Goal: Task Accomplishment & Management: Use online tool/utility

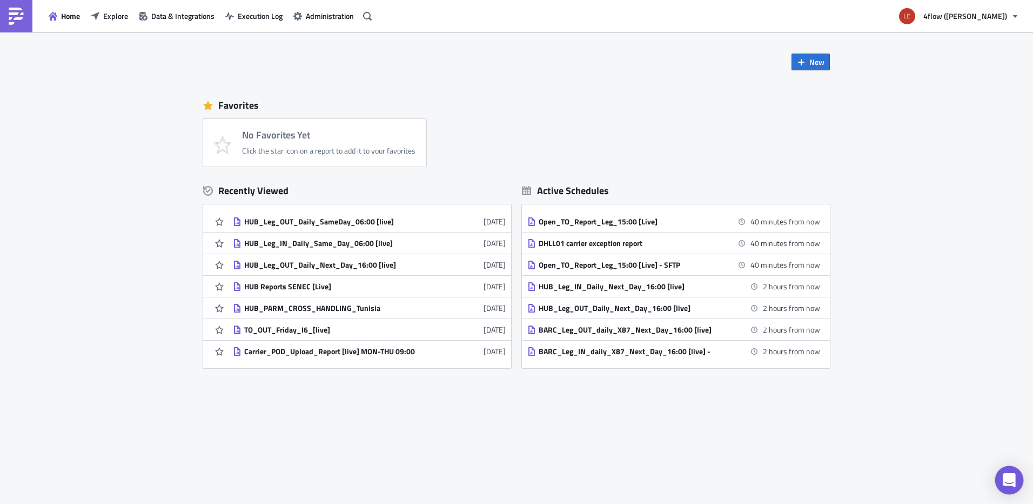
click at [1006, 478] on icon "Open Intercom Messenger" at bounding box center [1009, 480] width 12 height 14
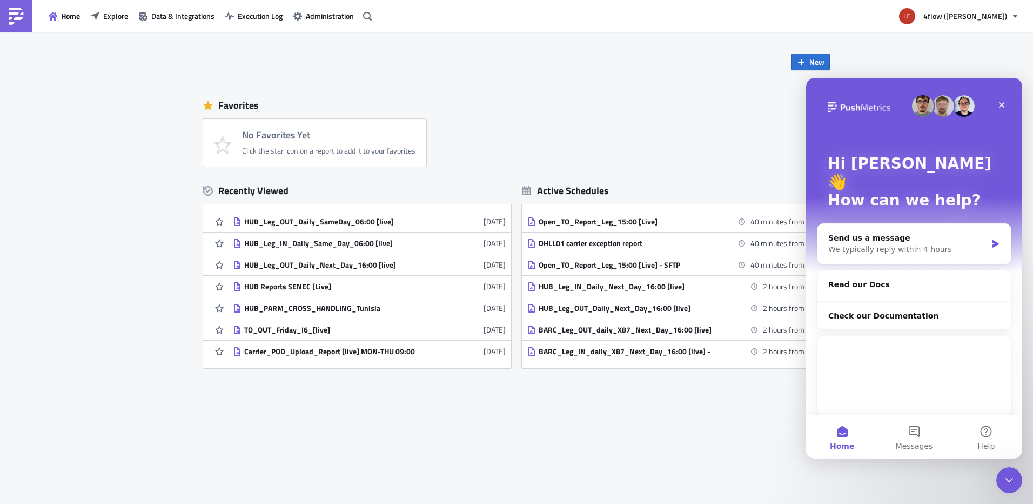
drag, startPoint x: 587, startPoint y: 400, endPoint x: 584, endPoint y: 407, distance: 8.0
click at [584, 407] on div "New Favorites No Favorites Yet Click the star icon on a report to add it to you…" at bounding box center [516, 268] width 1033 height 472
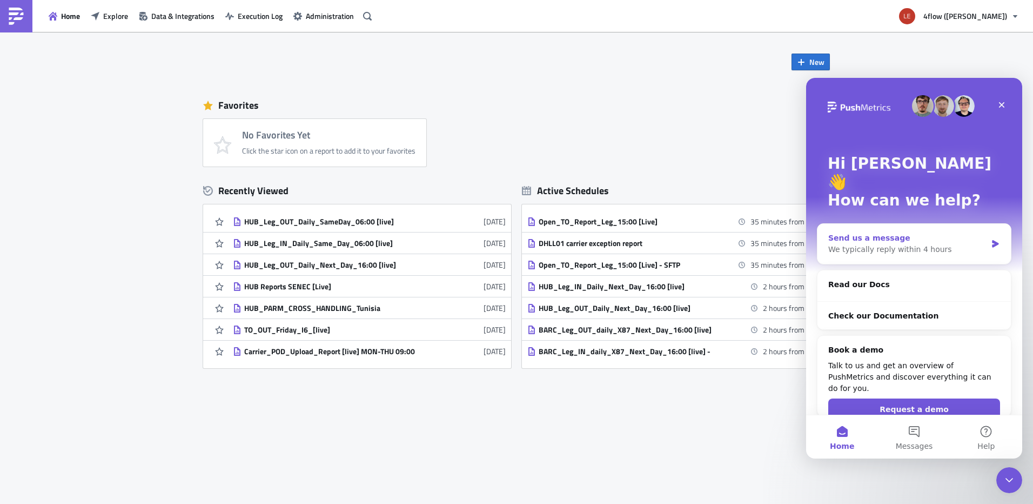
click at [943, 244] on div "We typically reply within 4 hours" at bounding box center [907, 249] width 158 height 11
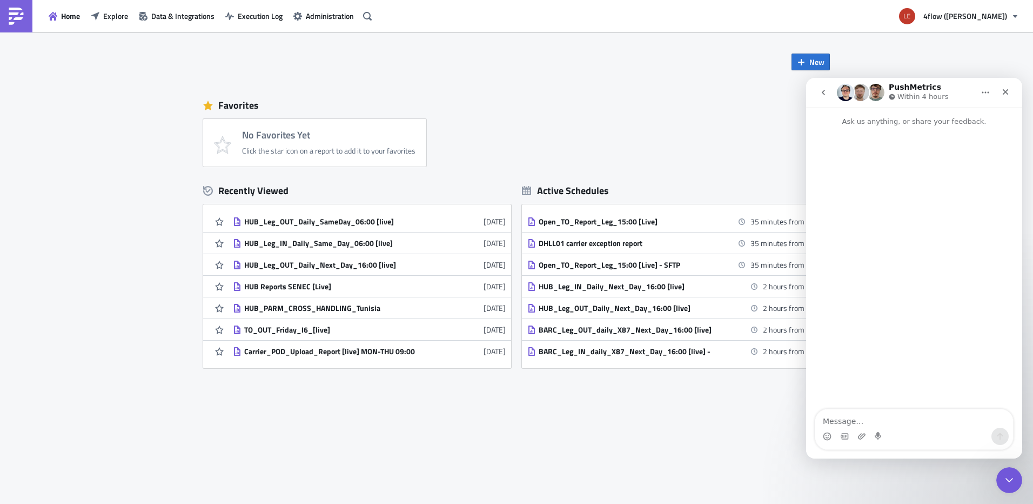
click at [650, 159] on div "No Favorites Yet Click the star icon on a report to add it to your favorites" at bounding box center [522, 143] width 638 height 48
click at [822, 94] on icon "go back" at bounding box center [823, 92] width 9 height 9
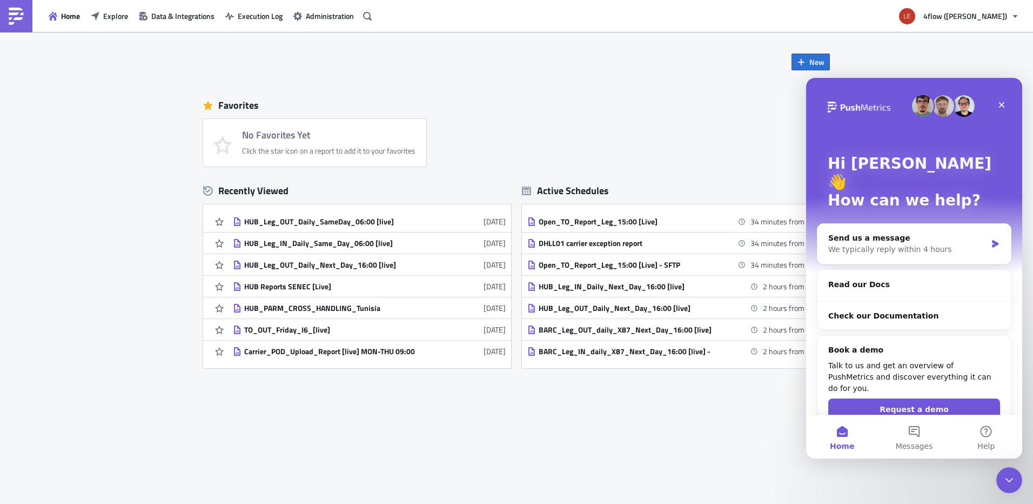
click at [567, 158] on div "No Favorites Yet Click the star icon on a report to add it to your favorites" at bounding box center [522, 143] width 638 height 48
click at [999, 104] on icon "Close" at bounding box center [1002, 105] width 9 height 9
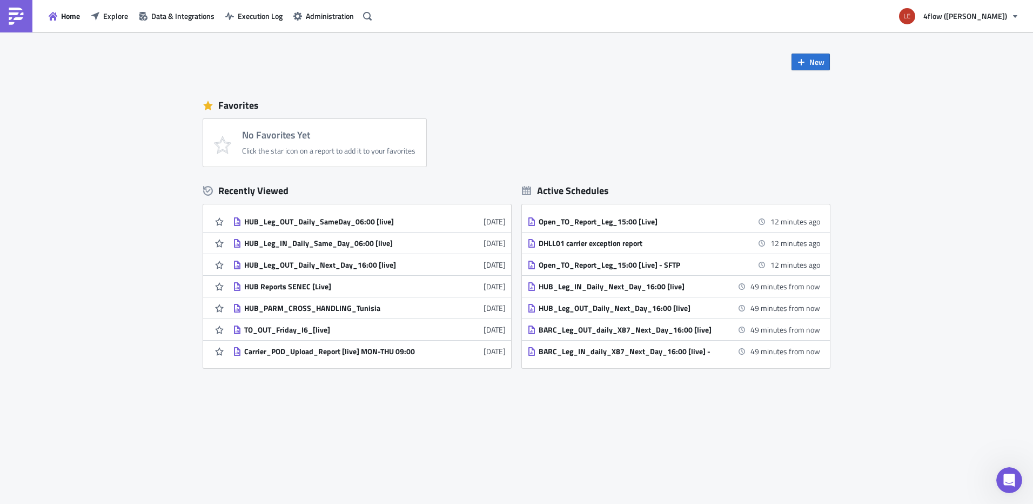
click at [416, 427] on div "New Favorites No Favorites Yet Click the star icon on a report to add it to you…" at bounding box center [516, 268] width 1033 height 472
click at [638, 113] on div "Favorites No Favorites Yet Click the star icon on a report to add it to your fa…" at bounding box center [516, 129] width 627 height 75
drag, startPoint x: 440, startPoint y: 402, endPoint x: 412, endPoint y: 415, distance: 30.5
click at [439, 401] on div "New Favorites No Favorites Yet Click the star icon on a report to add it to you…" at bounding box center [516, 268] width 1033 height 472
click at [60, 15] on button "Home" at bounding box center [64, 16] width 42 height 17
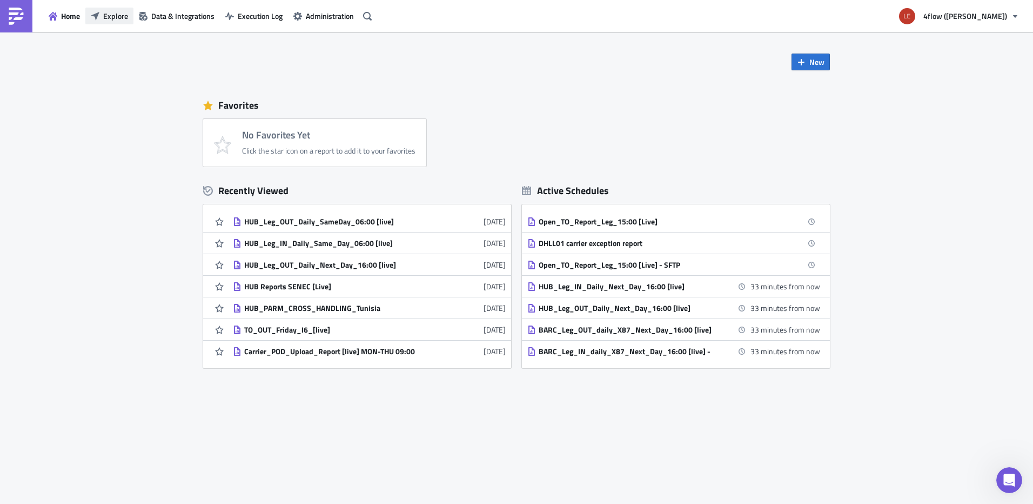
click at [111, 17] on span "Explore" at bounding box center [115, 15] width 25 height 11
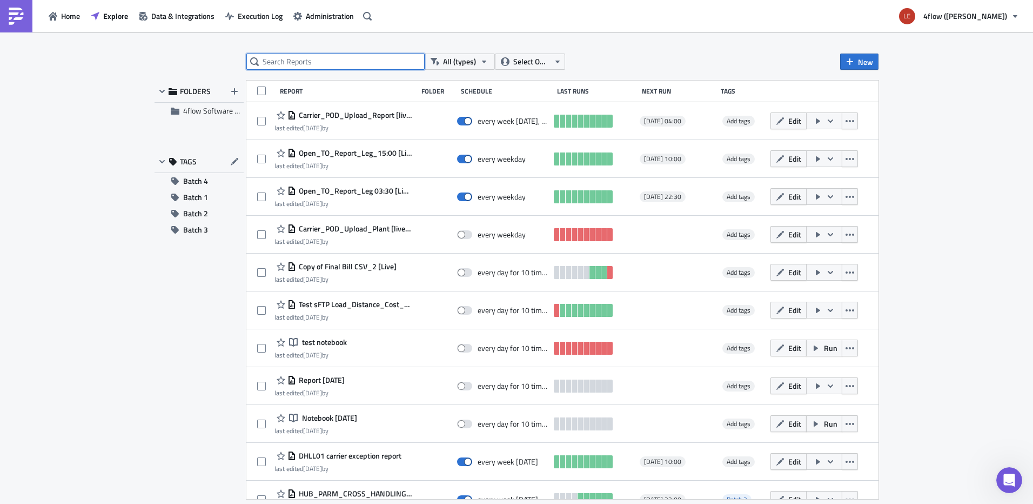
click at [288, 60] on input "text" at bounding box center [335, 62] width 178 height 16
paste input "iTMS Pending_Deleted_Obsolete_TOs [Live]"
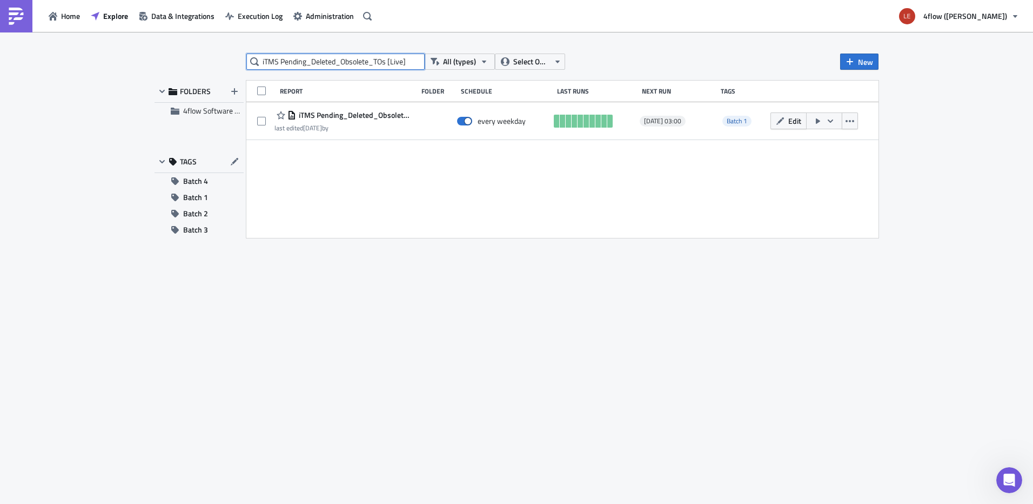
type input "iTMS Pending_Deleted_Obsolete_TOs [Live]"
click at [417, 186] on div "Report Folder Schedule Last Runs Next Run Tags iTMS Pending_Deleted_Obsolete_TO…" at bounding box center [562, 159] width 632 height 157
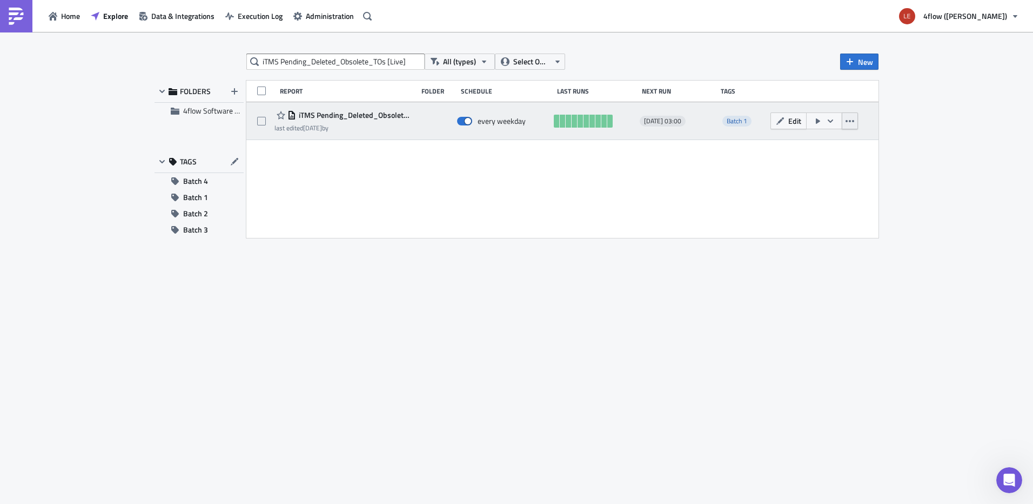
click at [852, 119] on icon "button" at bounding box center [850, 121] width 9 height 9
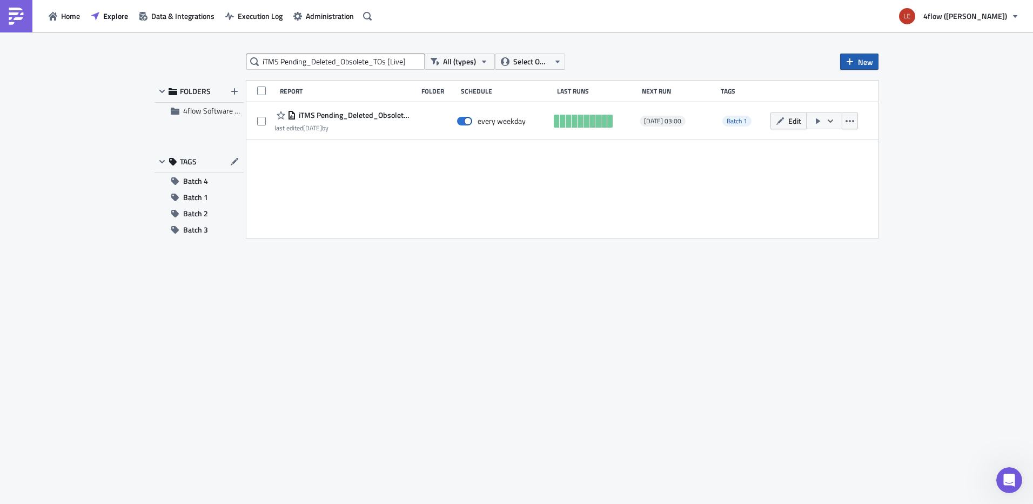
drag, startPoint x: 916, startPoint y: 98, endPoint x: 875, endPoint y: 69, distance: 50.7
click at [916, 98] on div "iTMS Pending_Deleted_Obsolete_TOs [Live] All (types) Select Owner New FOLDERS 4…" at bounding box center [516, 268] width 1033 height 473
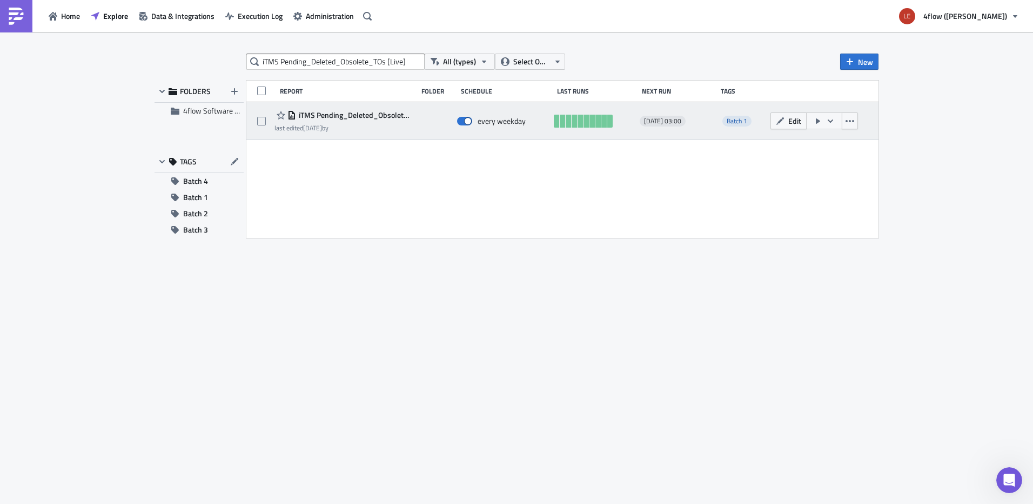
click at [348, 116] on span "iTMS Pending_Deleted_Obsolete_TOs [Live]" at bounding box center [354, 115] width 116 height 10
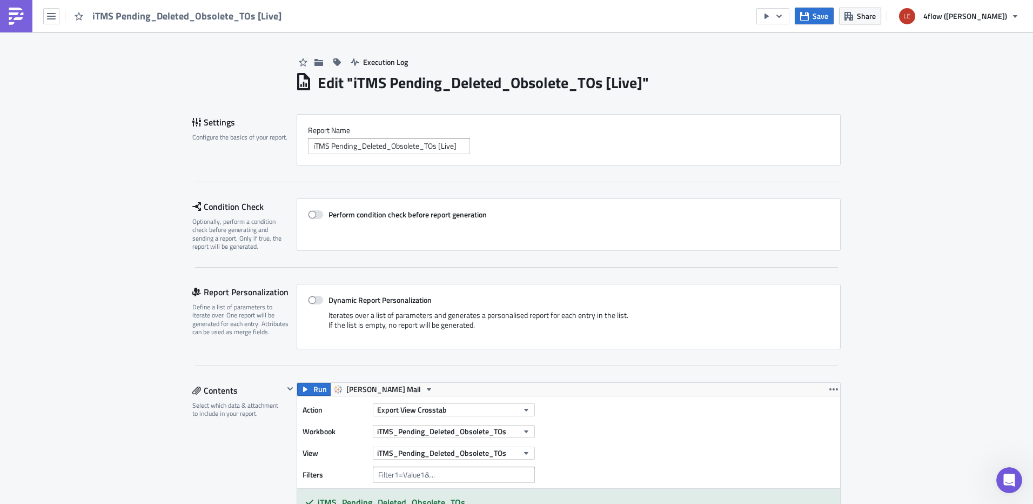
click at [18, 14] on img at bounding box center [16, 16] width 17 height 17
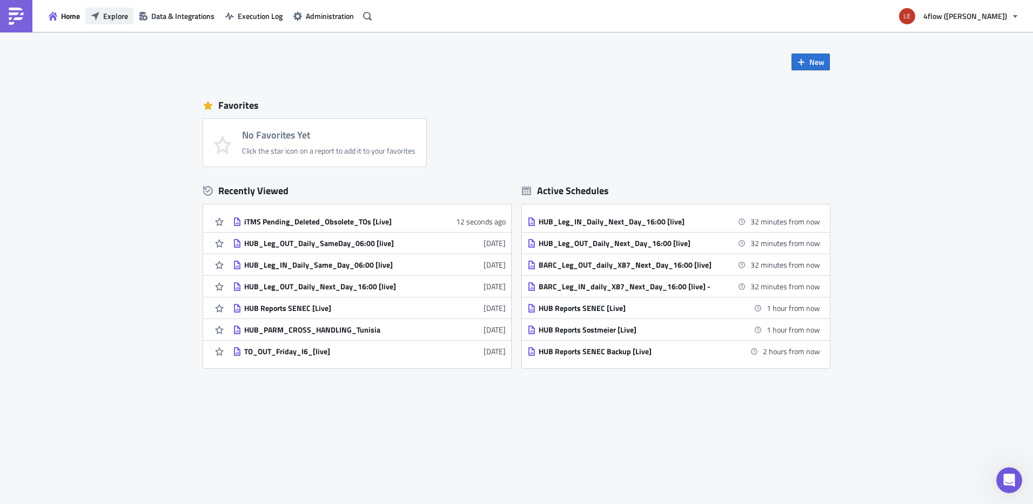
click at [115, 16] on span "Explore" at bounding box center [115, 15] width 25 height 11
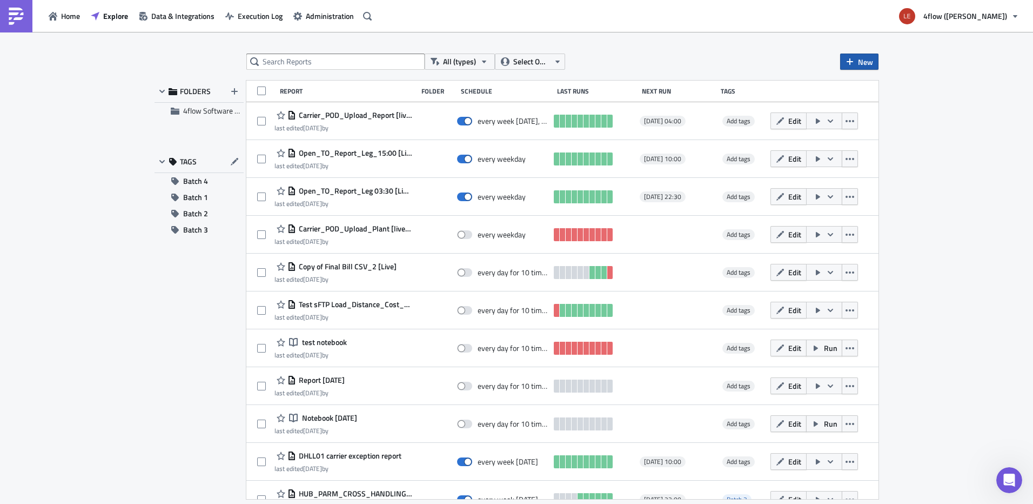
click at [852, 62] on icon "button" at bounding box center [850, 61] width 6 height 6
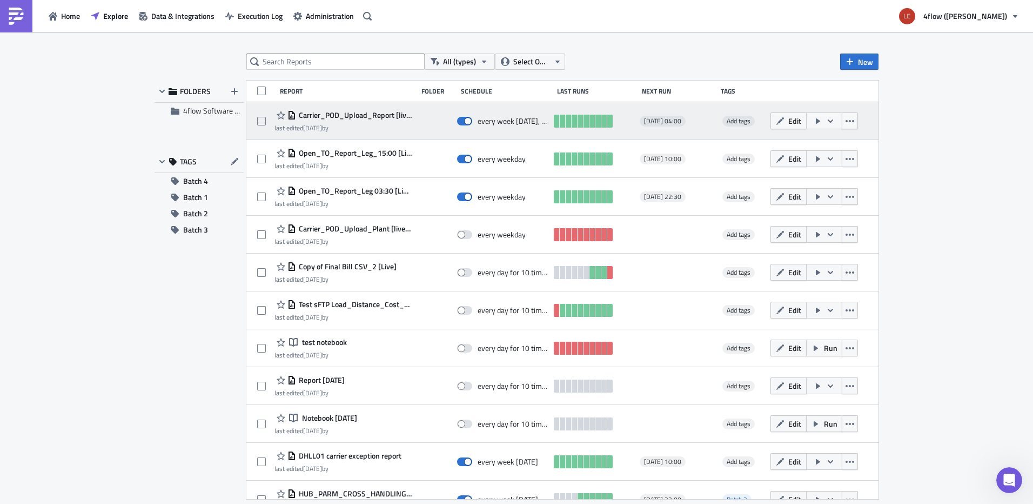
drag, startPoint x: 719, startPoint y: 77, endPoint x: 427, endPoint y: 108, distance: 294.0
click at [713, 78] on div "All (types) Select Owner New FOLDERS 4flow Software KAM TAGS Batch 4 Batch 1 Ba…" at bounding box center [516, 269] width 735 height 430
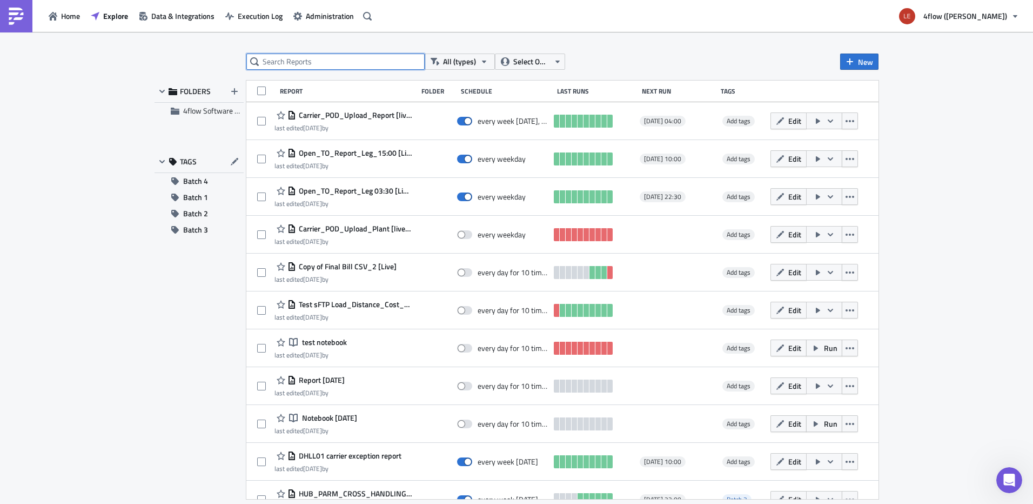
click at [311, 64] on input "text" at bounding box center [335, 62] width 178 height 16
paste input "iTMS Pending_Deleted_Obsolete_TOs [Live]"
type input "iTMS Pending_Deleted_Obsolete_TOs [Live]"
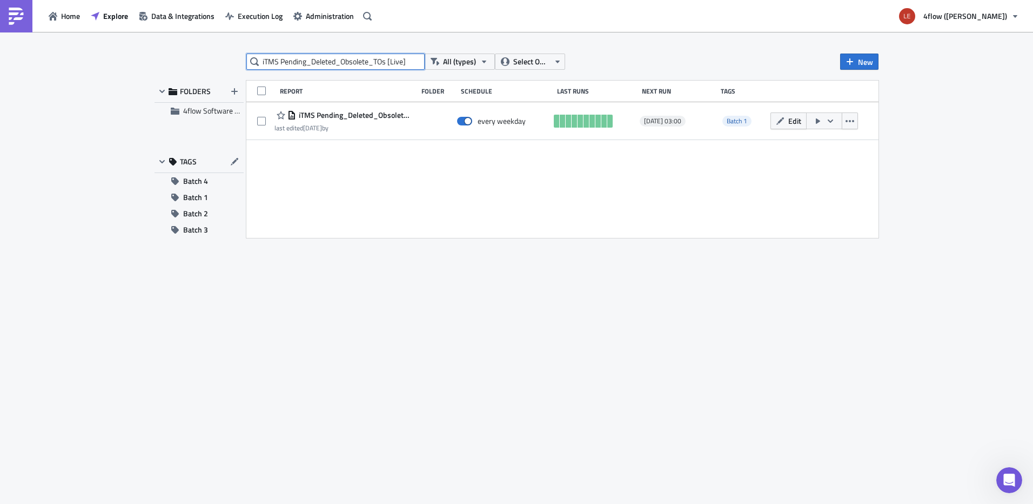
drag, startPoint x: 410, startPoint y: 63, endPoint x: 44, endPoint y: 68, distance: 365.9
click at [44, 68] on div "iTMS Pending_Deleted_Obsolete_TOs [Live] All (types) Select Owner New FOLDERS 4…" at bounding box center [516, 268] width 1033 height 473
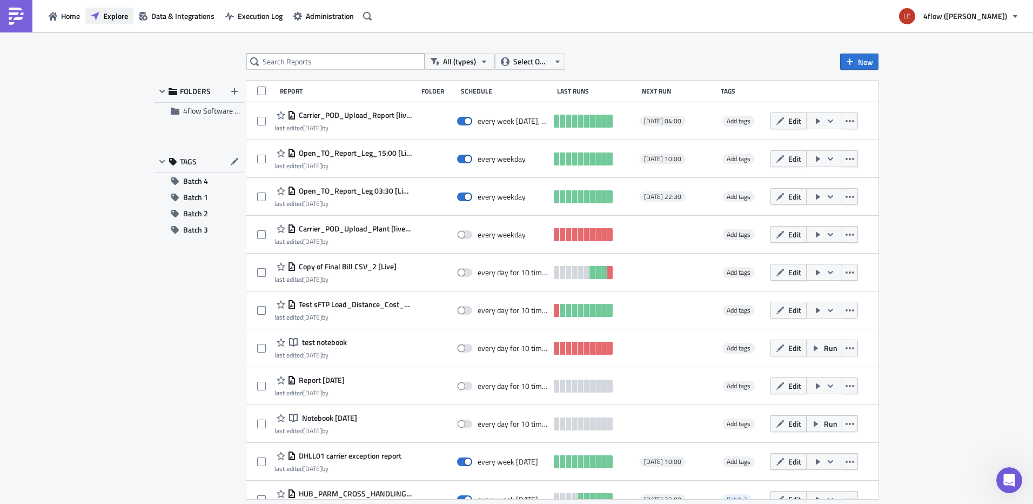
click at [105, 14] on span "Explore" at bounding box center [115, 15] width 25 height 11
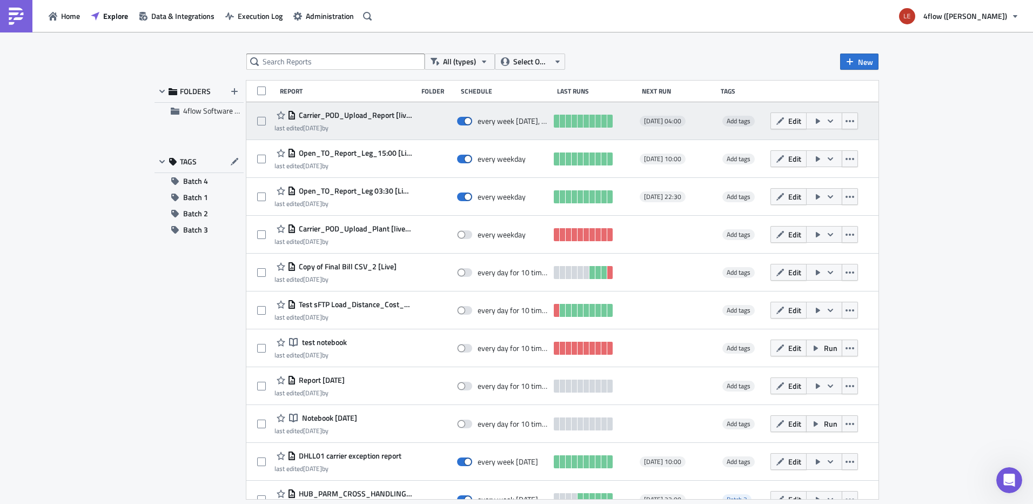
click at [380, 115] on span "Carrier_POD_Upload_Report [live] MON-THU 09:00 - SFTP" at bounding box center [354, 115] width 116 height 10
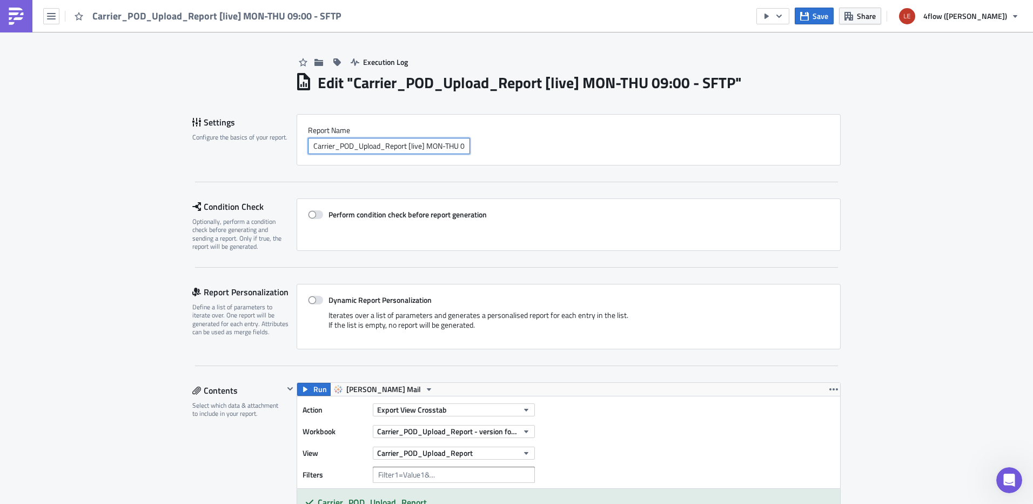
drag, startPoint x: 313, startPoint y: 145, endPoint x: 275, endPoint y: 148, distance: 37.9
click at [275, 148] on div "Settings Configure the basics of your report. Report Nam﻿e Carrier_POD_Upload_R…" at bounding box center [516, 139] width 649 height 51
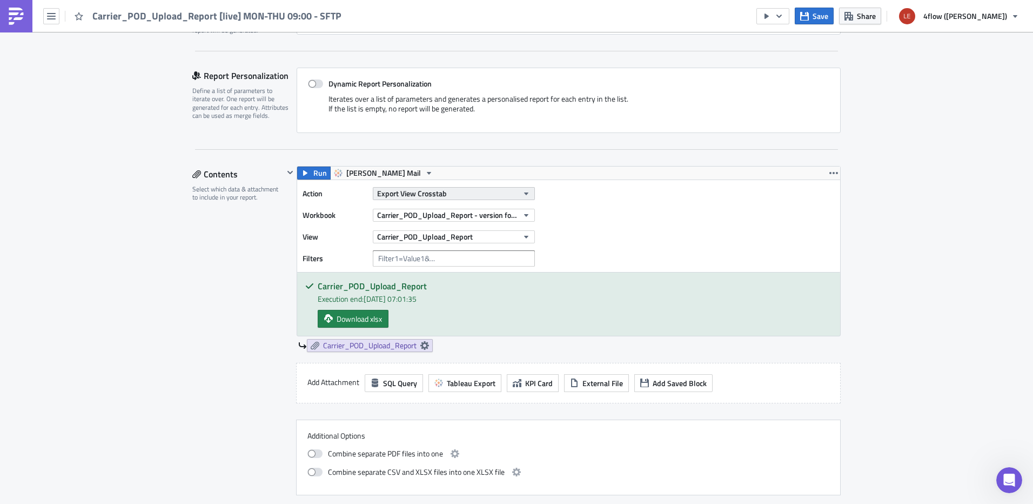
scroll to position [270, 0]
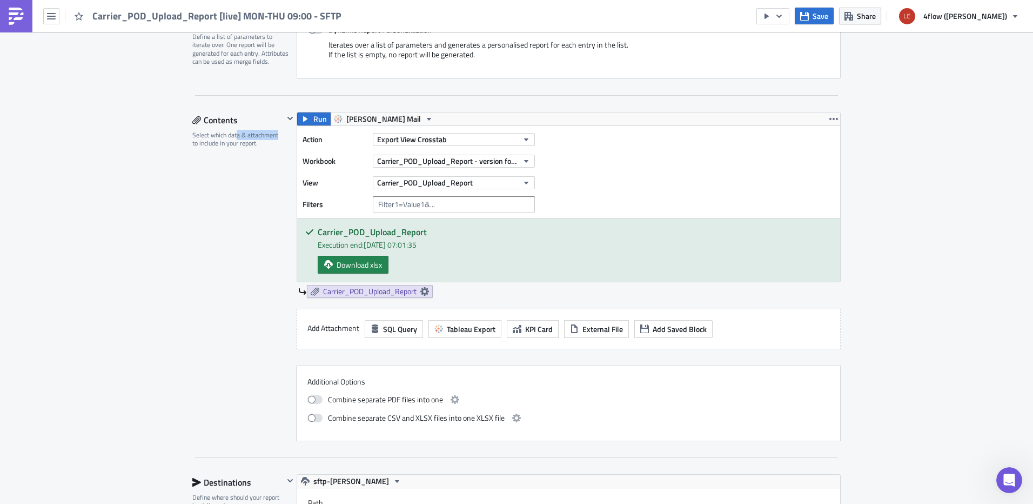
drag, startPoint x: 259, startPoint y: 133, endPoint x: 232, endPoint y: 133, distance: 27.0
click at [232, 133] on div "Select which data & attachment to include in your report." at bounding box center [237, 139] width 91 height 17
drag, startPoint x: 232, startPoint y: 133, endPoint x: 257, endPoint y: 208, distance: 78.1
click at [257, 208] on div "Contents Select which data & attachment to include in your report." at bounding box center [237, 276] width 91 height 329
click at [114, 162] on div "Execution Log Edit " Carrier_POD_Upload_Report [live] MON-THU 09:00 - SFTP " Se…" at bounding box center [516, 276] width 1033 height 1028
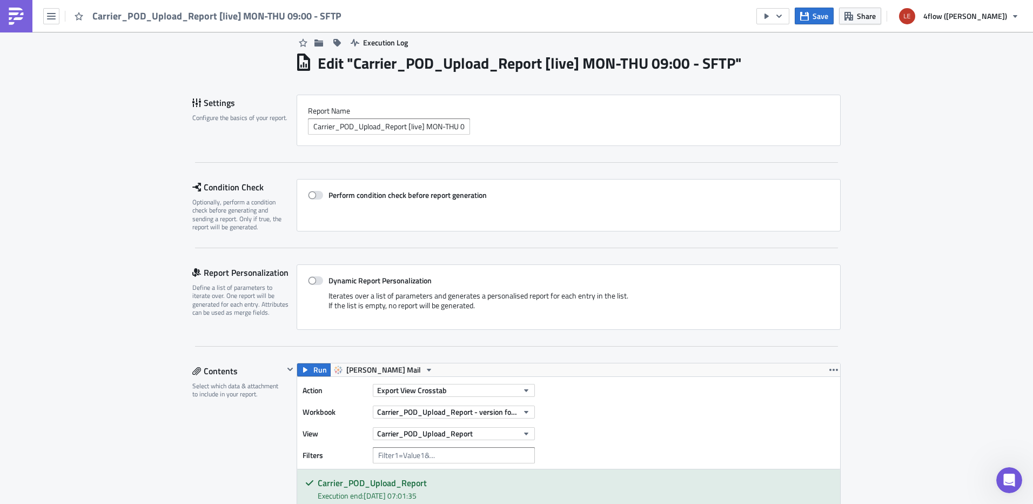
scroll to position [0, 0]
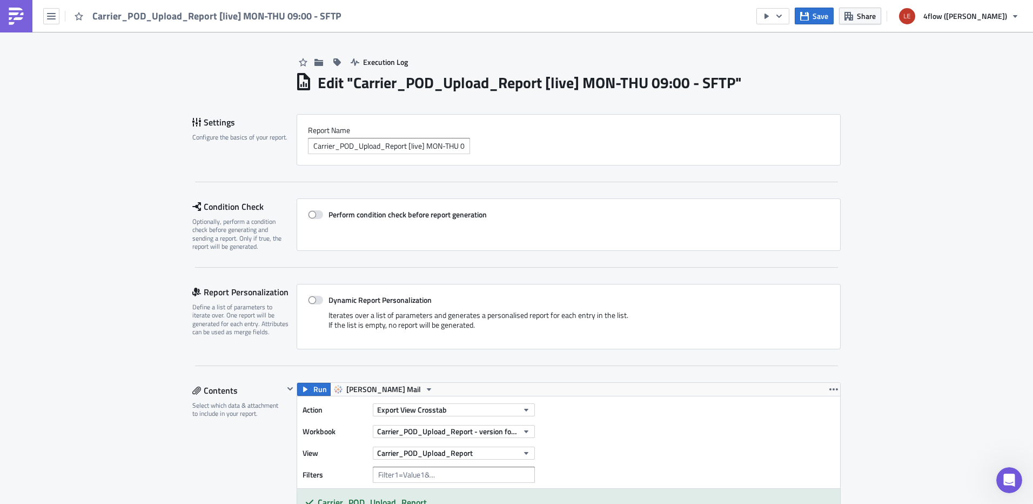
click at [18, 19] on img at bounding box center [16, 16] width 17 height 17
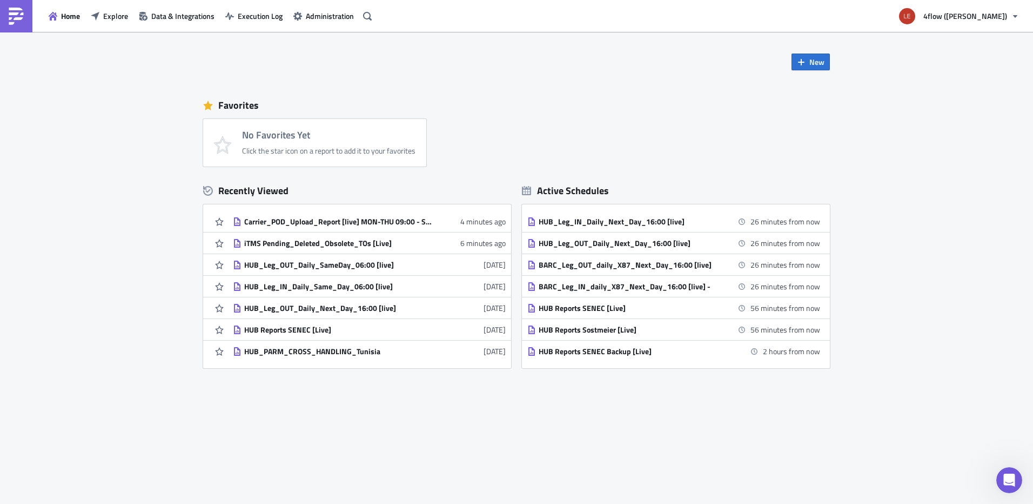
click at [13, 16] on img at bounding box center [16, 16] width 17 height 17
click at [69, 18] on span "Home" at bounding box center [70, 15] width 19 height 11
drag, startPoint x: 243, startPoint y: 190, endPoint x: 305, endPoint y: 198, distance: 62.1
click at [305, 198] on div "Recently Viewed" at bounding box center [357, 191] width 308 height 16
drag, startPoint x: 305, startPoint y: 198, endPoint x: 475, endPoint y: 197, distance: 170.2
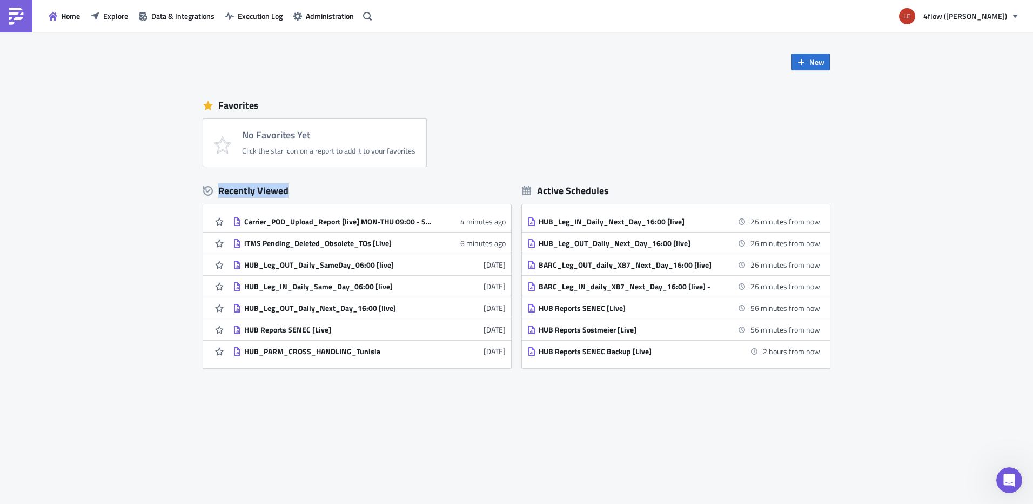
click at [477, 197] on div "Recently Viewed" at bounding box center [357, 191] width 308 height 16
click at [332, 188] on div "Recently Viewed" at bounding box center [357, 191] width 308 height 16
click at [288, 191] on div "Recently Viewed" at bounding box center [357, 191] width 308 height 16
click at [175, 235] on div "New Favorites No Favorites Yet Click the star icon on a report to add it to you…" at bounding box center [516, 268] width 1033 height 472
drag, startPoint x: 615, startPoint y: 190, endPoint x: 547, endPoint y: 191, distance: 67.6
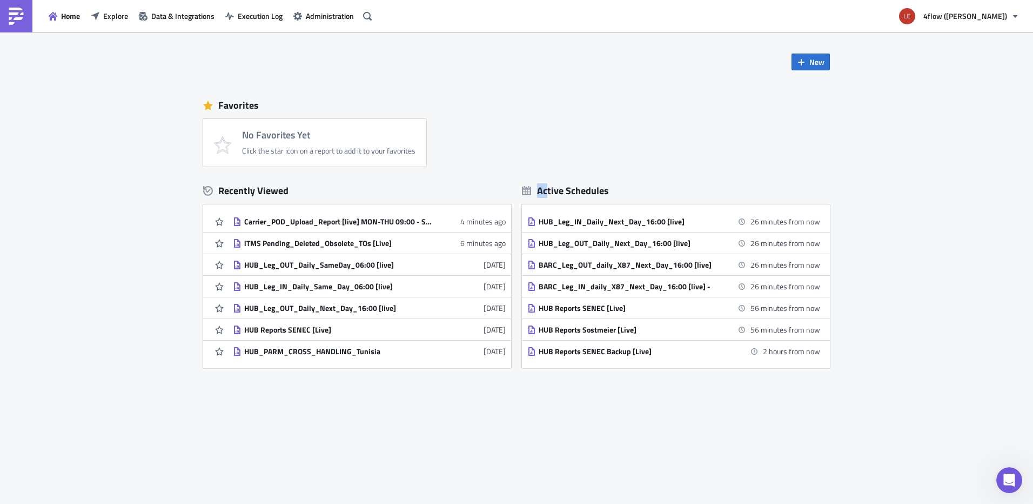
click at [547, 191] on div "Active Schedules" at bounding box center [676, 191] width 308 height 16
drag, startPoint x: 547, startPoint y: 191, endPoint x: 542, endPoint y: 194, distance: 6.8
click at [542, 194] on div "Active Schedules" at bounding box center [565, 190] width 87 height 12
click at [195, 70] on div "New Favorites No Favorites Yet Click the star icon on a report to add it to you…" at bounding box center [516, 214] width 649 height 364
click at [103, 13] on button "Explore" at bounding box center [109, 16] width 48 height 17
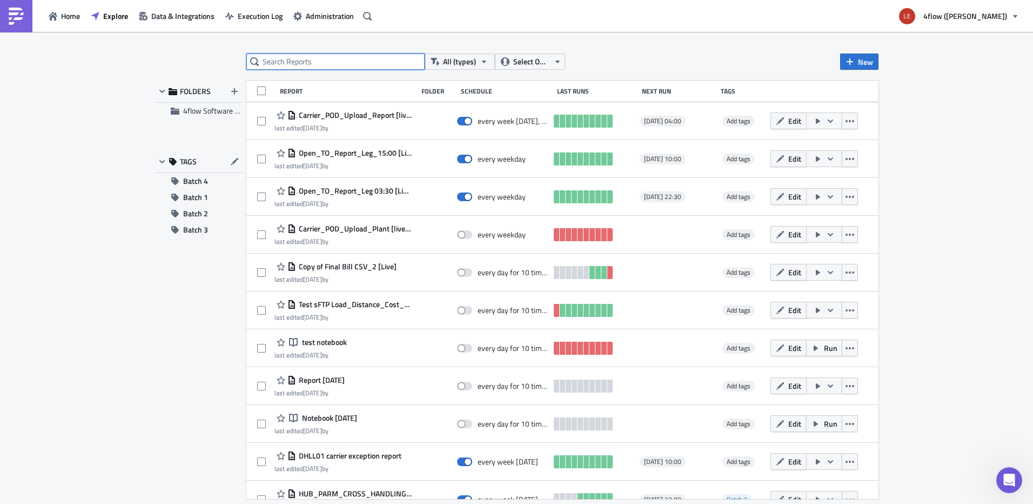
click at [324, 64] on input "text" at bounding box center [335, 62] width 178 height 16
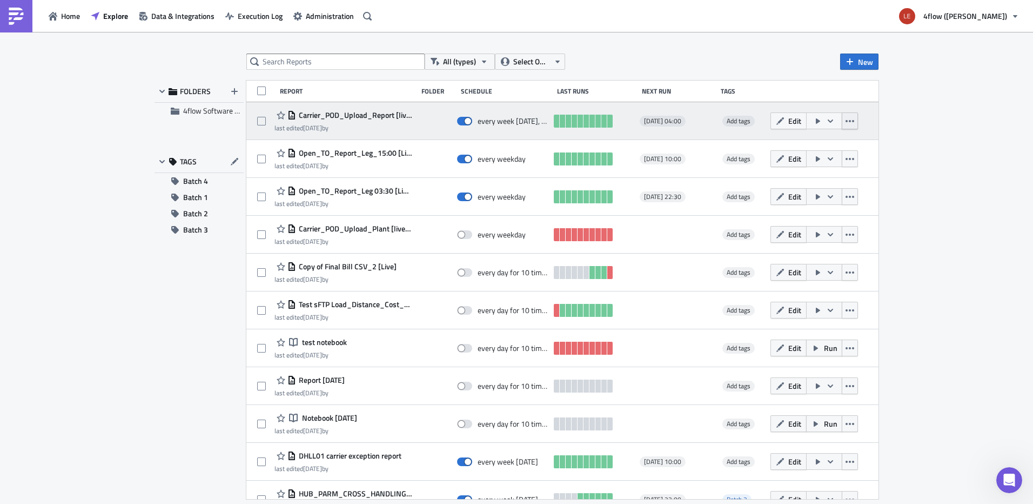
click at [854, 123] on icon "button" at bounding box center [850, 121] width 9 height 9
click at [879, 119] on div "Carrier_POD_Upload_Report [live] MON-THU 09:00 - SFTP last edited [DATE] by eve…" at bounding box center [562, 121] width 632 height 38
click at [382, 115] on span "Carrier_POD_Upload_Report [live] MON-THU 09:00 - SFTP" at bounding box center [354, 115] width 116 height 10
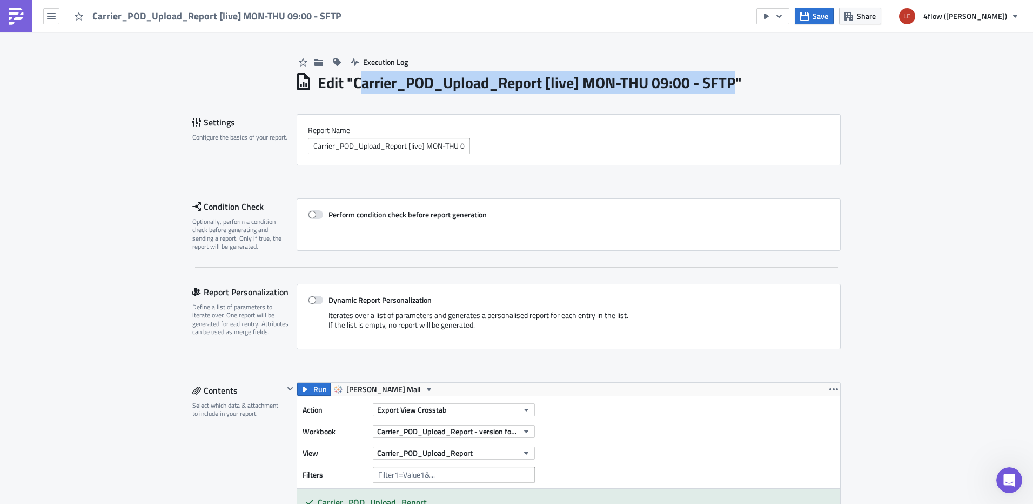
drag, startPoint x: 353, startPoint y: 79, endPoint x: 734, endPoint y: 75, distance: 380.5
click at [734, 75] on h1 "Edit " Carrier_POD_Upload_Report [live] MON-THU 09:00 - SFTP "" at bounding box center [530, 82] width 424 height 19
drag, startPoint x: 734, startPoint y: 75, endPoint x: 683, endPoint y: 79, distance: 51.6
click at [683, 79] on h1 "Edit " Carrier_POD_Upload_Report [live] MON-THU 09:00 - SFTP "" at bounding box center [530, 82] width 424 height 19
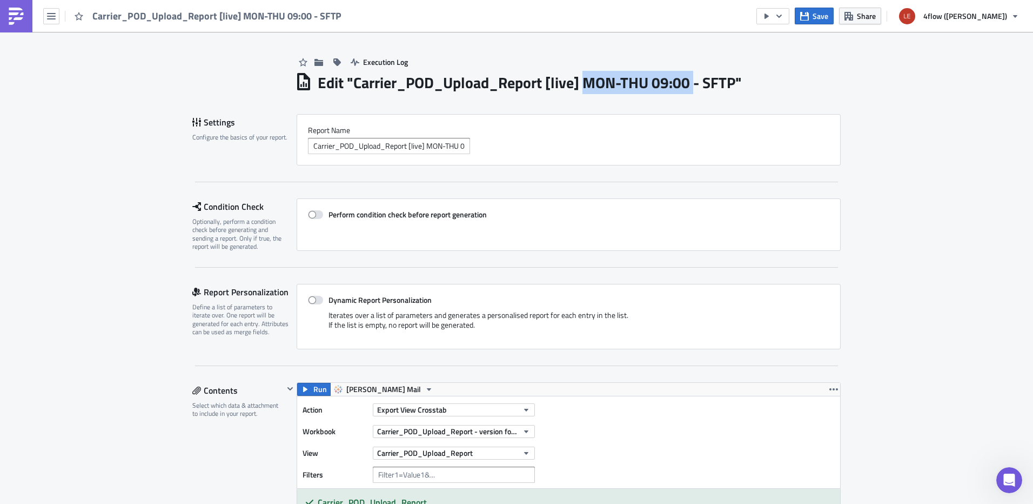
drag, startPoint x: 583, startPoint y: 84, endPoint x: 693, endPoint y: 89, distance: 110.3
click at [693, 89] on h1 "Edit " Carrier_POD_Upload_Report [live] MON-THU 09:00 - SFTP "" at bounding box center [530, 82] width 424 height 19
drag, startPoint x: 693, startPoint y: 89, endPoint x: 746, endPoint y: 85, distance: 53.6
click at [746, 85] on div "Edit " Carrier_POD_Upload_Report [live] MON-THU 09:00 - SFTP "" at bounding box center [568, 81] width 546 height 22
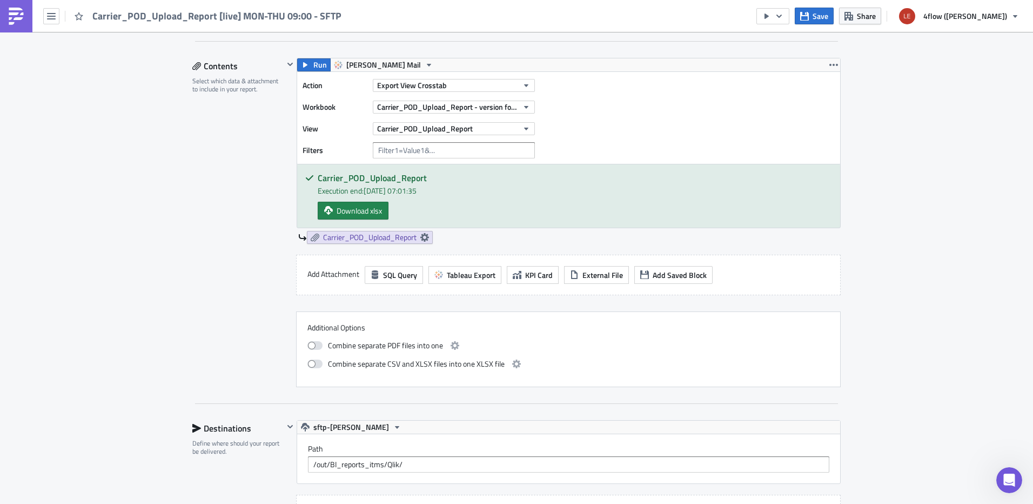
scroll to position [270, 0]
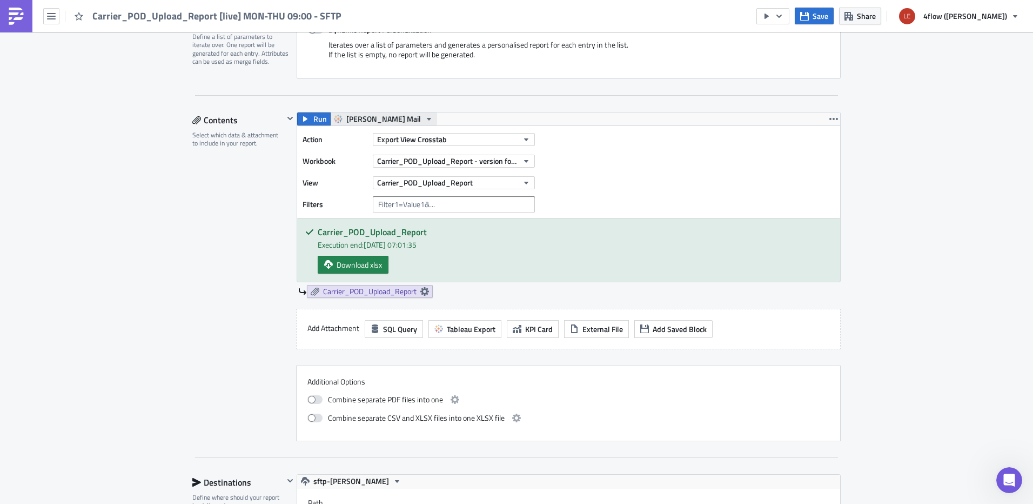
click at [369, 119] on span "[PERSON_NAME] Mail" at bounding box center [383, 118] width 75 height 13
click at [372, 118] on button "[PERSON_NAME] Mail" at bounding box center [383, 118] width 107 height 13
click at [425, 121] on icon "button" at bounding box center [429, 119] width 9 height 9
drag, startPoint x: 435, startPoint y: 98, endPoint x: 421, endPoint y: 129, distance: 33.9
click at [435, 100] on div "Settings Configure the basics of your report. Report Nam﻿e Carrier_POD_Upload_R…" at bounding box center [516, 298] width 649 height 908
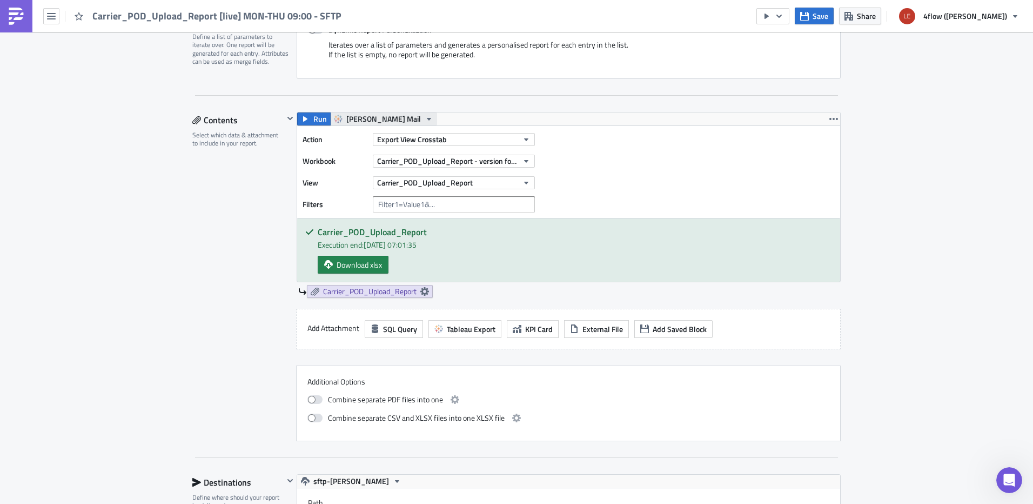
click at [372, 122] on button "[PERSON_NAME] Mail" at bounding box center [383, 118] width 107 height 13
click at [447, 105] on div "Settings Configure the basics of your report. Report Nam﻿e Carrier_POD_Upload_R…" at bounding box center [516, 298] width 649 height 908
click at [524, 139] on icon "button" at bounding box center [526, 139] width 9 height 9
click at [587, 252] on div "Carrier_POD_Upload_Report Execution end: [DATE] 07:01:35 Download xlsx" at bounding box center [568, 249] width 543 height 63
click at [480, 136] on button "Export View Crosstab" at bounding box center [454, 139] width 162 height 13
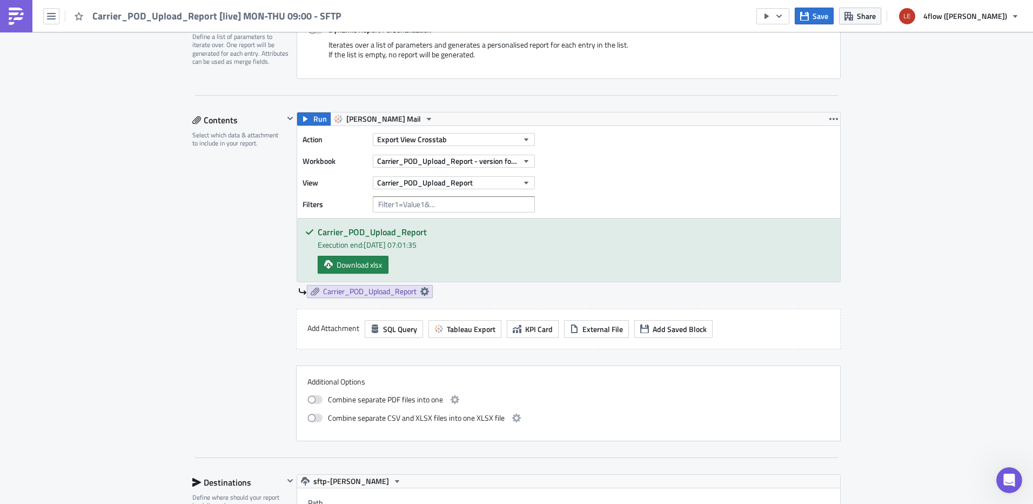
click at [634, 159] on div "Action Export View Crosstab Workbook Carrier_POD_Upload_Report - version for ma…" at bounding box center [568, 172] width 543 height 92
click at [449, 142] on button "Export View Crosstab" at bounding box center [454, 139] width 162 height 13
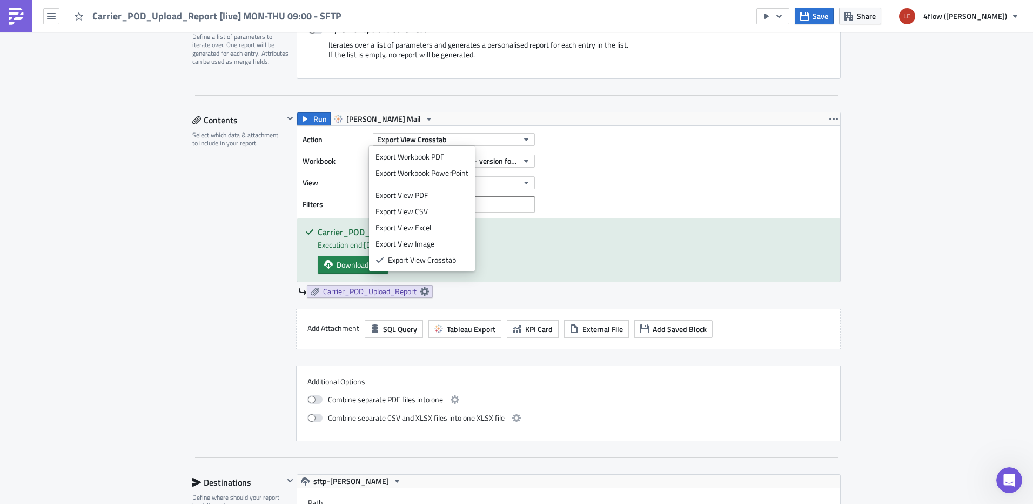
click at [575, 189] on div "Action Export View Crosstab Workbook Carrier_POD_Upload_Report - version for ma…" at bounding box center [568, 172] width 543 height 92
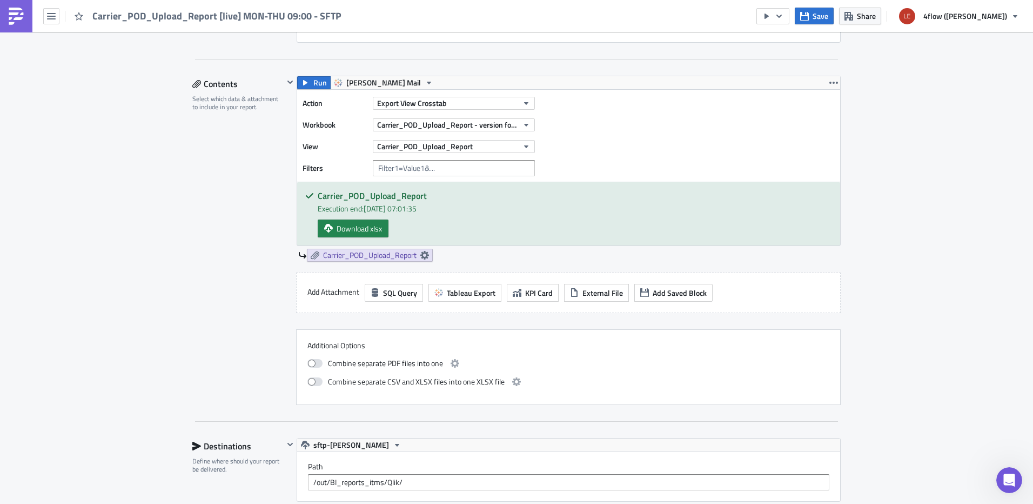
scroll to position [324, 0]
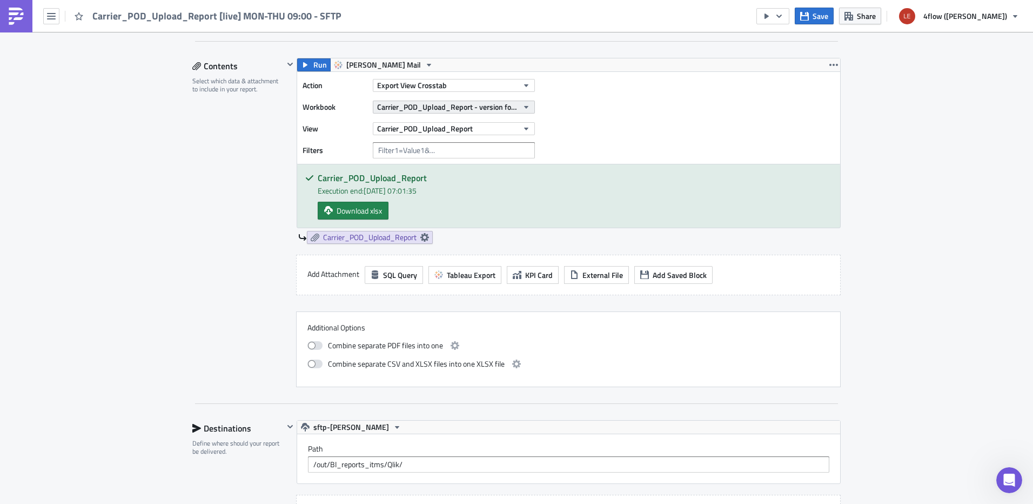
click at [429, 107] on span "Carrier_POD_Upload_Report - version for mailing" at bounding box center [447, 106] width 141 height 11
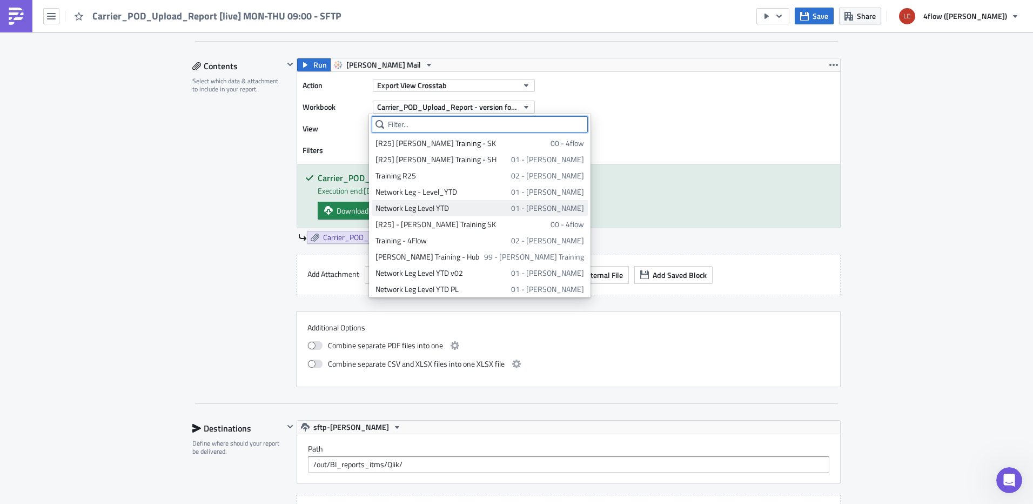
scroll to position [649, 0]
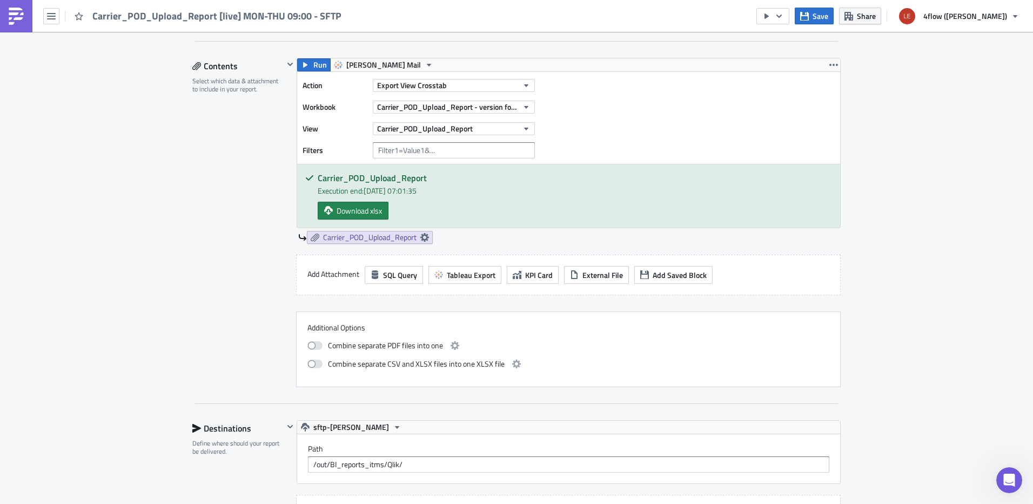
click at [677, 137] on div "Action Export View Crosstab Workbook Carrier_POD_Upload_Report - version for ma…" at bounding box center [568, 118] width 543 height 92
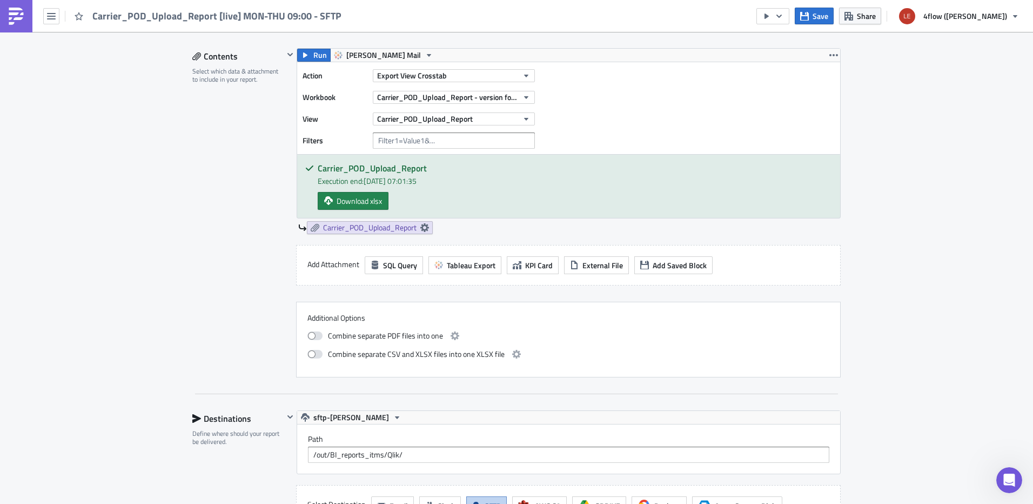
scroll to position [324, 0]
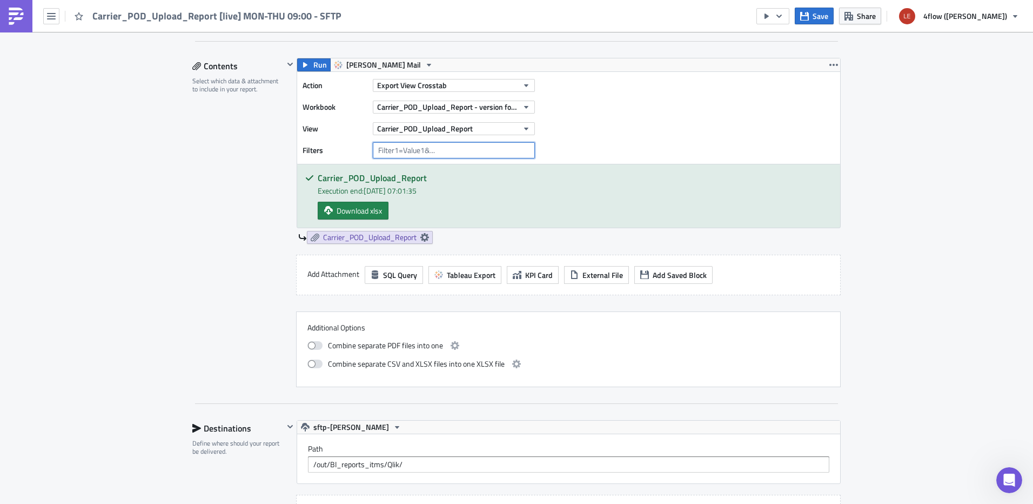
click at [404, 150] on input "text" at bounding box center [454, 150] width 162 height 16
type input "C"
click at [565, 141] on div "Action Export View Crosstab Workbook Carrier_POD_Upload_Report - version for ma…" at bounding box center [568, 118] width 543 height 92
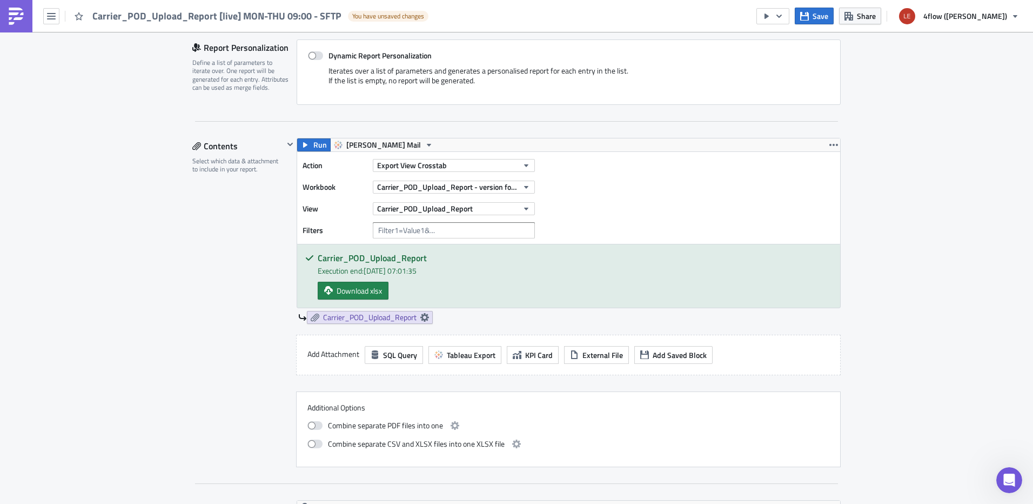
scroll to position [270, 0]
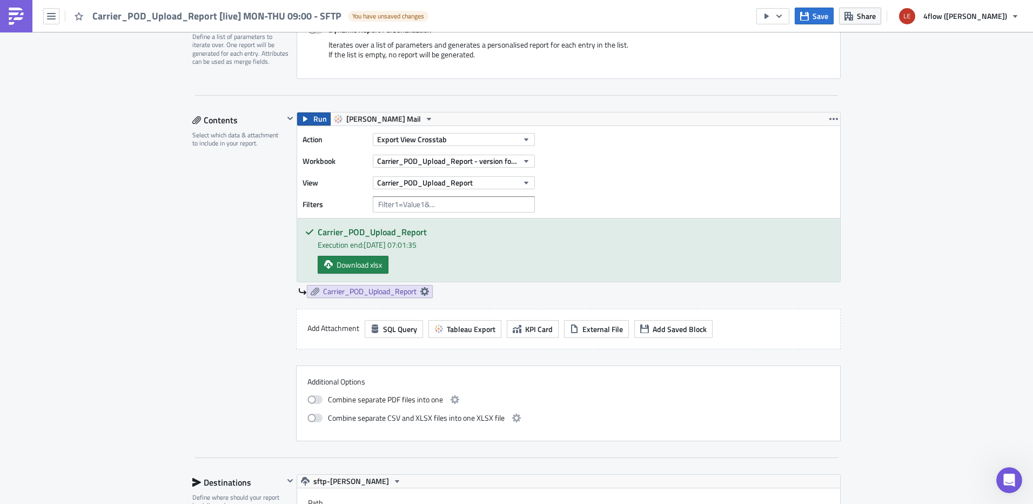
click at [313, 122] on span "Run" at bounding box center [320, 118] width 14 height 13
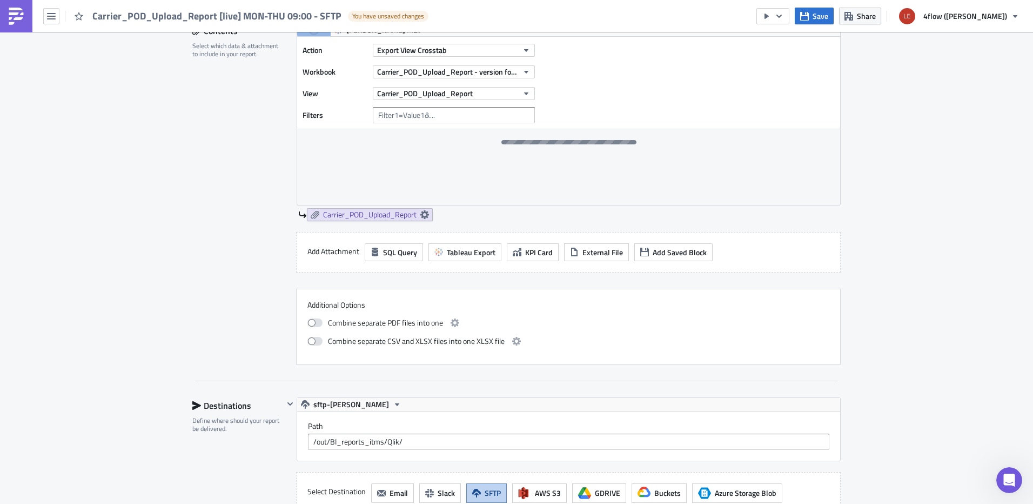
scroll to position [378, 0]
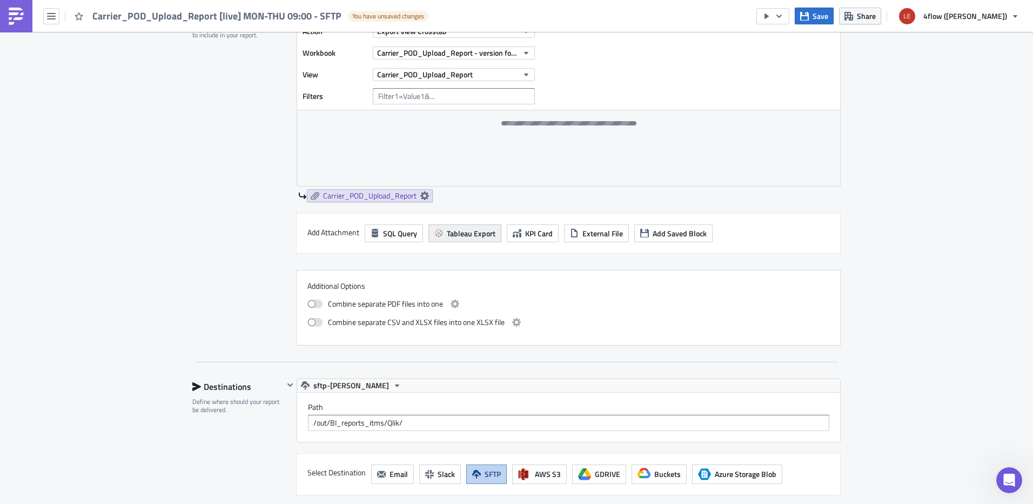
click at [478, 231] on span "Tableau Export" at bounding box center [471, 233] width 49 height 11
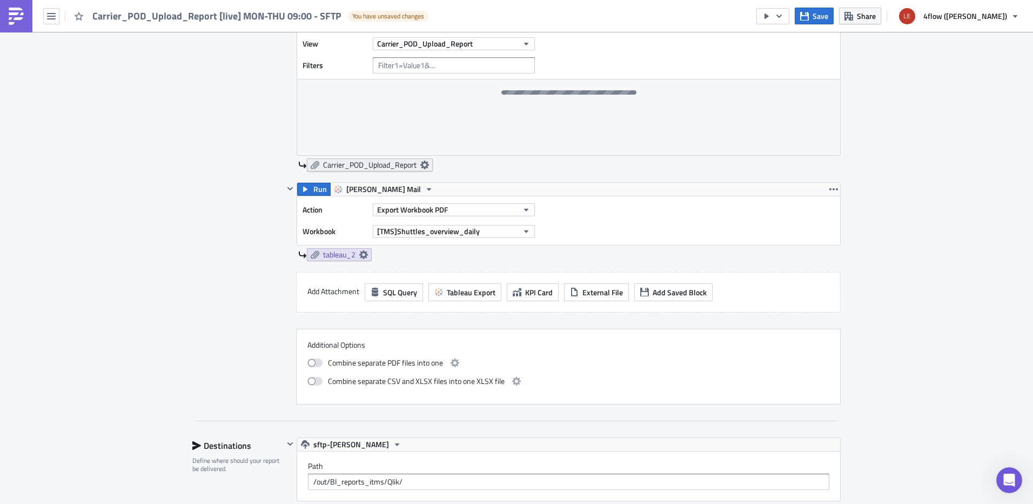
scroll to position [432, 0]
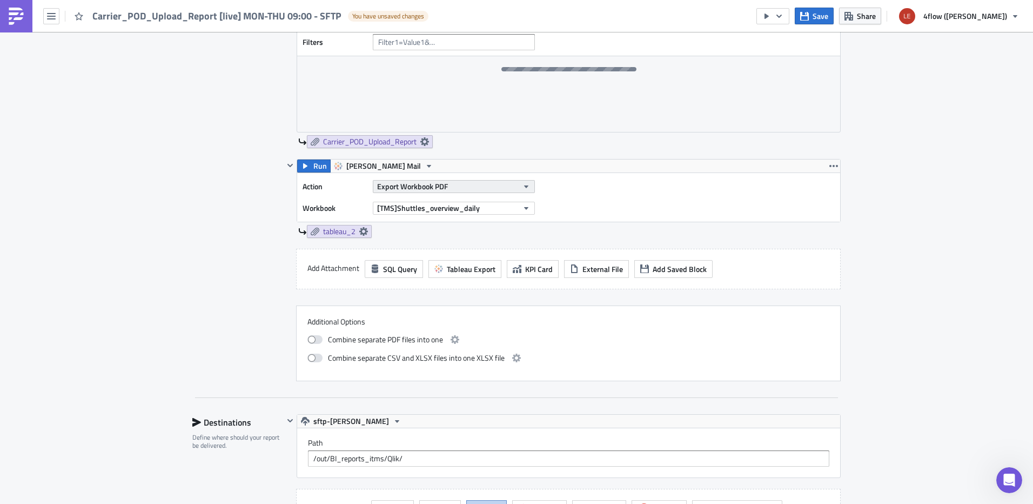
click at [422, 189] on span "Export Workbook PDF" at bounding box center [412, 186] width 71 height 11
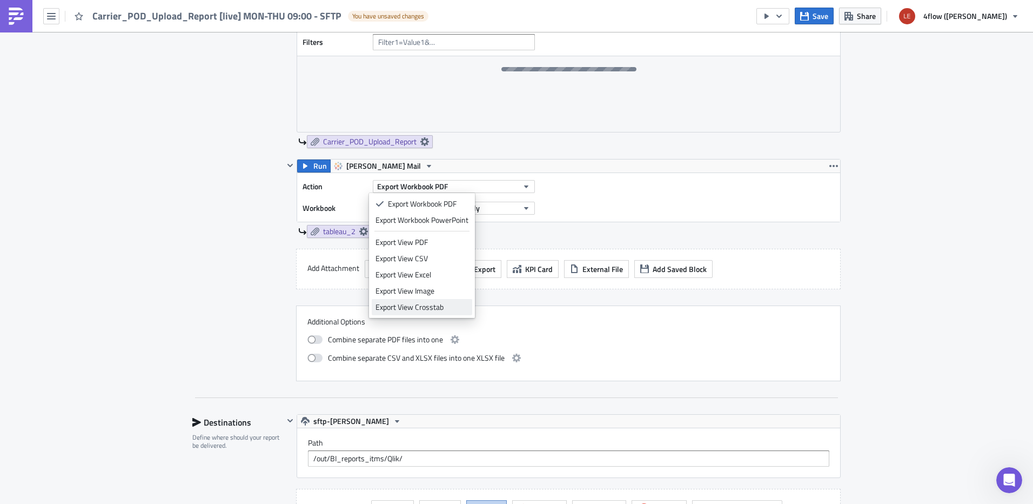
click at [420, 311] on div "Export View Crosstab" at bounding box center [422, 307] width 93 height 11
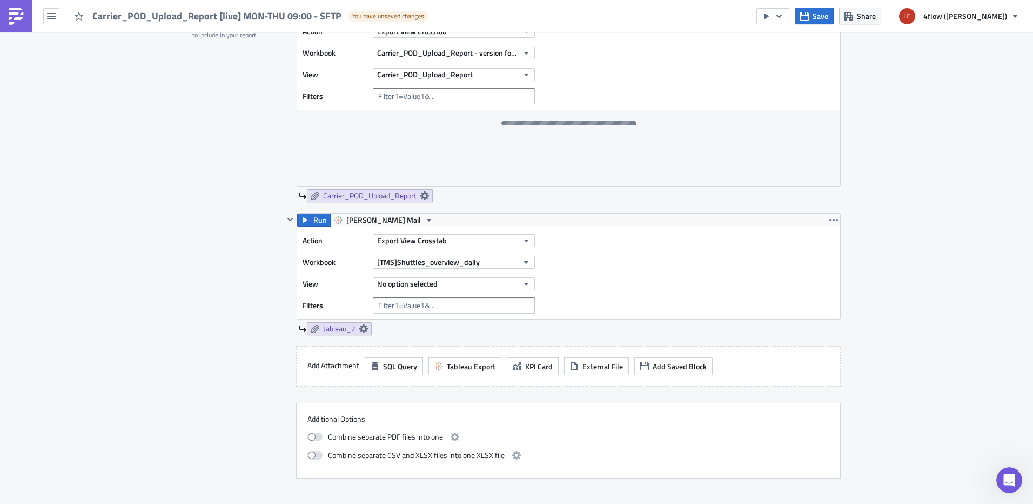
scroll to position [324, 0]
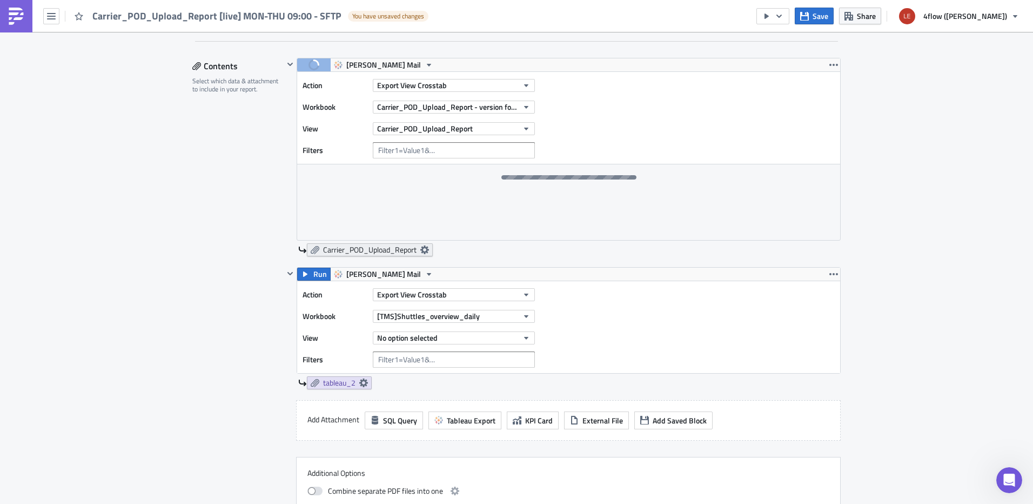
click at [423, 251] on icon at bounding box center [424, 249] width 9 height 9
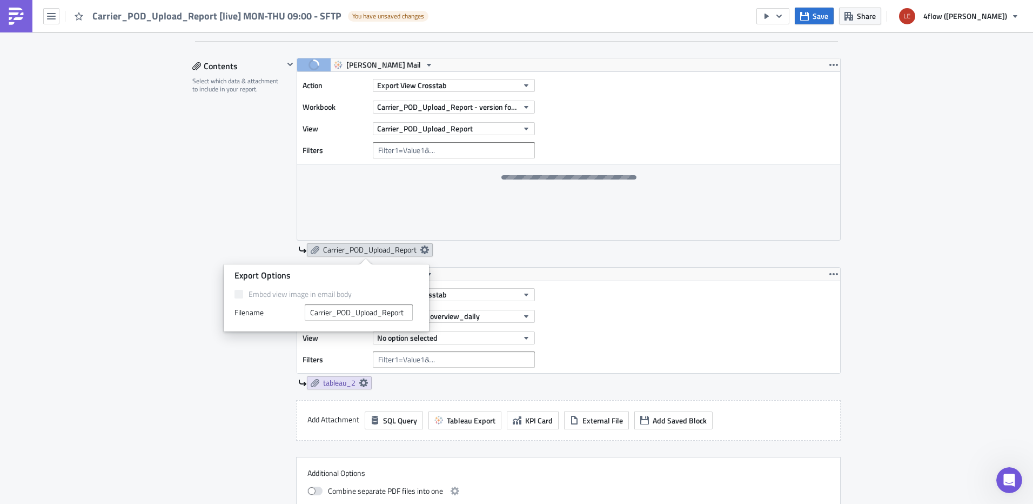
click at [425, 250] on icon at bounding box center [424, 249] width 9 height 9
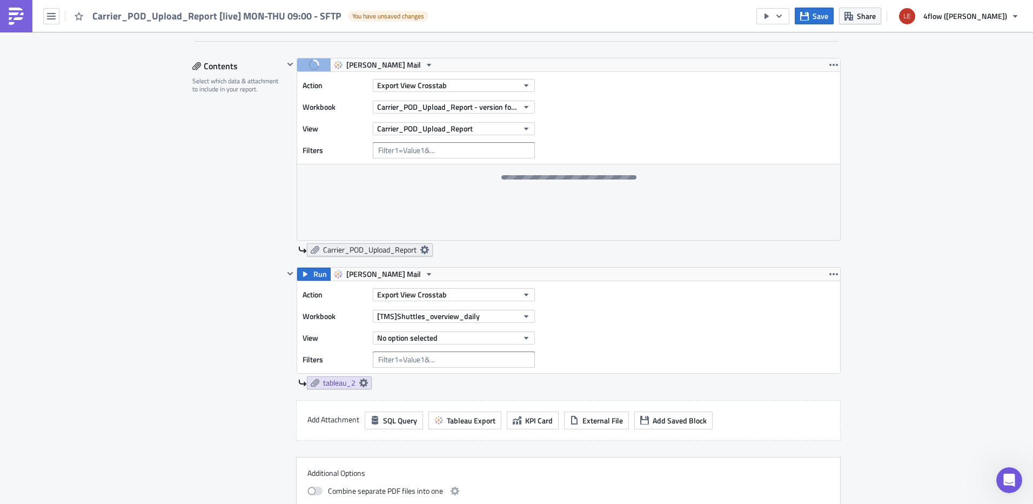
click at [421, 250] on icon at bounding box center [424, 249] width 9 height 9
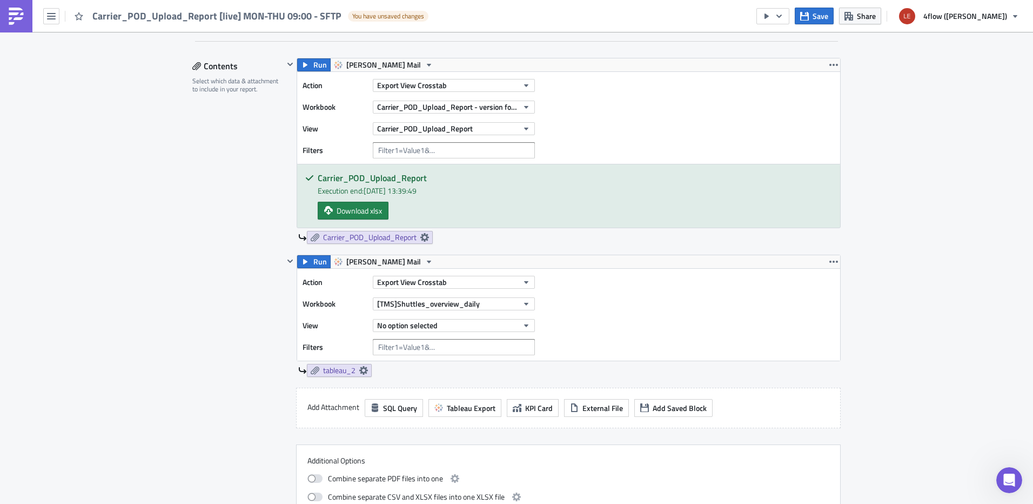
drag, startPoint x: 551, startPoint y: 229, endPoint x: 520, endPoint y: 222, distance: 31.1
click at [550, 229] on div "Run [PERSON_NAME] Mail Action Export View Crosstab Workbook Carrier_POD_Upload_…" at bounding box center [569, 151] width 544 height 186
click at [359, 211] on span "Download xlsx" at bounding box center [359, 210] width 45 height 11
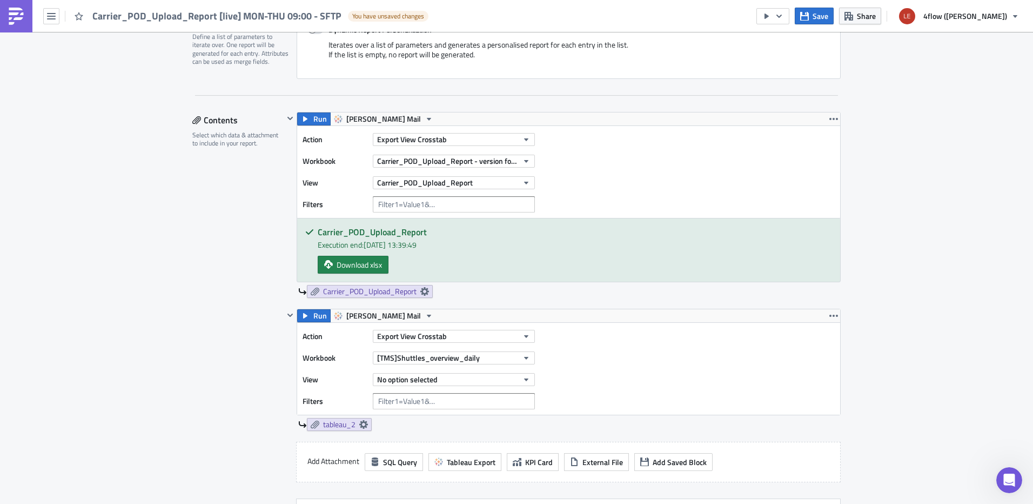
click at [612, 182] on div "Action Export View Crosstab Workbook Carrier_POD_Upload_Report - version for ma…" at bounding box center [568, 172] width 543 height 92
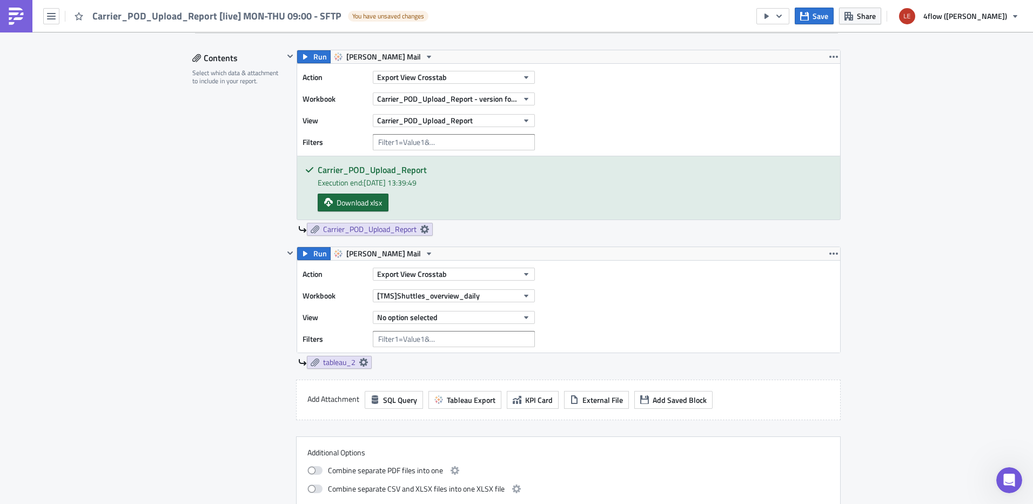
scroll to position [324, 0]
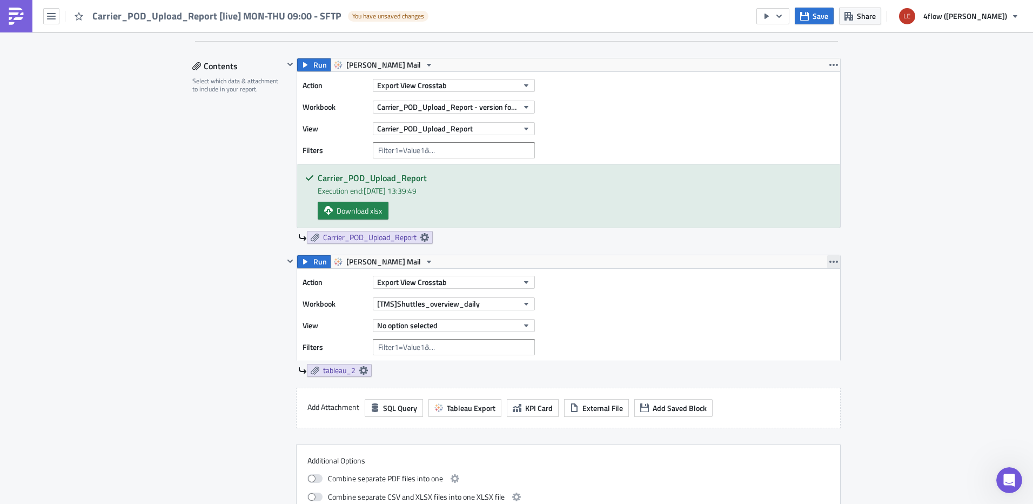
click at [830, 263] on icon "button" at bounding box center [834, 261] width 9 height 9
click at [828, 328] on div "Remove" at bounding box center [836, 325] width 72 height 11
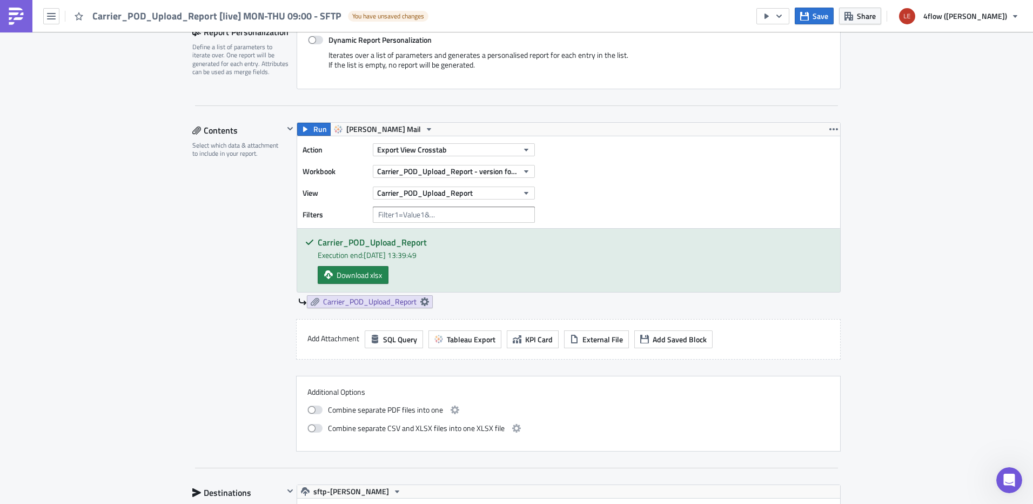
scroll to position [285, 0]
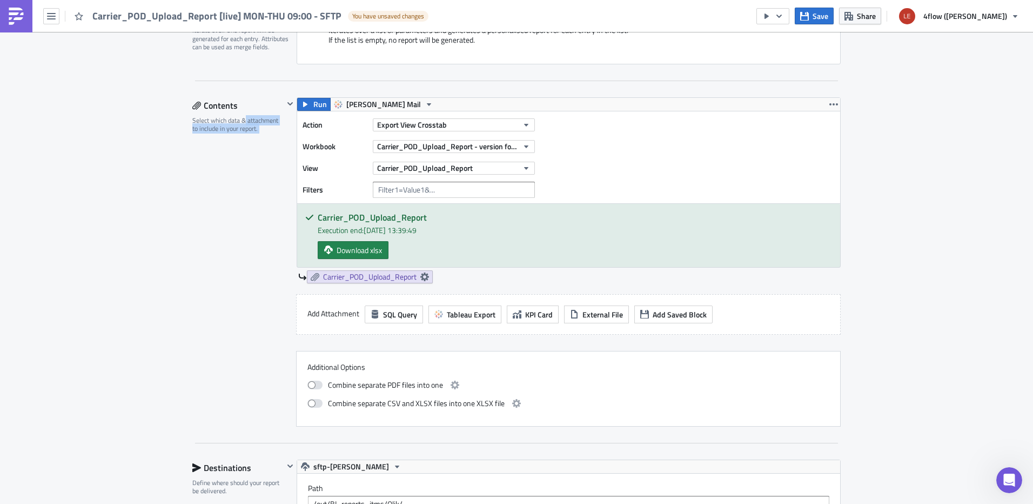
drag, startPoint x: 243, startPoint y: 121, endPoint x: 281, endPoint y: 131, distance: 39.7
click at [281, 131] on div "Contents Select which data & attachment to include in your report. Run [PERSON_…" at bounding box center [516, 261] width 649 height 329
drag, startPoint x: 281, startPoint y: 131, endPoint x: 249, endPoint y: 138, distance: 33.2
click at [249, 138] on div "Contents Select which data & attachment to include in your report." at bounding box center [237, 261] width 91 height 329
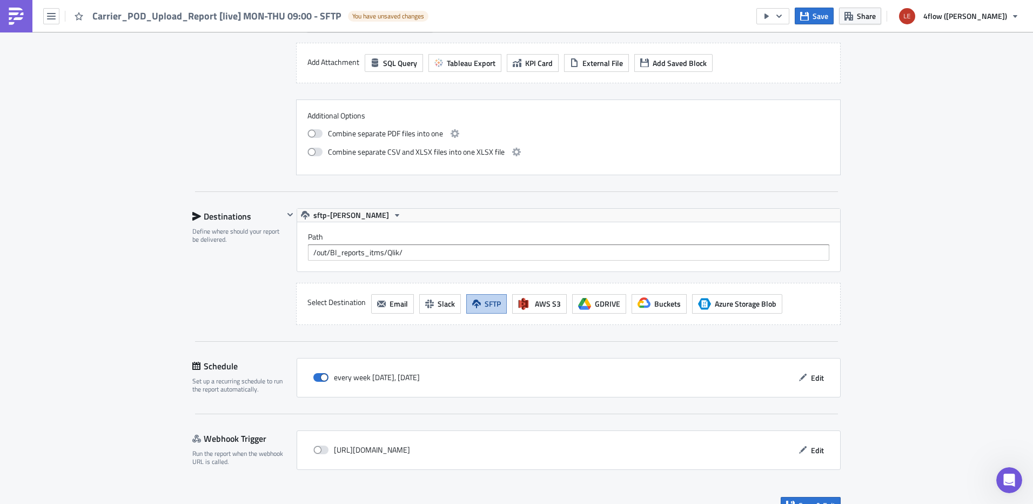
scroll to position [555, 0]
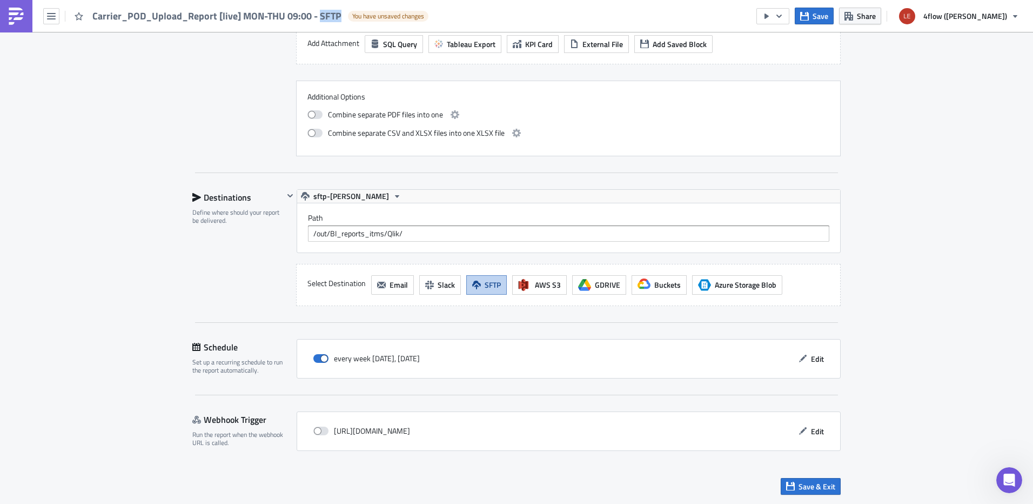
drag, startPoint x: 319, startPoint y: 16, endPoint x: 343, endPoint y: 16, distance: 24.3
click at [343, 16] on div "Carrier_POD_Upload_Report [live] MON-THU 09:00 - SFTP You have unsaved changes" at bounding box center [217, 16] width 434 height 32
click at [329, 193] on span "sftp-[PERSON_NAME]" at bounding box center [351, 196] width 76 height 13
click at [335, 195] on span "sftp-[PERSON_NAME]" at bounding box center [351, 196] width 76 height 13
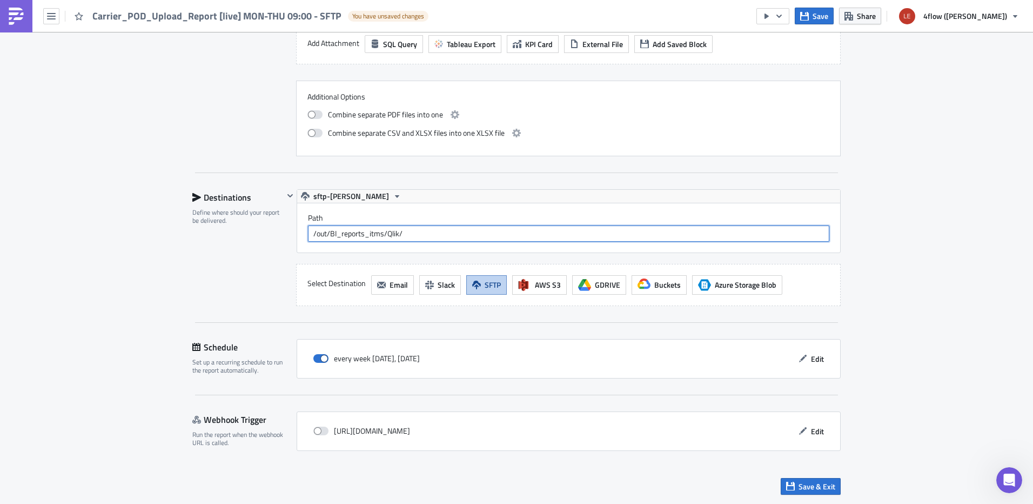
drag, startPoint x: 409, startPoint y: 233, endPoint x: 242, endPoint y: 248, distance: 167.6
click at [242, 243] on div "Destinations Define where should your report be delivered. Default Pushmetrics …" at bounding box center [516, 247] width 649 height 117
click at [245, 260] on div "Destinations Define where should your report be delivered." at bounding box center [237, 247] width 91 height 117
drag, startPoint x: 339, startPoint y: 12, endPoint x: 319, endPoint y: 14, distance: 20.1
click at [319, 14] on span "Carrier_POD_Upload_Report [live] MON-THU 09:00 - SFTP" at bounding box center [217, 16] width 250 height 12
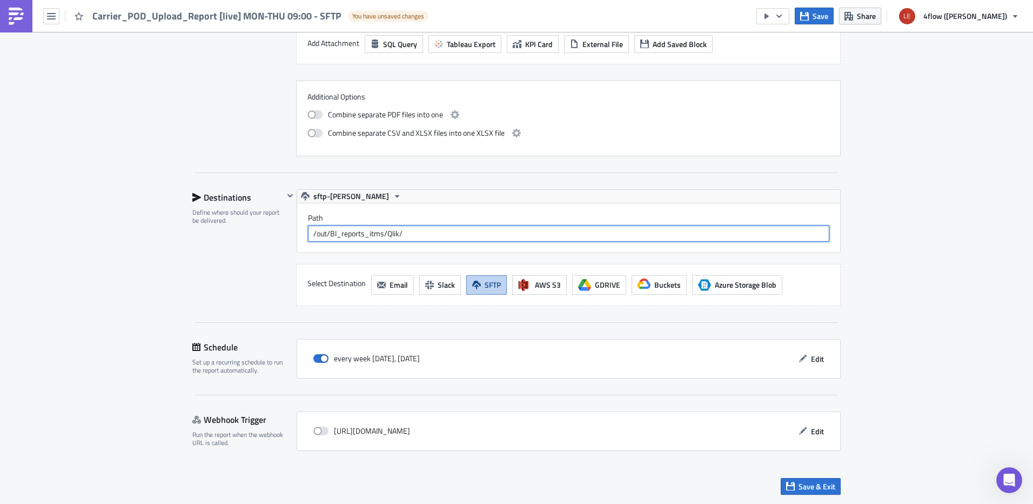
drag, startPoint x: 402, startPoint y: 233, endPoint x: 291, endPoint y: 236, distance: 110.8
click at [284, 236] on div "sftp-[PERSON_NAME] Path /out/BI_reports_itms/Qlik/" at bounding box center [562, 221] width 557 height 64
click at [259, 262] on div "Destinations Define where should your report be delivered." at bounding box center [237, 247] width 91 height 117
click at [811, 355] on span "Edit" at bounding box center [817, 358] width 13 height 11
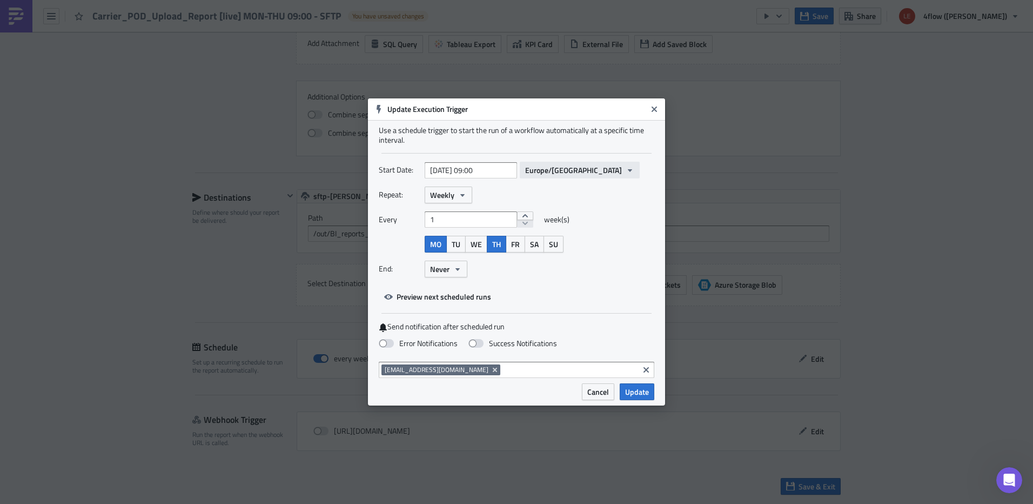
click at [554, 172] on span "Europe/[GEOGRAPHIC_DATA]" at bounding box center [573, 169] width 97 height 11
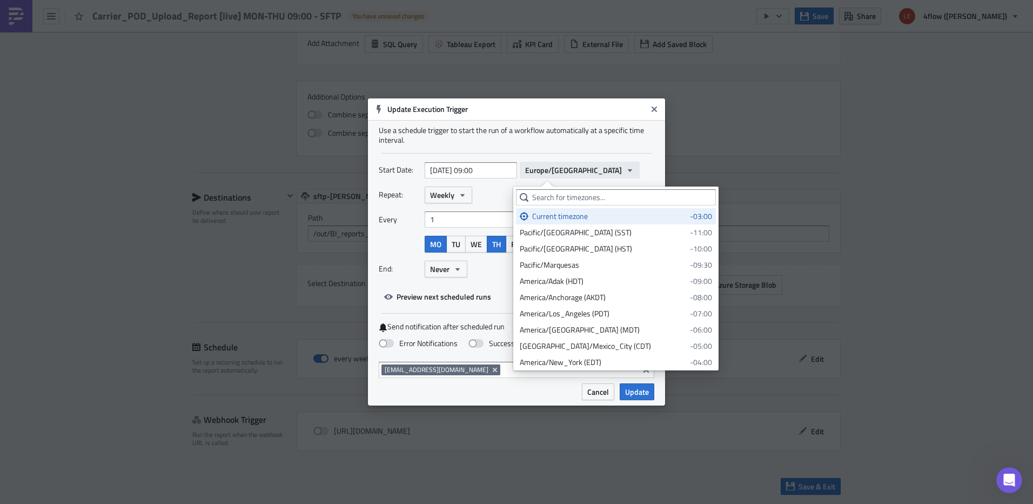
drag, startPoint x: 557, startPoint y: 173, endPoint x: 570, endPoint y: 166, distance: 14.0
click at [557, 172] on span "Europe/[GEOGRAPHIC_DATA]" at bounding box center [573, 169] width 97 height 11
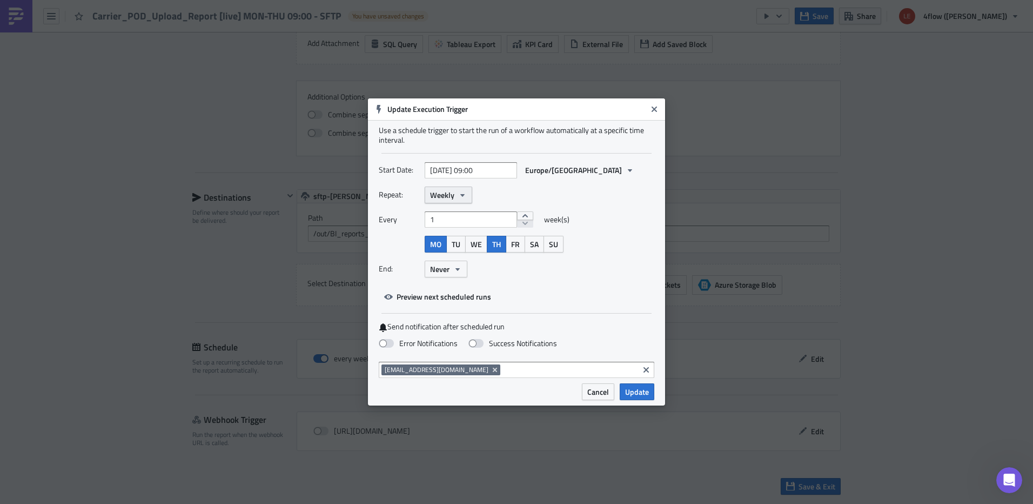
click at [462, 196] on icon "button" at bounding box center [462, 194] width 4 height 3
click at [585, 196] on div "Repeat: Weekly Yearly Monthly Weekly Daily Hourly Minutely" at bounding box center [517, 194] width 276 height 17
click at [503, 367] on input at bounding box center [569, 369] width 133 height 11
drag, startPoint x: 490, startPoint y: 391, endPoint x: 490, endPoint y: 375, distance: 16.2
click at [490, 390] on div "Cancel Update" at bounding box center [516, 394] width 297 height 22
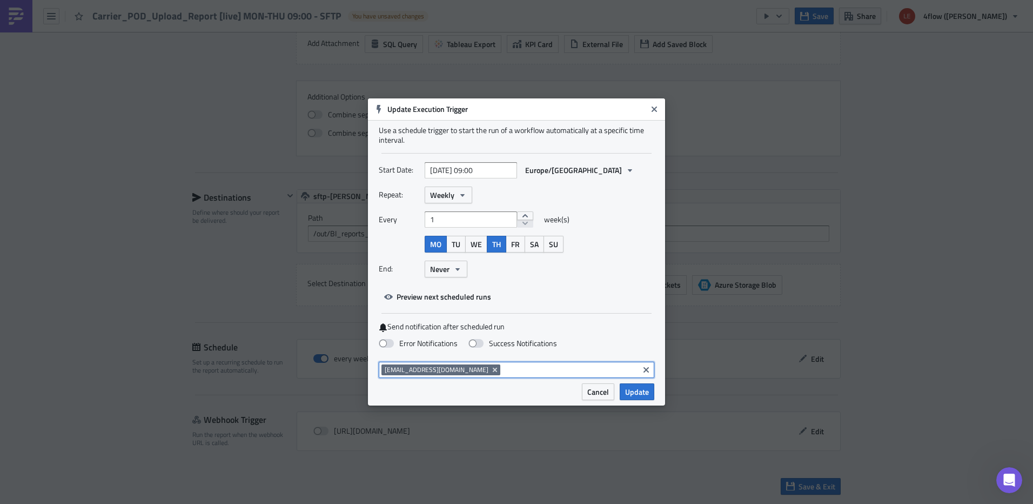
drag, startPoint x: 487, startPoint y: 369, endPoint x: 493, endPoint y: 370, distance: 6.5
click at [503, 370] on input at bounding box center [569, 369] width 133 height 11
drag, startPoint x: 492, startPoint y: 387, endPoint x: 495, endPoint y: 378, distance: 9.2
click at [493, 382] on div "Update Execution Trigger Use a schedule trigger to start the run of a workflow …" at bounding box center [516, 251] width 297 height 307
click at [493, 362] on div "[EMAIL_ADDRESS][DOMAIN_NAME]" at bounding box center [517, 370] width 276 height 16
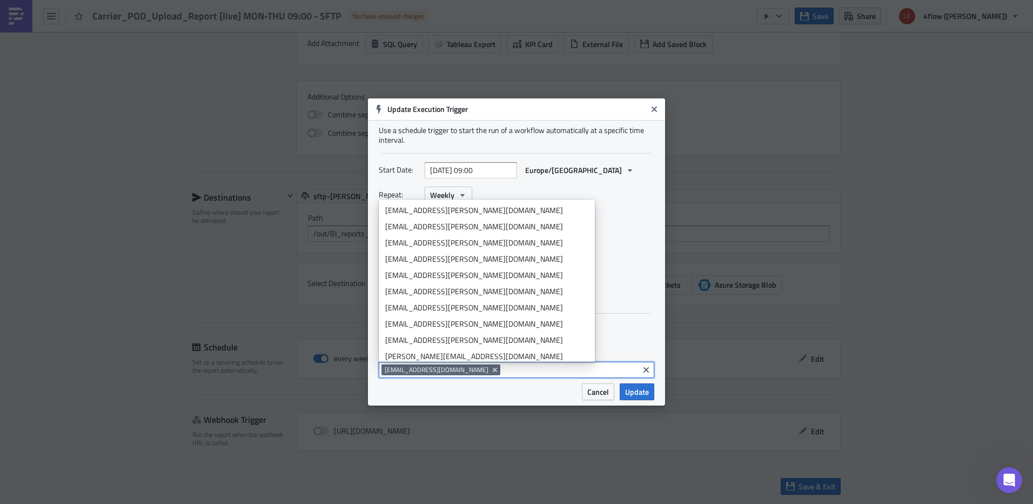
click at [490, 392] on div "Cancel Update" at bounding box center [516, 394] width 297 height 22
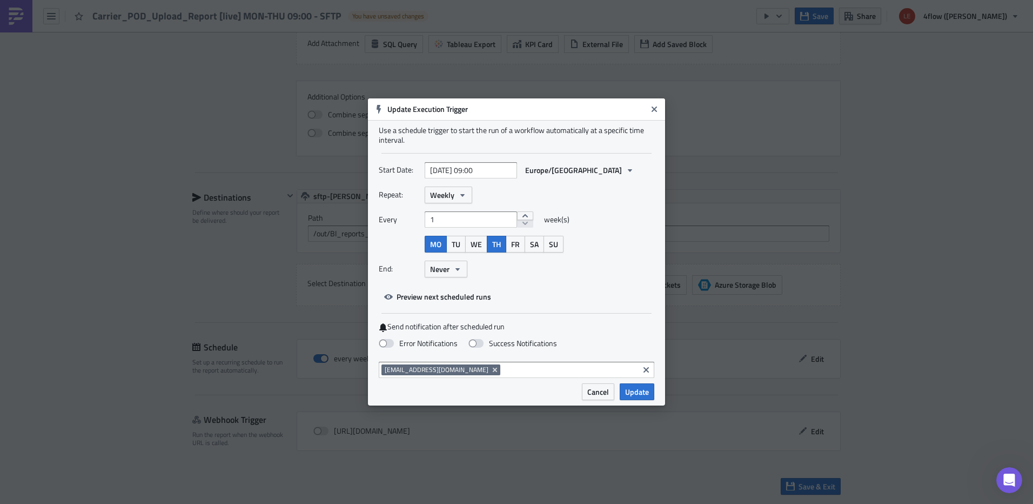
click at [655, 109] on icon "Close" at bounding box center [654, 108] width 5 height 5
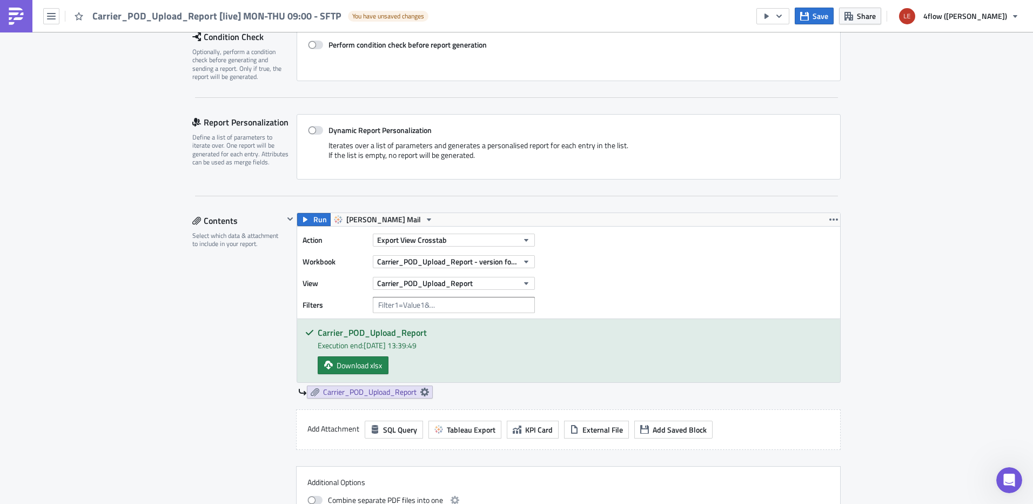
scroll to position [69, 0]
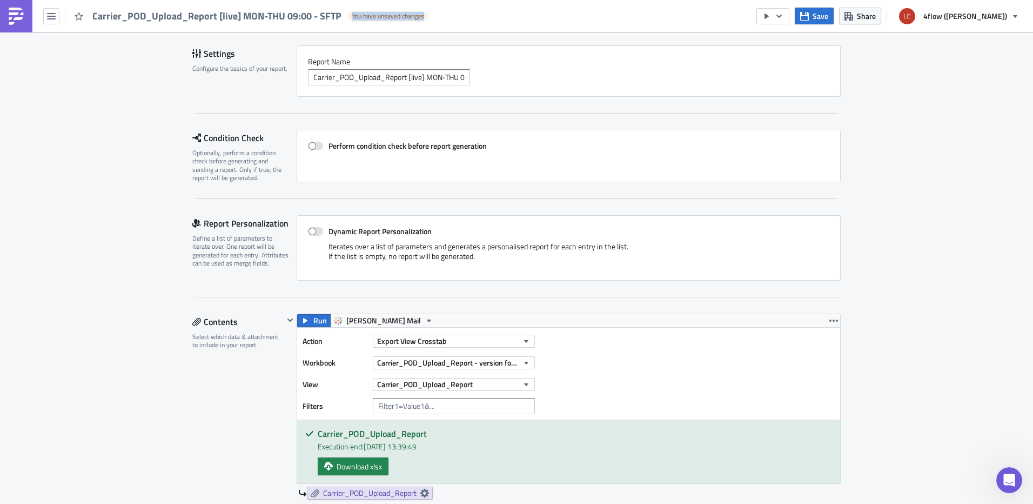
drag, startPoint x: 351, startPoint y: 16, endPoint x: 426, endPoint y: 16, distance: 75.1
click at [426, 16] on span "You have unsaved changes" at bounding box center [388, 16] width 81 height 11
click at [859, 102] on div "Execution Log Edit " Carrier_POD_Upload_Report [live] MON-THU 09:00 - SFTP " Dr…" at bounding box center [516, 477] width 1033 height 1028
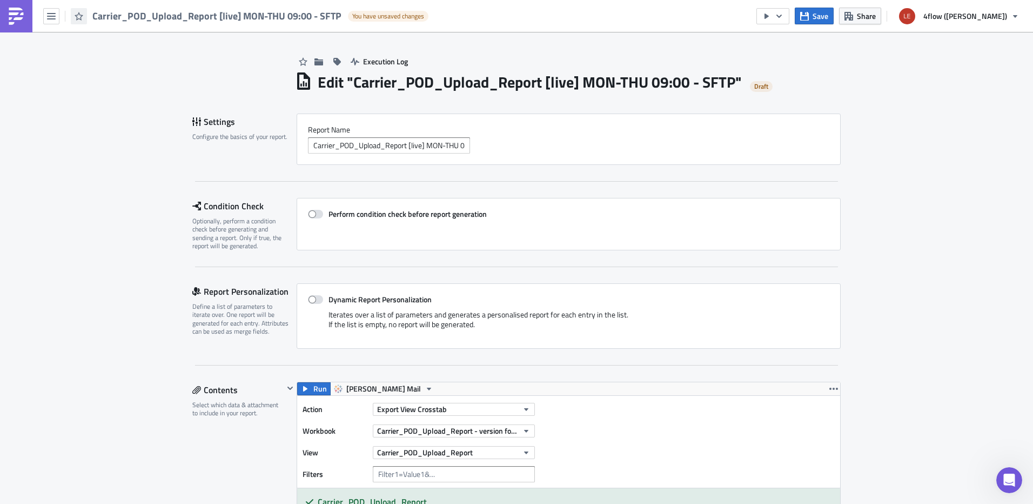
scroll to position [0, 0]
click at [24, 13] on img at bounding box center [16, 16] width 17 height 17
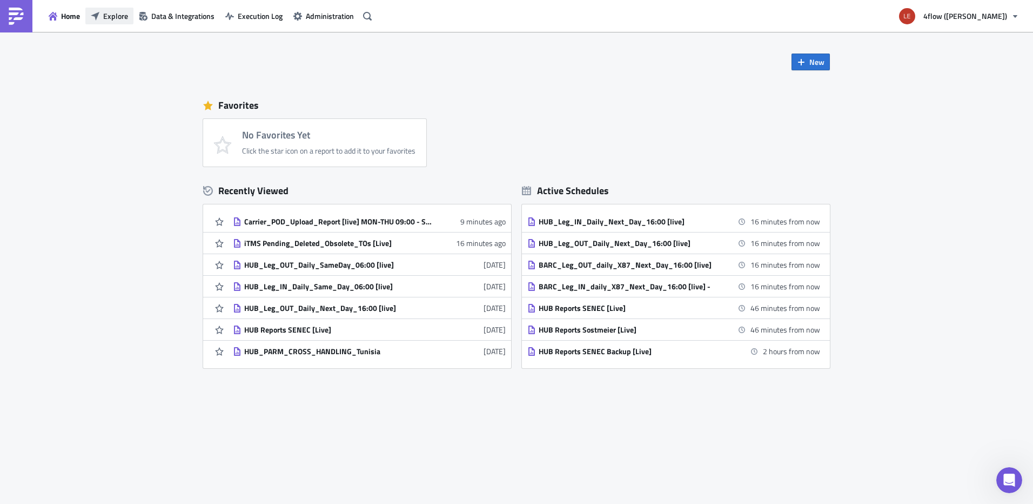
click at [112, 18] on span "Explore" at bounding box center [115, 15] width 25 height 11
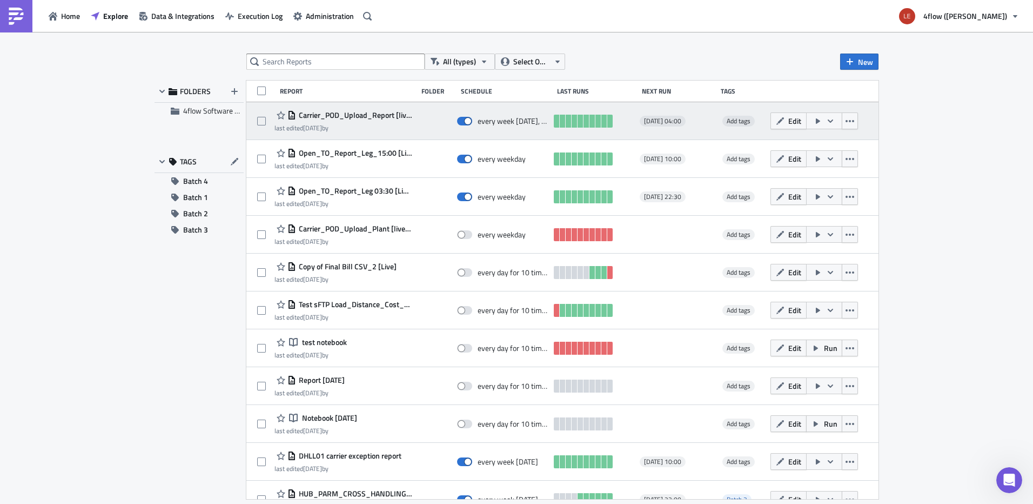
drag, startPoint x: 456, startPoint y: 127, endPoint x: 460, endPoint y: 137, distance: 10.6
click at [470, 138] on div "Carrier_POD_Upload_Report [live] MON-THU 09:00 - SFTP last edited [DATE] by eve…" at bounding box center [562, 121] width 632 height 38
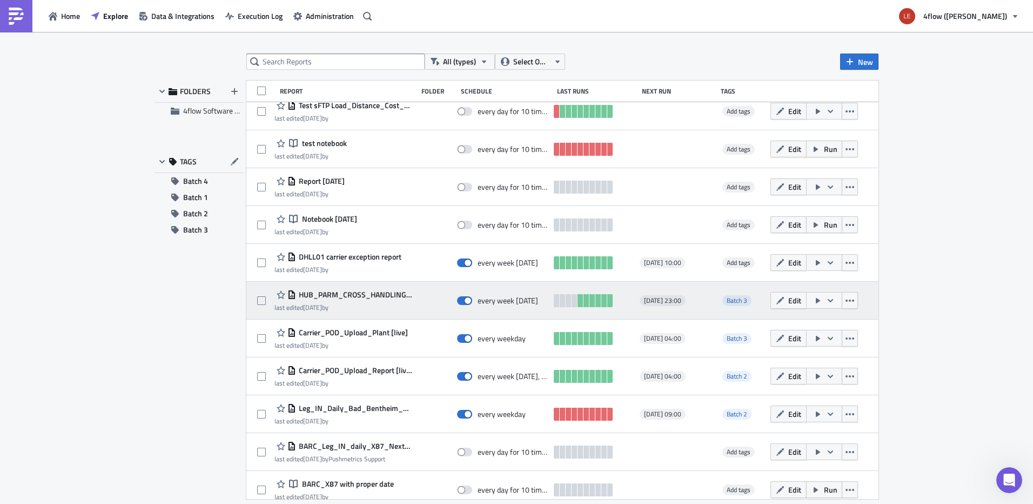
scroll to position [216, 0]
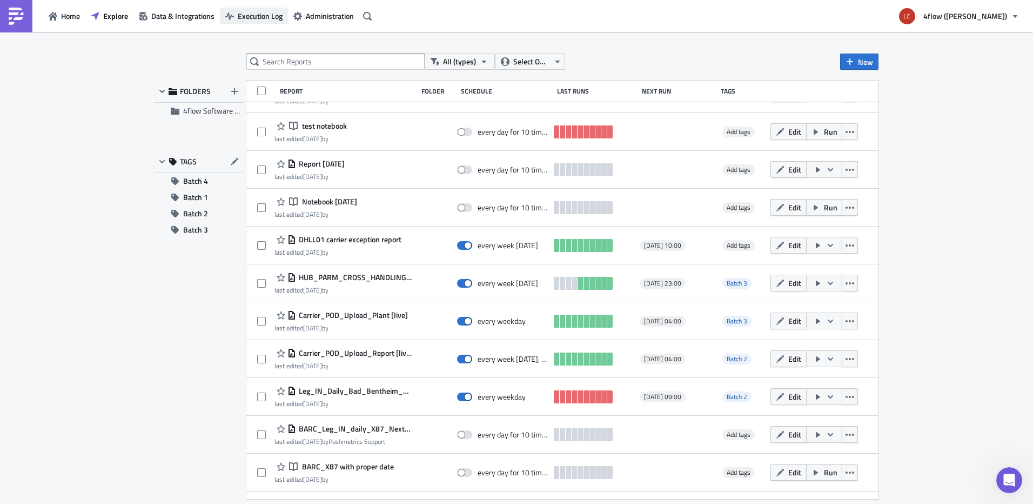
click at [251, 18] on span "Execution Log" at bounding box center [260, 15] width 45 height 11
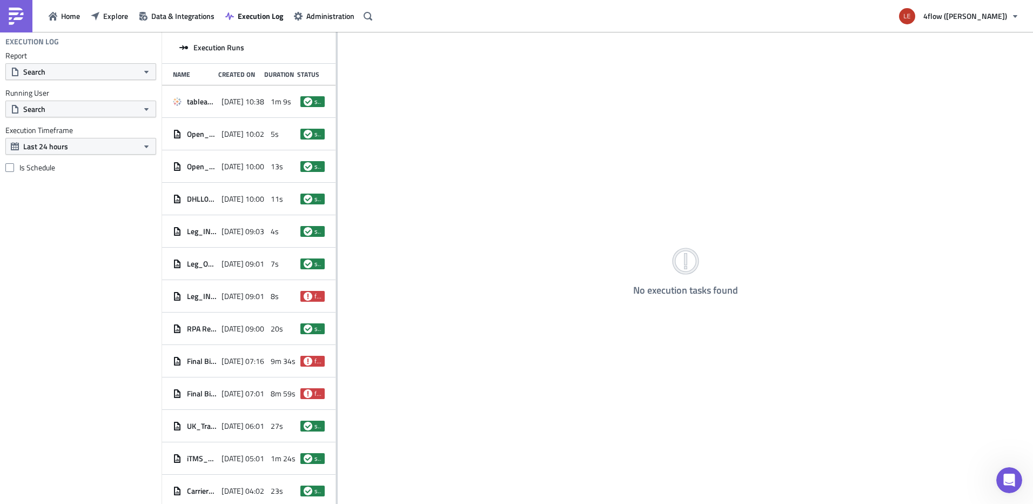
click at [339, 56] on div "No execution tasks found" at bounding box center [686, 268] width 696 height 473
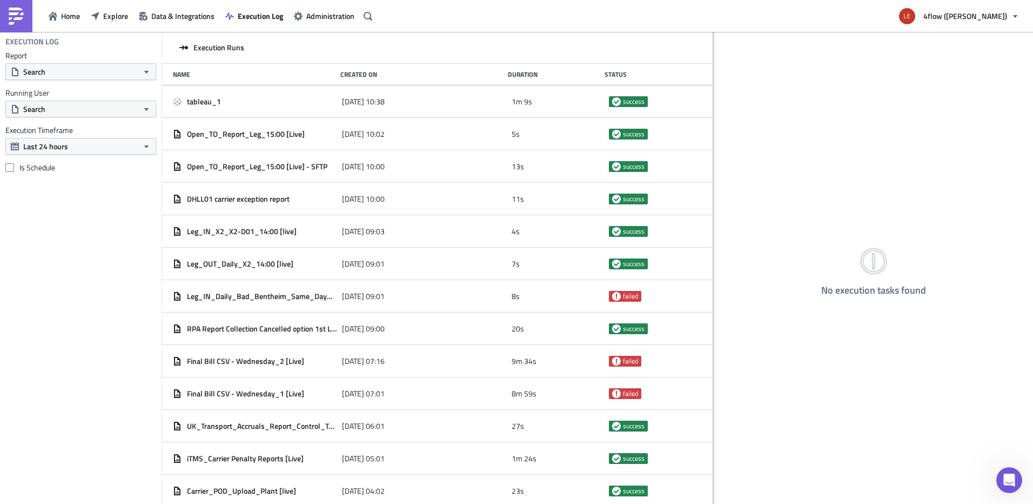
drag, startPoint x: 336, startPoint y: 56, endPoint x: 713, endPoint y: 81, distance: 377.5
click at [713, 81] on div at bounding box center [714, 268] width 2 height 473
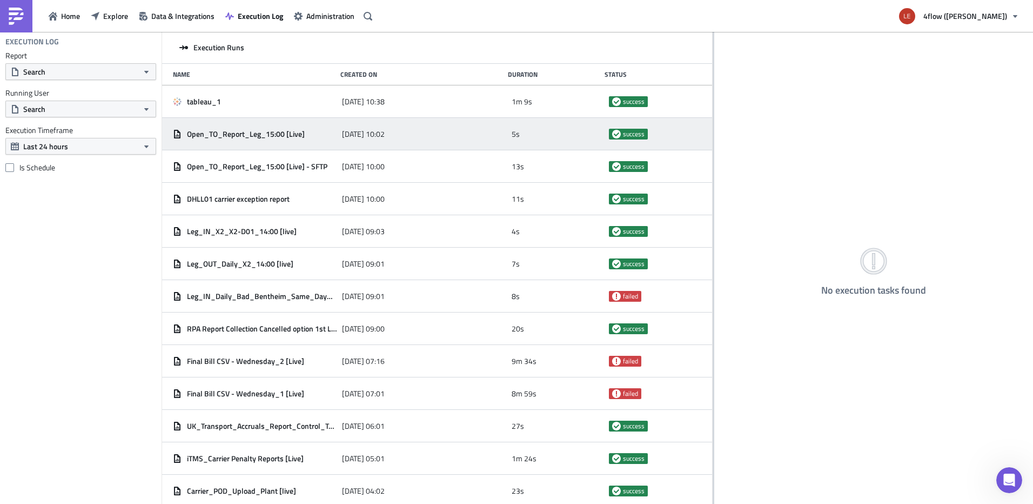
click at [267, 137] on span "Open_TO_Report_Leg_15:00 [Live]" at bounding box center [246, 134] width 118 height 10
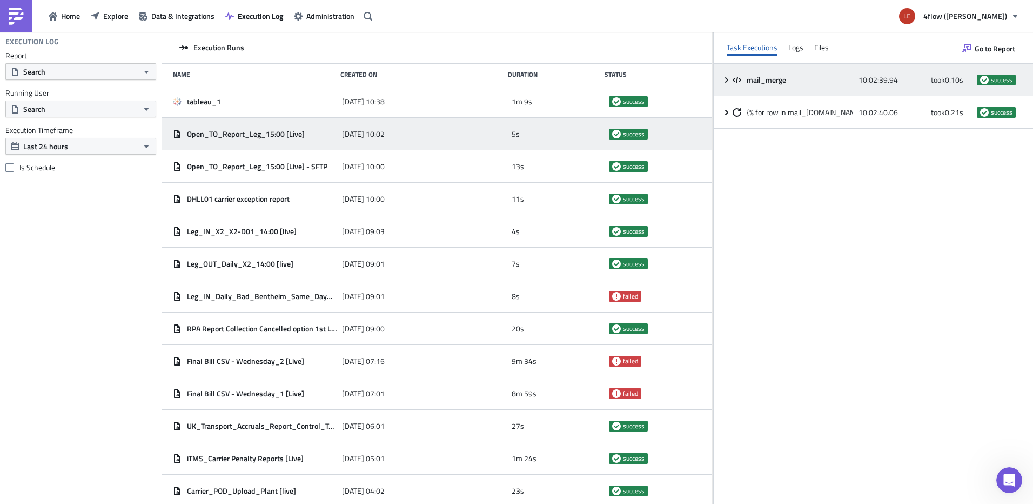
click at [730, 76] on icon at bounding box center [727, 80] width 9 height 9
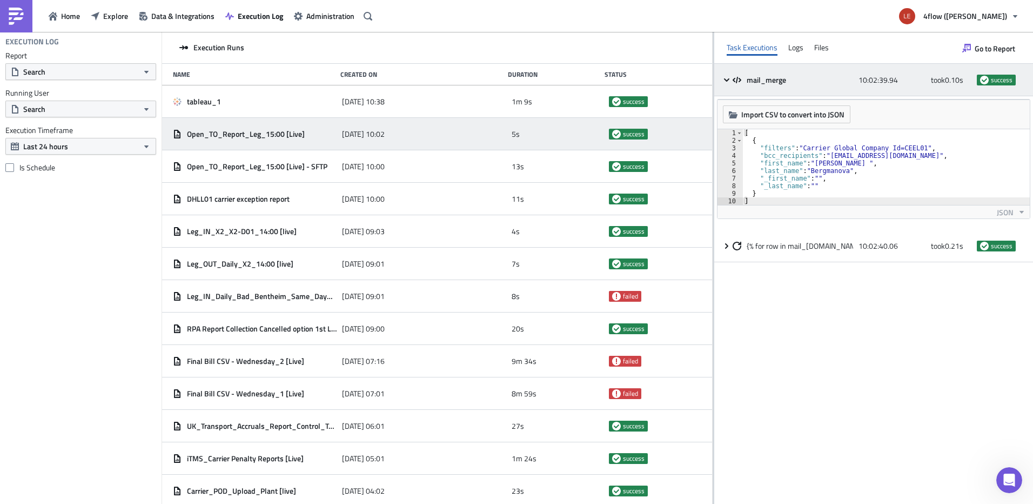
drag, startPoint x: 726, startPoint y: 78, endPoint x: 729, endPoint y: 88, distance: 10.1
click at [727, 78] on icon at bounding box center [727, 80] width 9 height 9
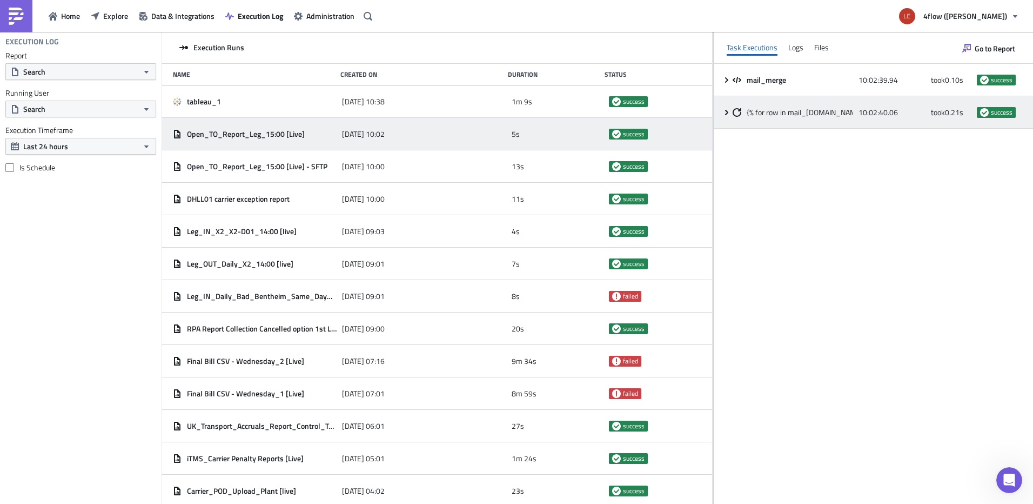
click at [739, 117] on div "{% for row in mail_[DOMAIN_NAME] %}" at bounding box center [793, 113] width 121 height 10
click at [743, 114] on div "{% for row in mail_[DOMAIN_NAME] %}" at bounding box center [793, 113] width 121 height 10
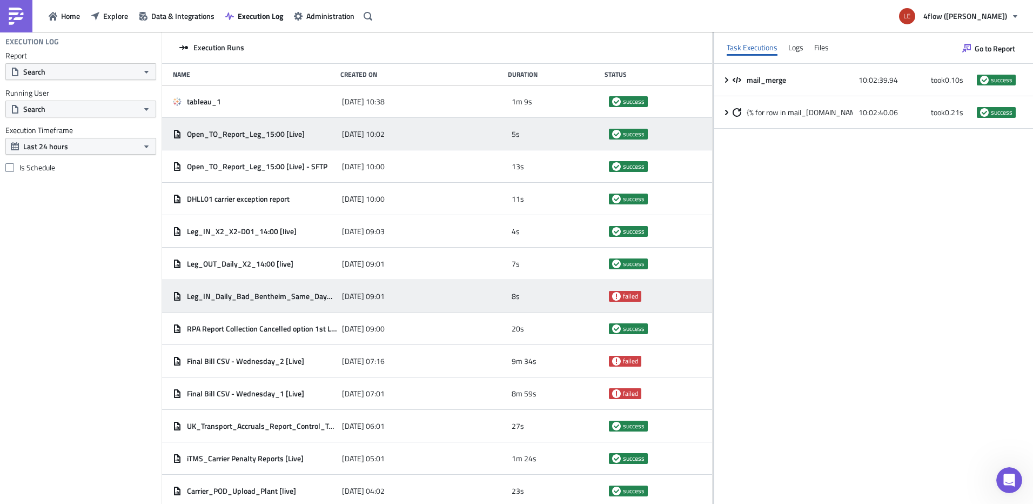
click at [347, 298] on span "[DATE] 09:01" at bounding box center [363, 296] width 43 height 10
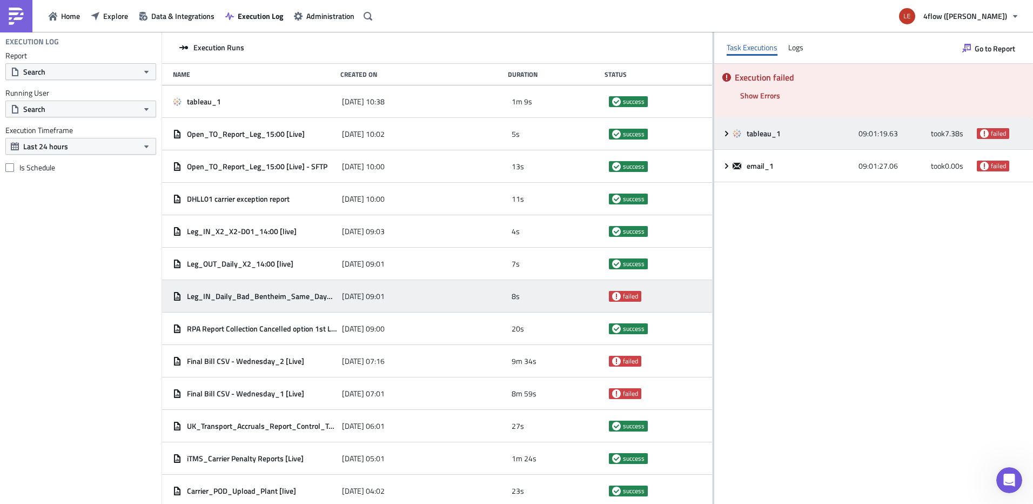
click at [728, 136] on icon at bounding box center [727, 133] width 9 height 9
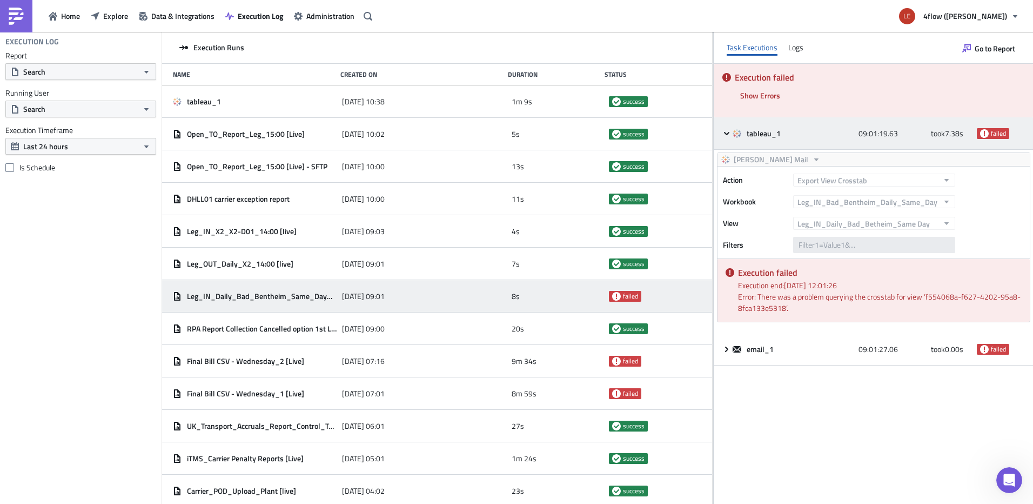
click at [726, 133] on icon at bounding box center [726, 132] width 5 height 3
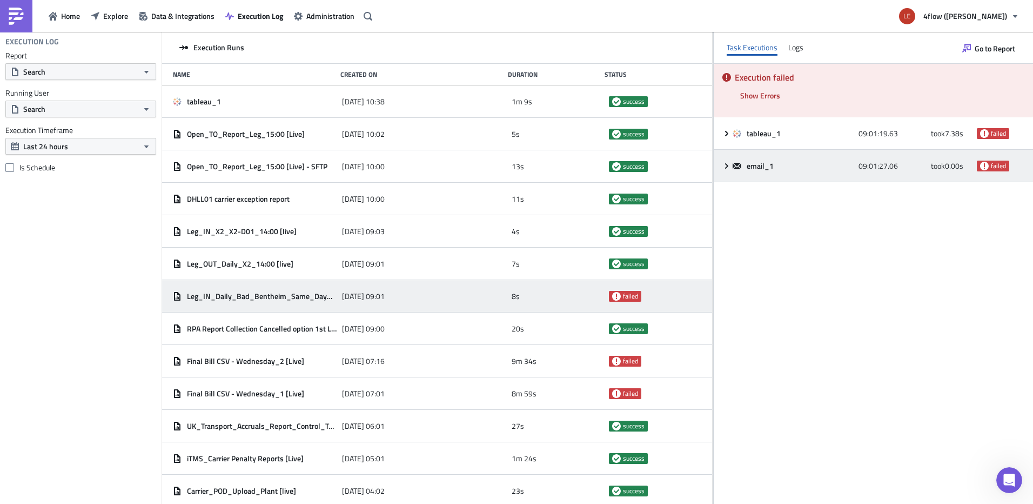
click at [721, 171] on div "email_1 09:01:27.06 took 0.00 s failed" at bounding box center [873, 166] width 319 height 32
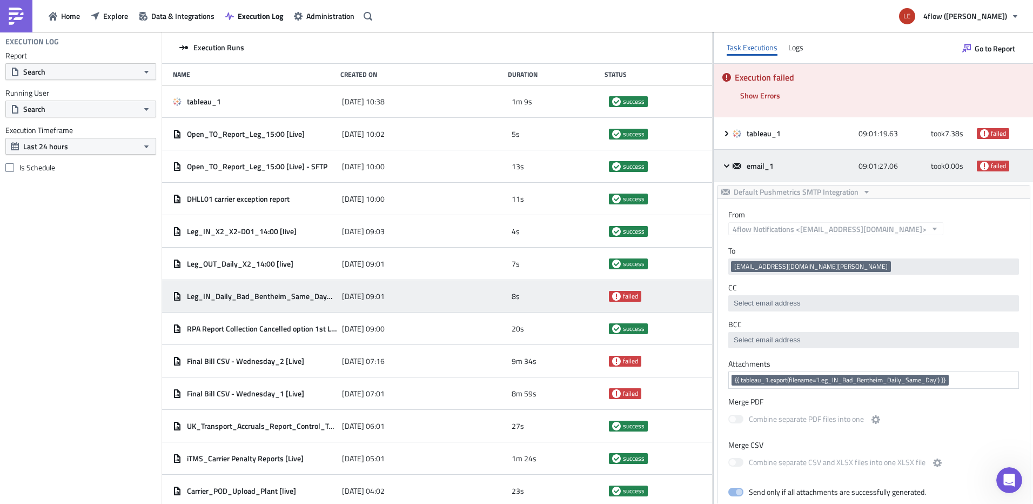
click at [730, 168] on icon at bounding box center [727, 166] width 9 height 9
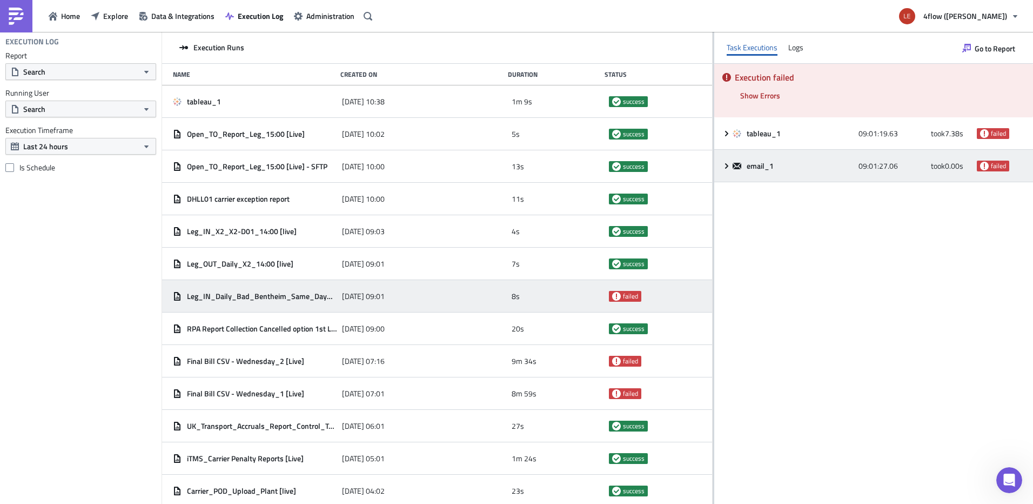
click at [734, 166] on icon at bounding box center [737, 166] width 9 height 6
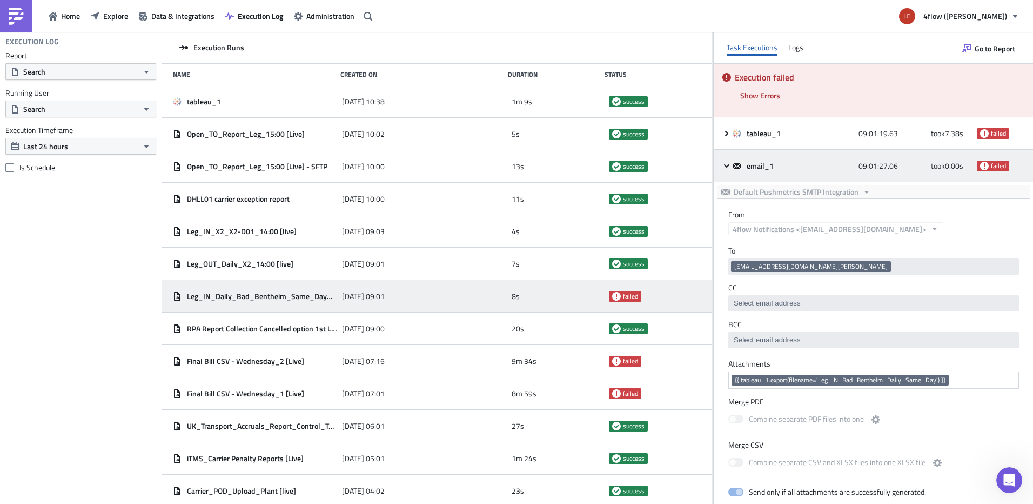
click at [726, 160] on div "email_1 09:01:27.06 took 0.00 s failed" at bounding box center [873, 166] width 319 height 32
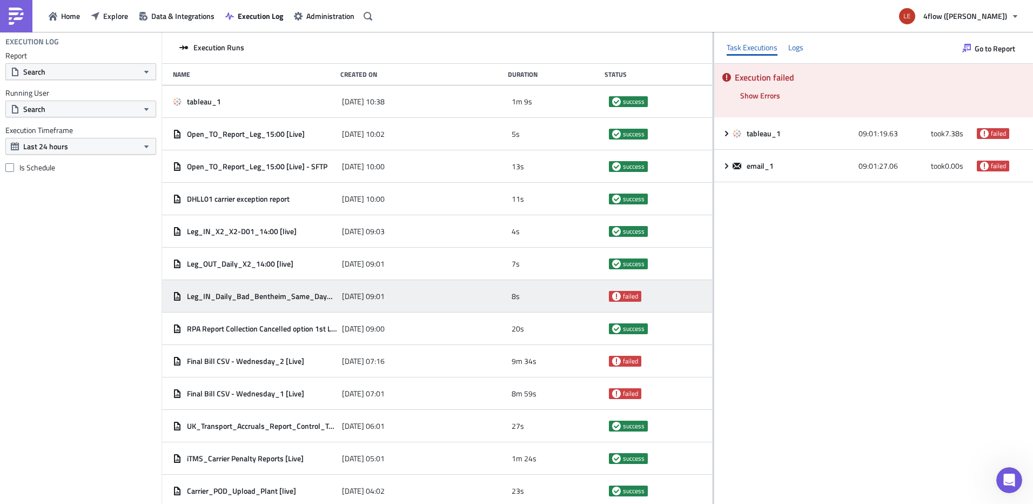
click at [803, 48] on div "Logs" at bounding box center [795, 47] width 15 height 16
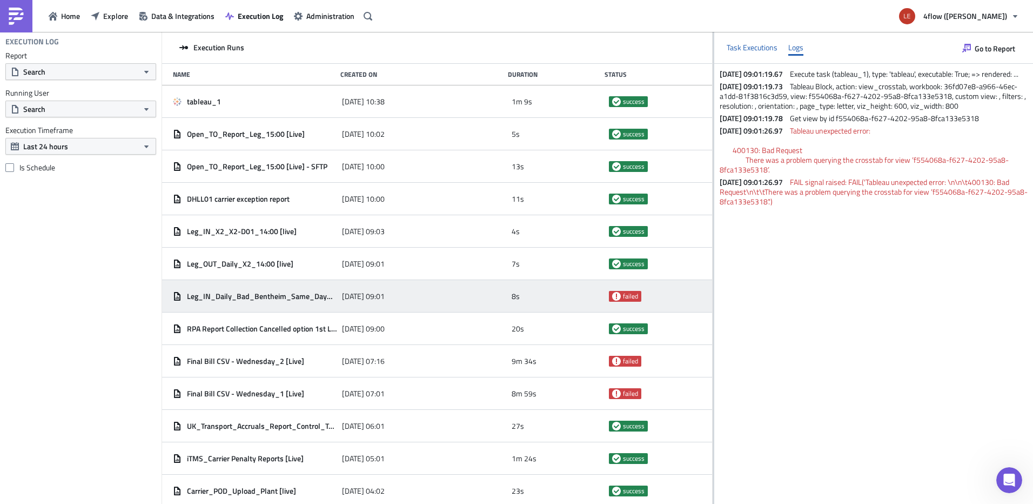
click at [759, 39] on div "Task Executions" at bounding box center [752, 47] width 51 height 16
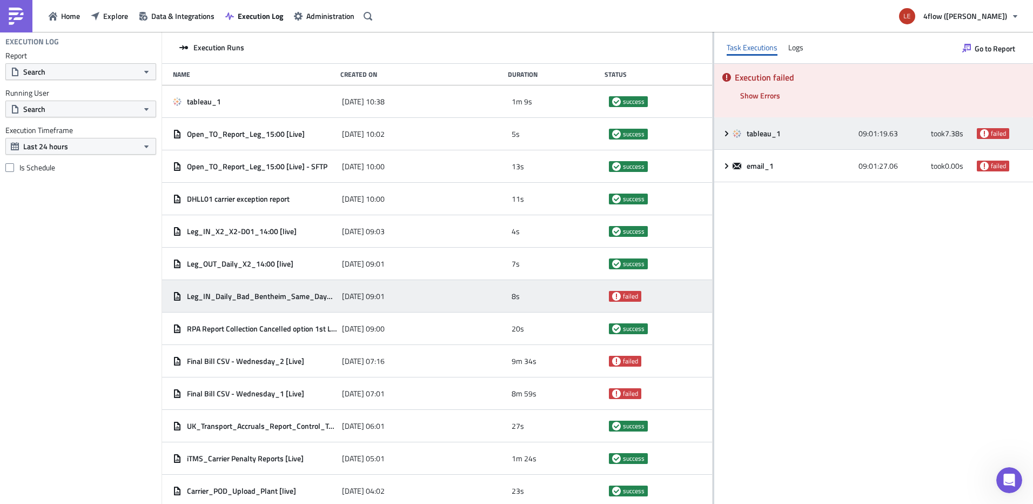
click at [723, 131] on icon at bounding box center [727, 133] width 9 height 9
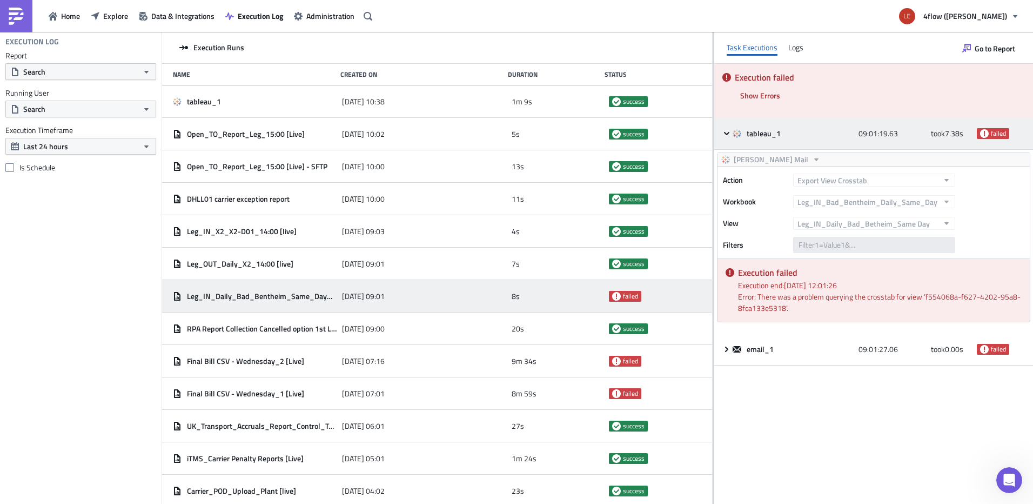
click at [724, 129] on icon at bounding box center [727, 133] width 9 height 9
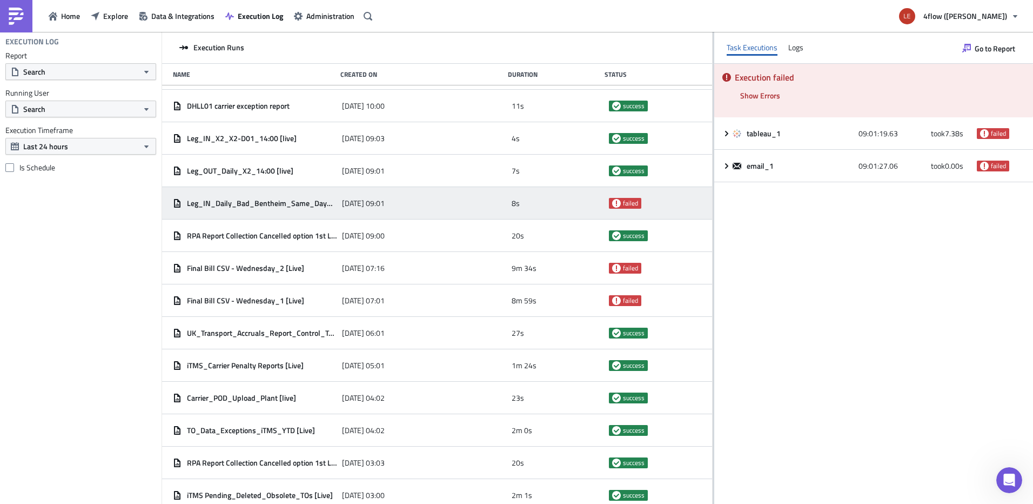
scroll to position [93, 0]
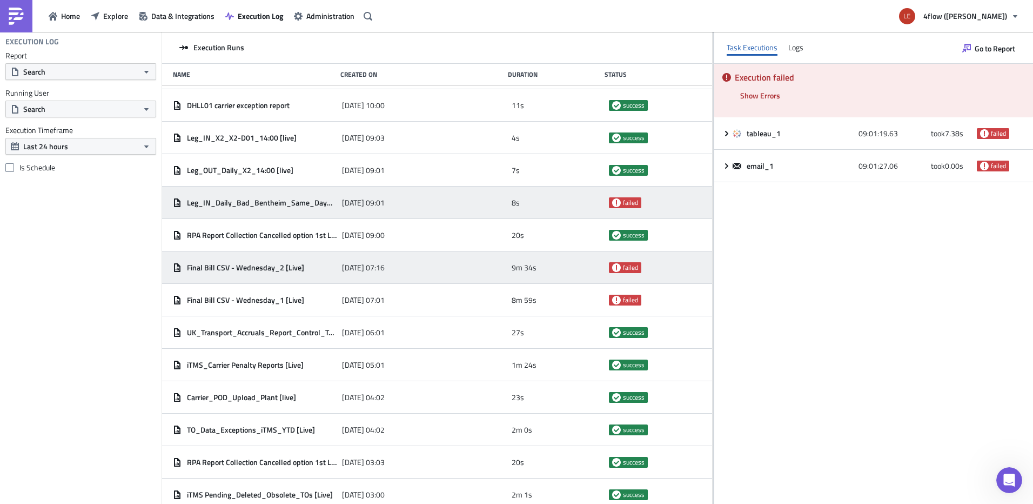
click at [263, 268] on span "Final Bill CSV - Wednesday_2 [Live]" at bounding box center [245, 268] width 117 height 10
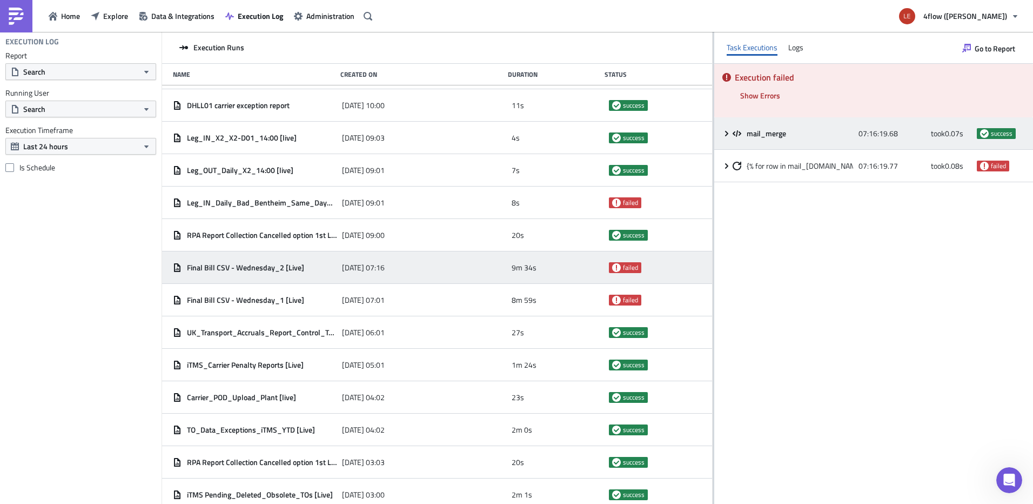
click at [728, 134] on icon at bounding box center [727, 133] width 9 height 9
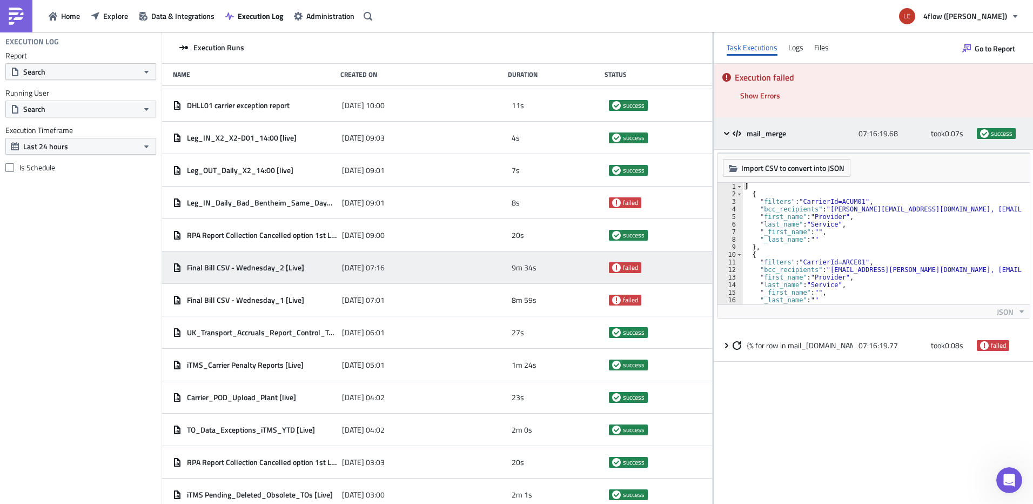
click at [732, 137] on span at bounding box center [728, 133] width 10 height 9
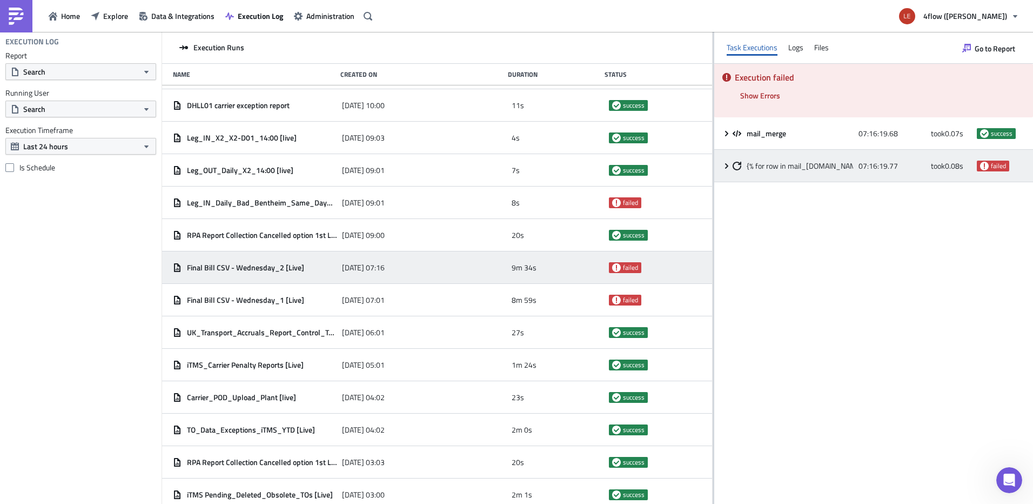
click at [724, 167] on icon at bounding box center [727, 166] width 9 height 9
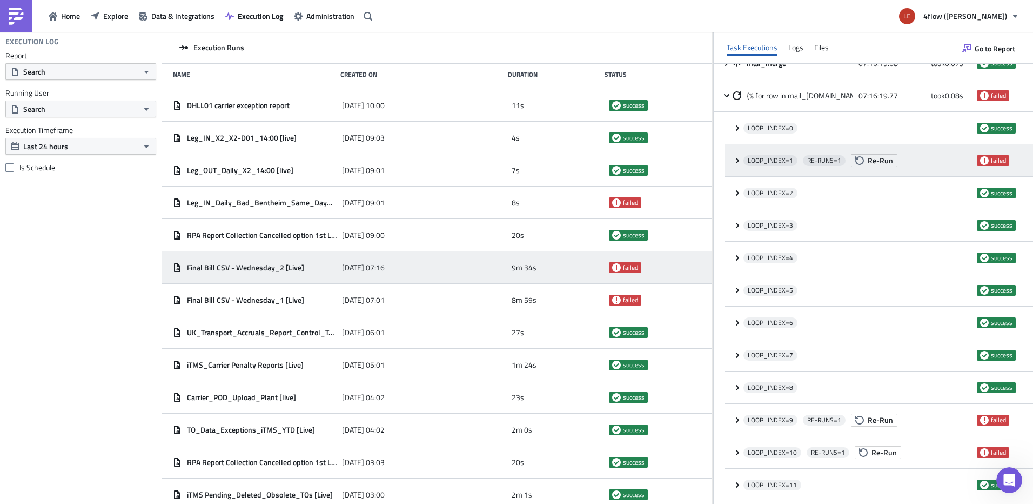
scroll to position [54, 0]
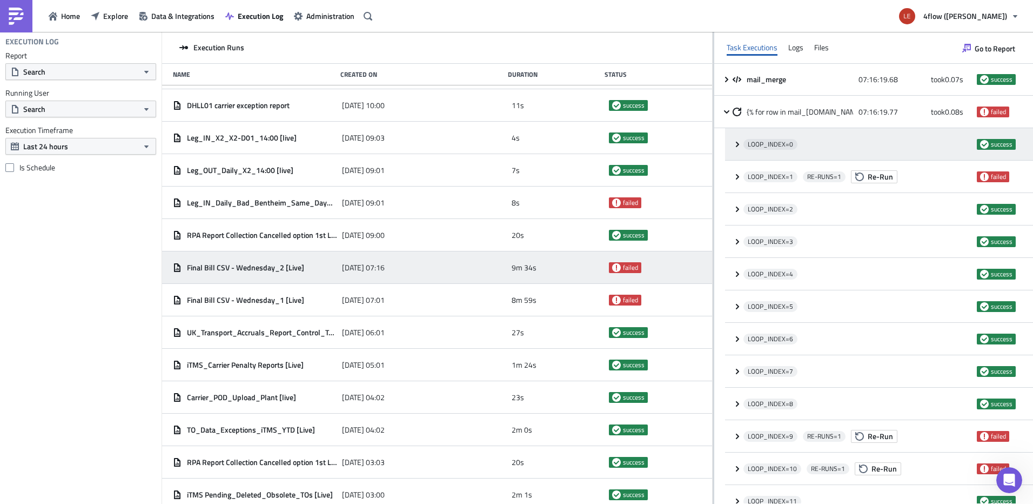
click at [742, 142] on span at bounding box center [738, 144] width 10 height 9
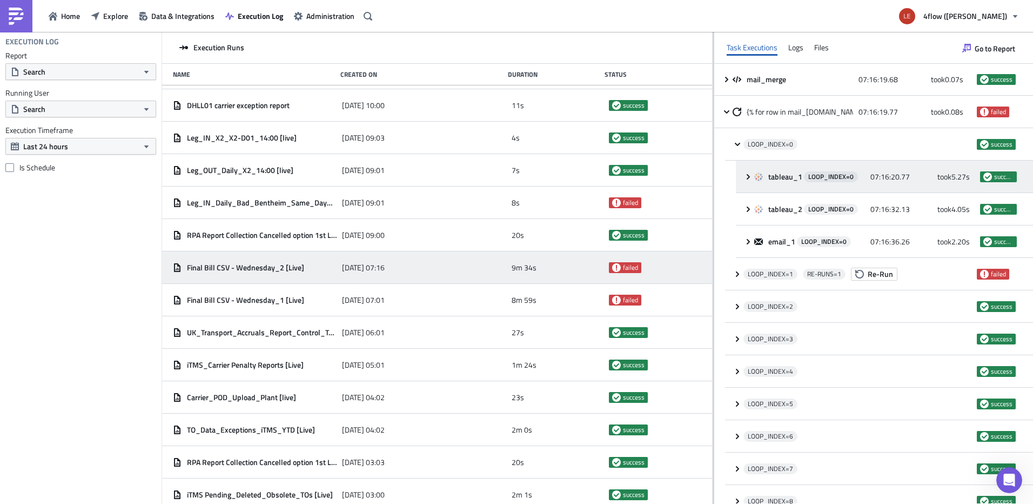
click at [764, 173] on div "tableau_1 LOOP_INDEX= 0" at bounding box center [809, 176] width 111 height 11
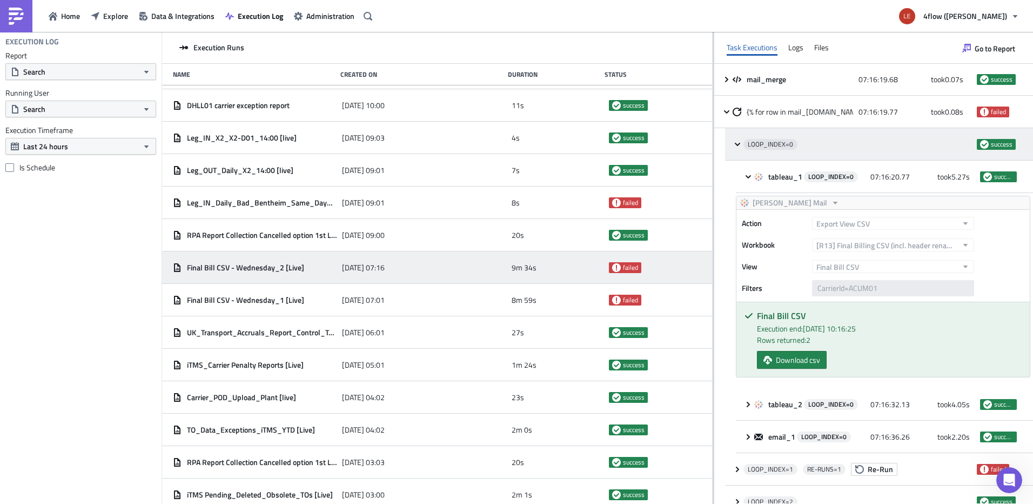
click at [738, 144] on icon at bounding box center [737, 144] width 9 height 9
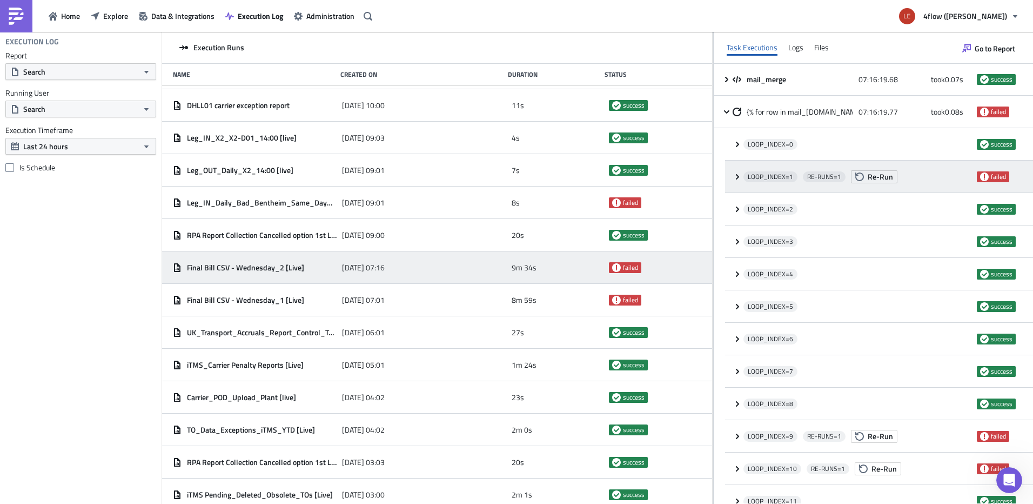
click at [739, 177] on icon at bounding box center [737, 176] width 9 height 9
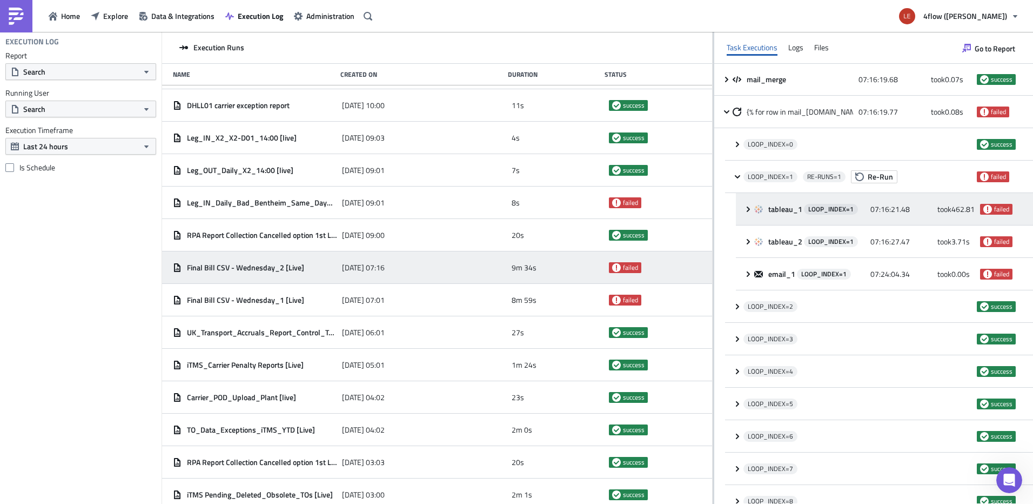
click at [758, 211] on icon at bounding box center [758, 209] width 9 height 9
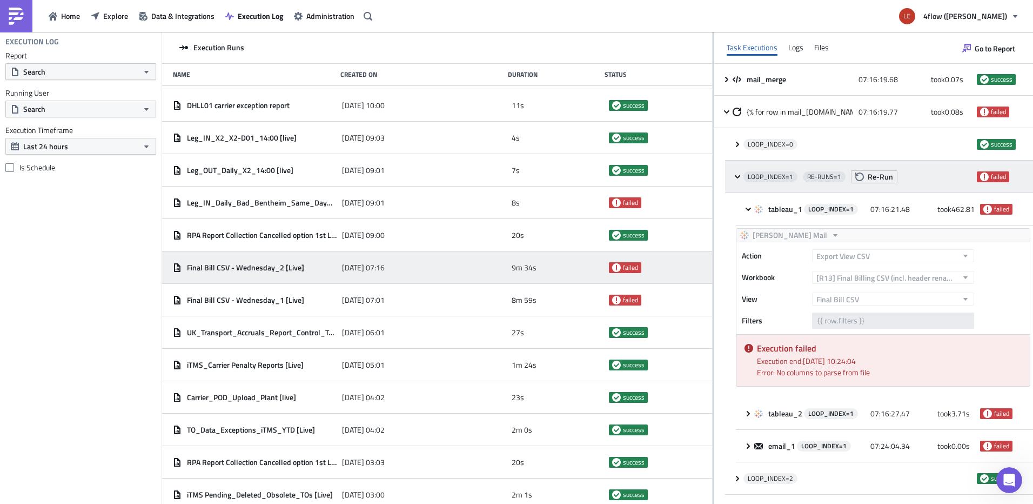
click at [731, 176] on div "LOOP_INDEX= 1 RE-RUNS= 1 Re-Run failed" at bounding box center [879, 177] width 308 height 32
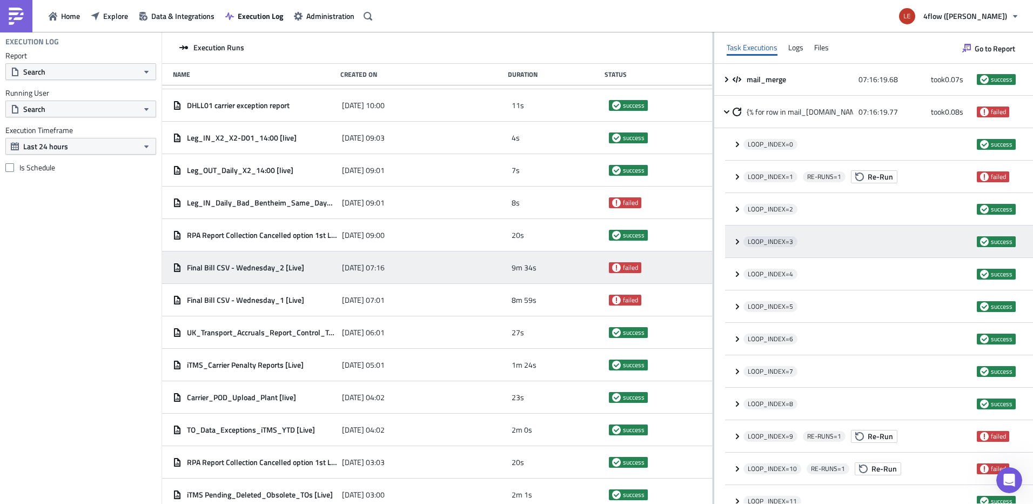
click at [738, 241] on icon at bounding box center [737, 240] width 3 height 5
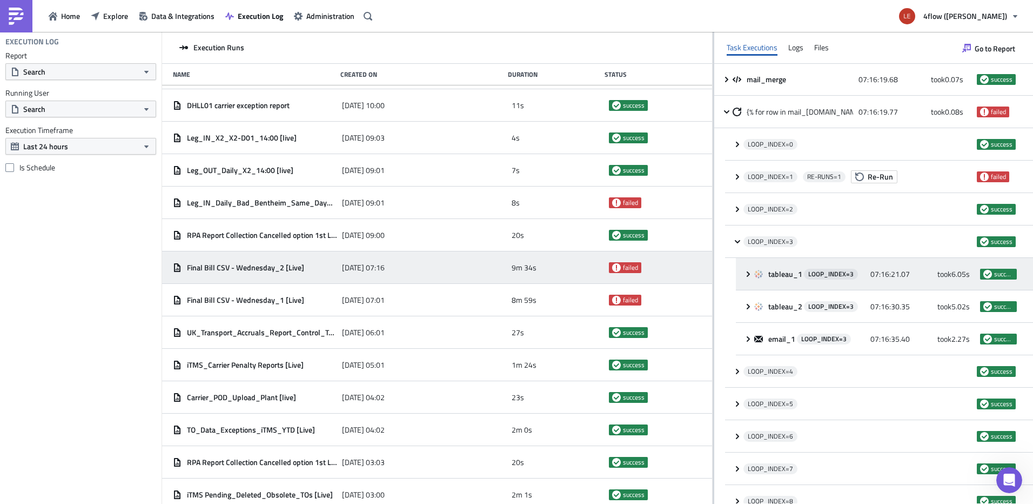
click at [753, 268] on div "tableau_1 LOOP_INDEX= 3 07:16:21.07 took 6.05 s success" at bounding box center [884, 274] width 297 height 32
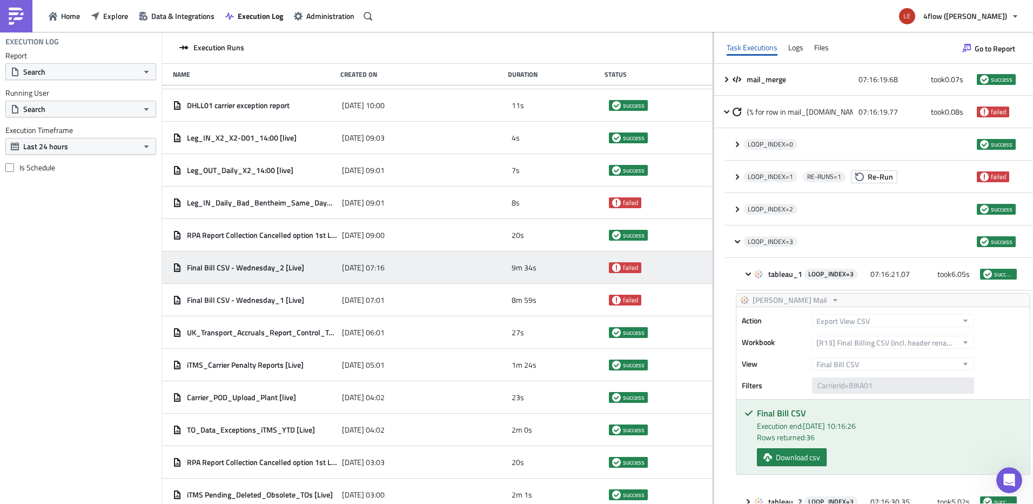
scroll to position [108, 0]
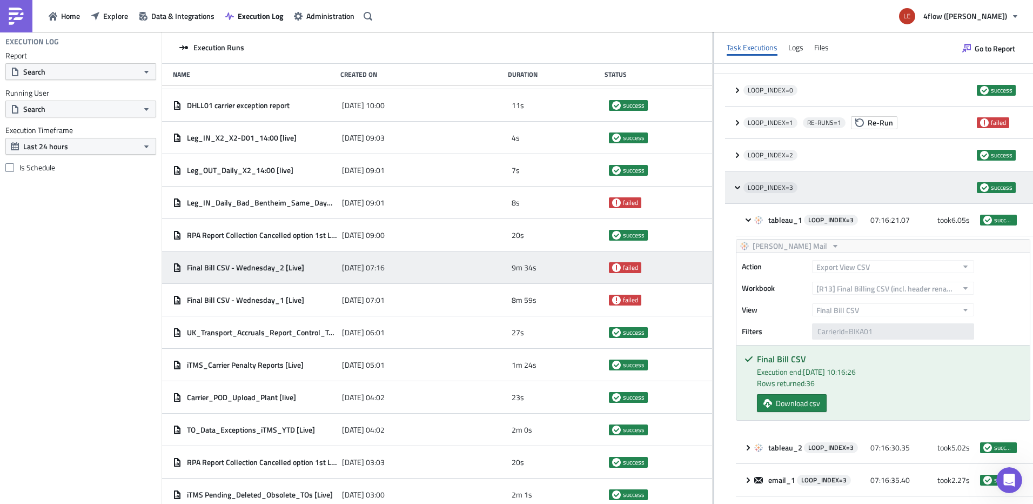
click at [739, 188] on icon at bounding box center [737, 187] width 9 height 9
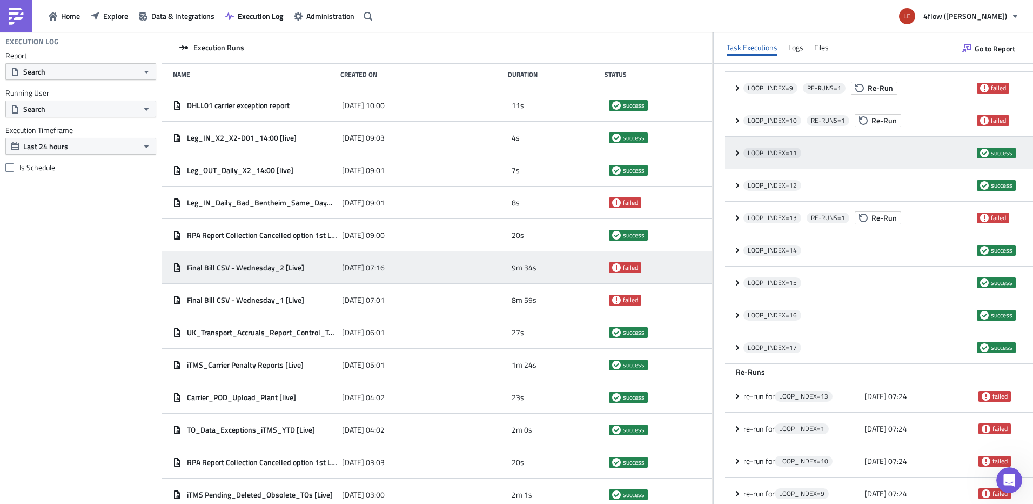
scroll to position [409, 0]
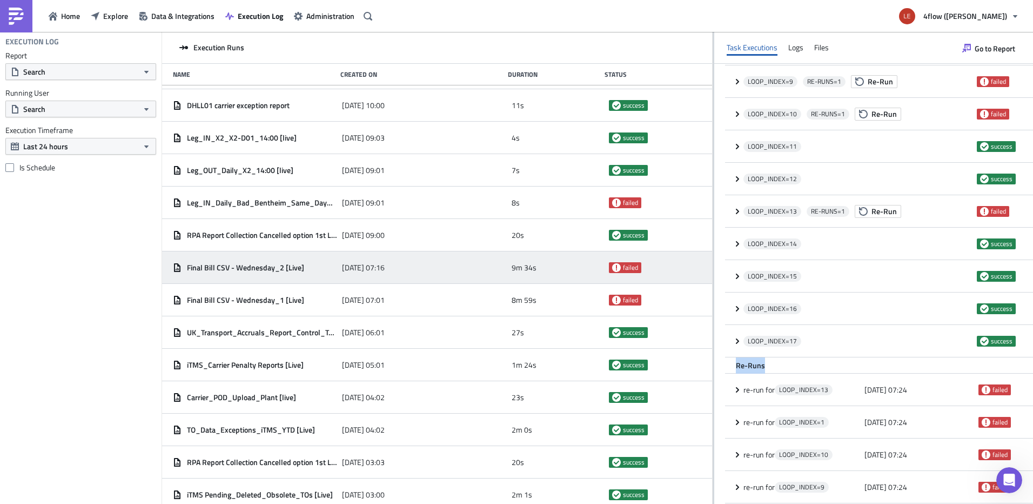
drag, startPoint x: 734, startPoint y: 367, endPoint x: 791, endPoint y: 364, distance: 56.9
click at [791, 364] on div "Re-Runs" at bounding box center [879, 365] width 308 height 16
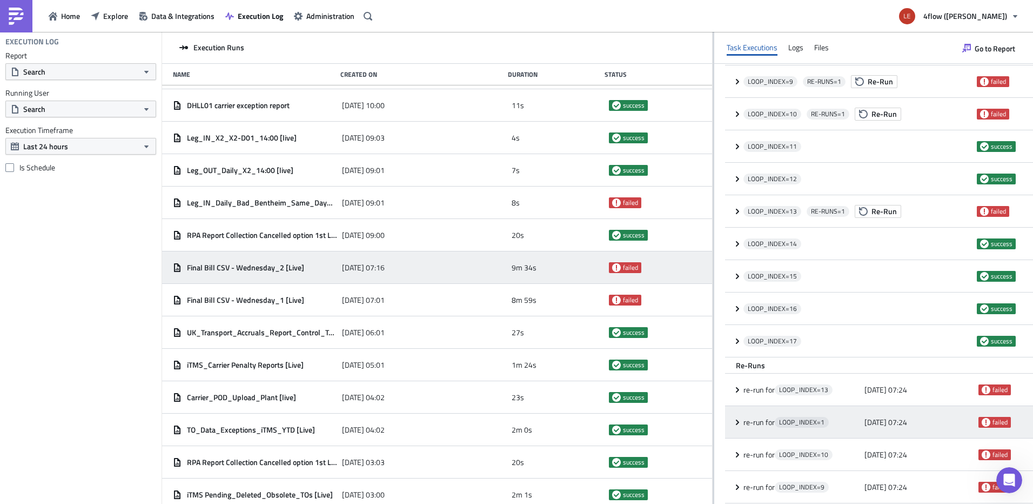
click at [732, 423] on div "re-run for LOOP_INDEX= 1 [DATE] 07:24 failed" at bounding box center [879, 422] width 308 height 32
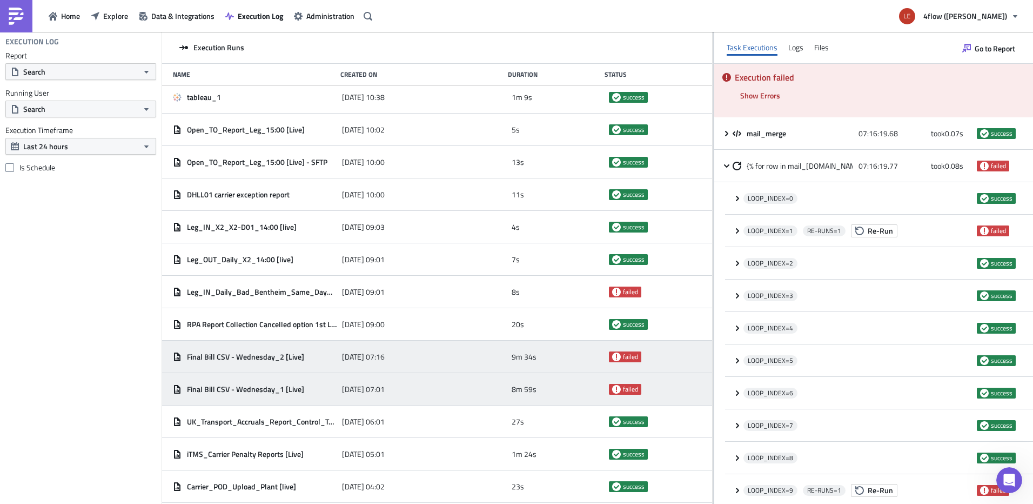
scroll to position [0, 0]
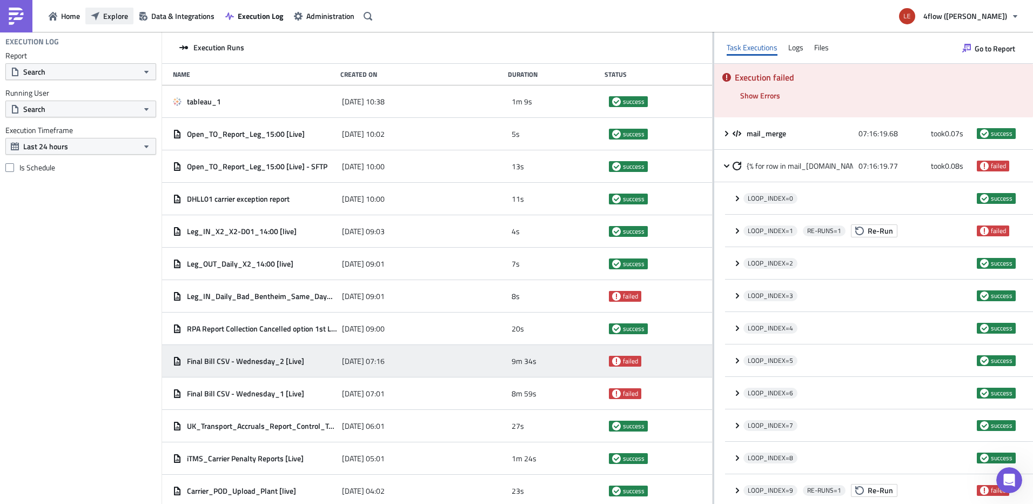
click at [109, 21] on span "Explore" at bounding box center [115, 15] width 25 height 11
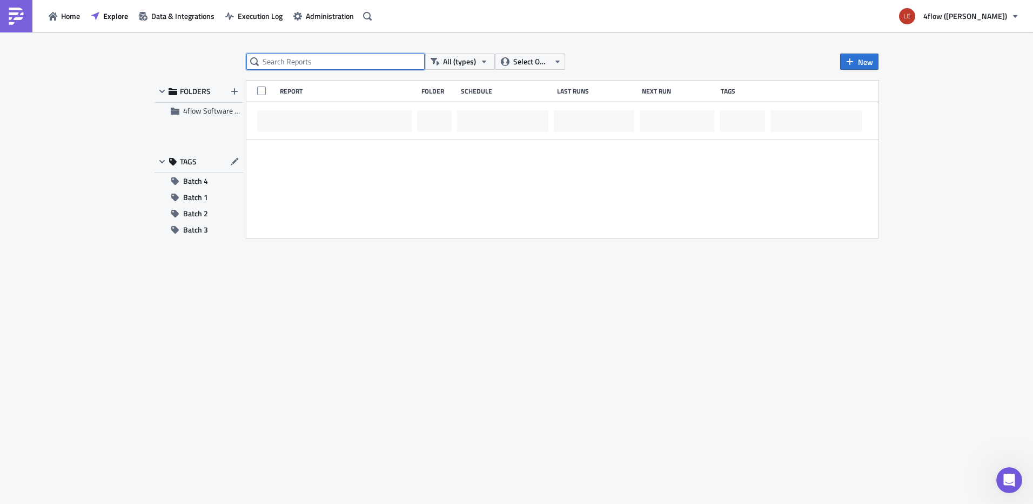
click at [323, 61] on input "text" at bounding box center [335, 62] width 178 height 16
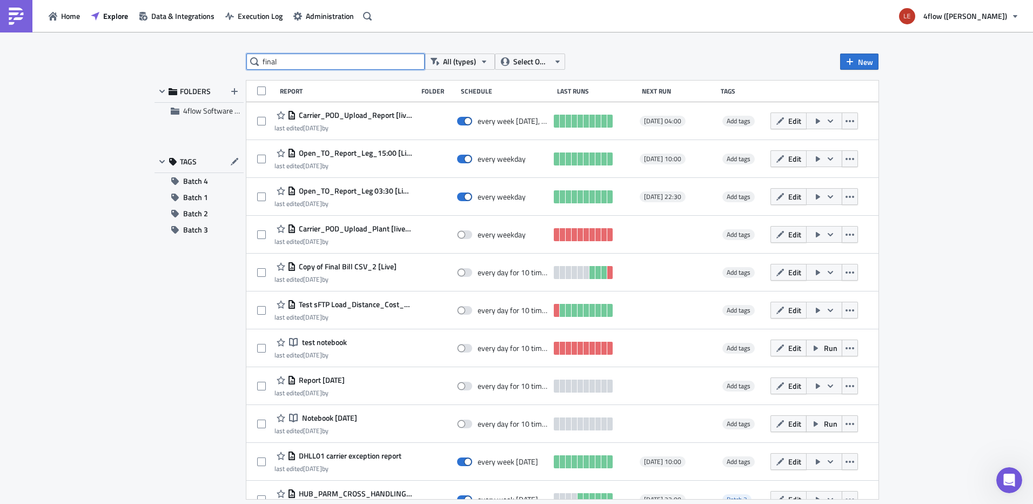
type input "final"
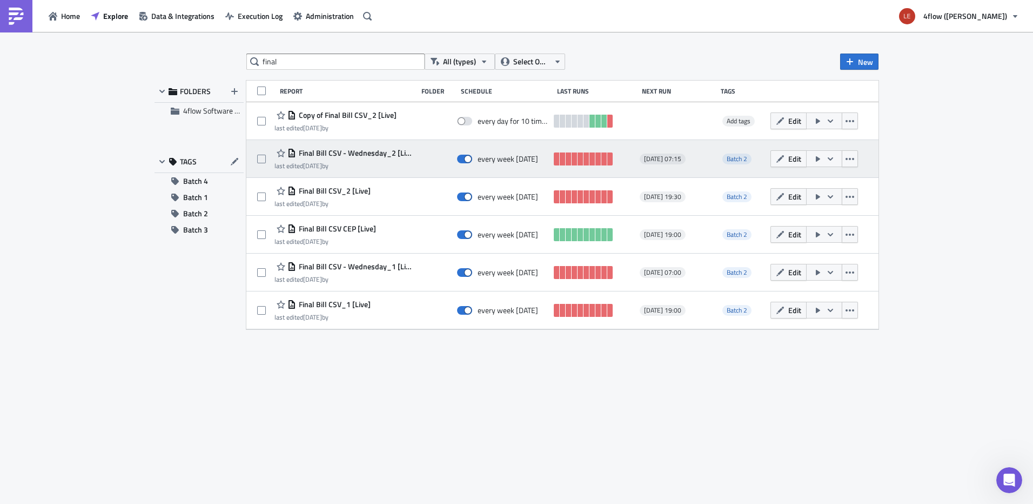
click at [372, 154] on span "Final Bill CSV - Wednesday_2 [Live]" at bounding box center [354, 153] width 116 height 10
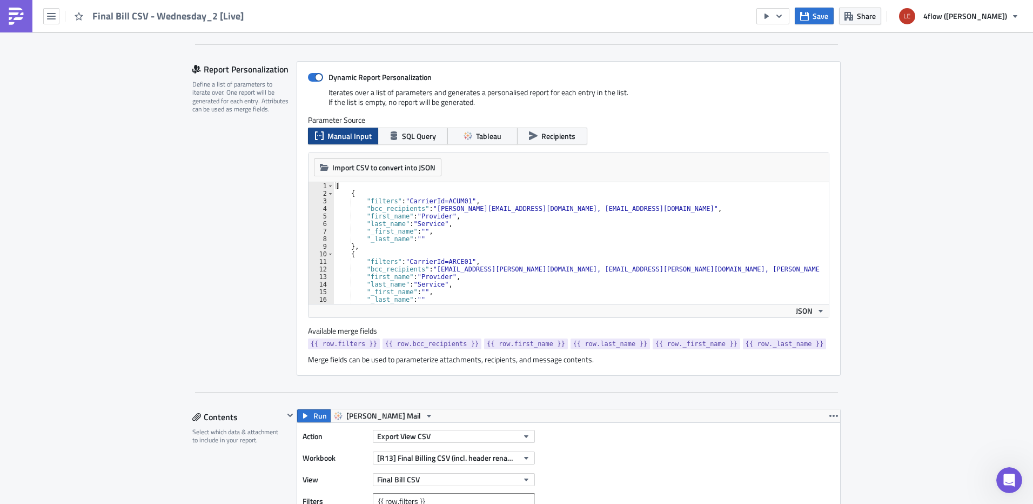
scroll to position [270, 0]
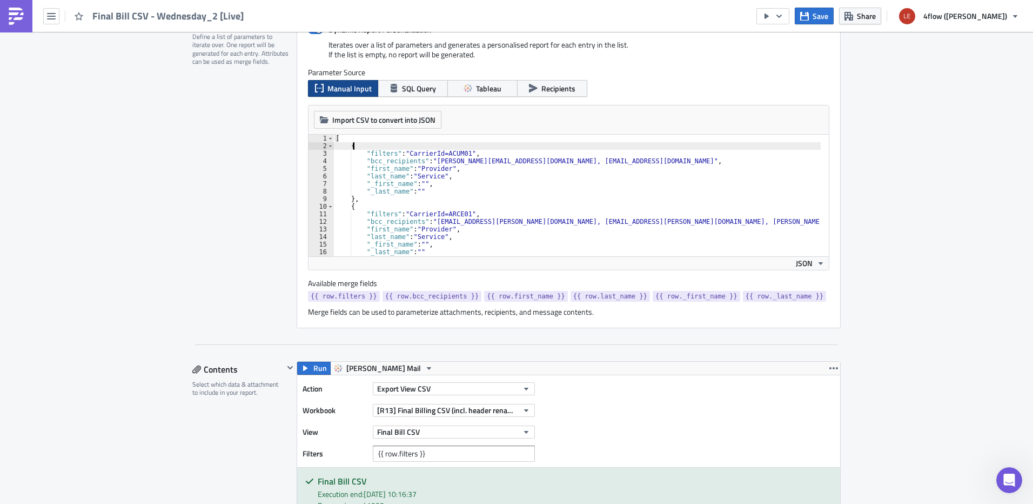
click at [401, 146] on div "[ { "filters" : "CarrierId=ACUM01" , "bcc_recipients" : "[PERSON_NAME][EMAIL_AD…" at bounding box center [588, 199] width 511 height 129
click at [338, 137] on div "[ { "filters" : "CarrierId=ACUM01" , "bcc_recipients" : "[PERSON_NAME][EMAIL_AD…" at bounding box center [588, 199] width 511 height 129
drag, startPoint x: 393, startPoint y: 167, endPoint x: 356, endPoint y: 138, distance: 47.4
click at [393, 165] on div "[ { "filters" : "CarrierId=ACUM01" , "bcc_recipients" : "[PERSON_NAME][EMAIL_AD…" at bounding box center [588, 199] width 511 height 129
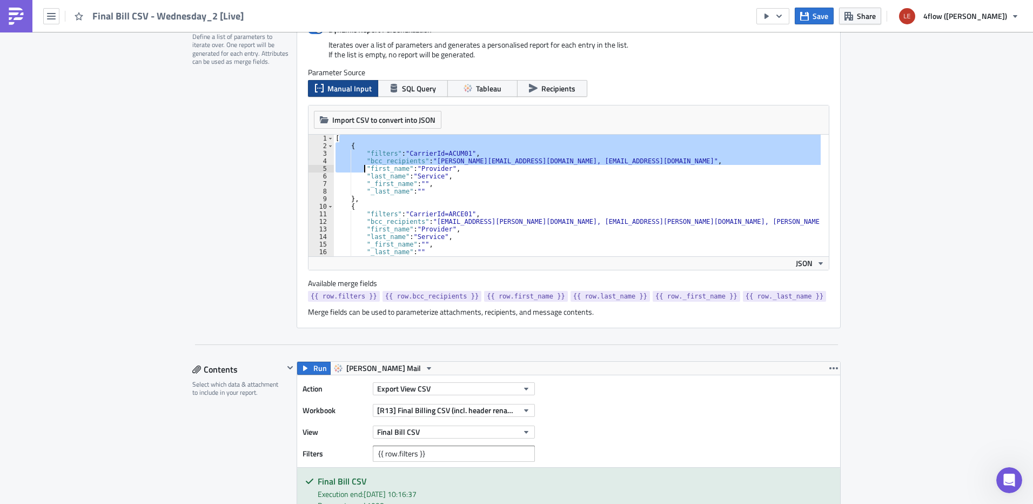
drag, startPoint x: 335, startPoint y: 139, endPoint x: 366, endPoint y: 176, distance: 48.0
click at [366, 176] on div "[ { "filters" : "CarrierId=ACUM01" , "bcc_recipients" : "[PERSON_NAME][EMAIL_AD…" at bounding box center [588, 199] width 511 height 129
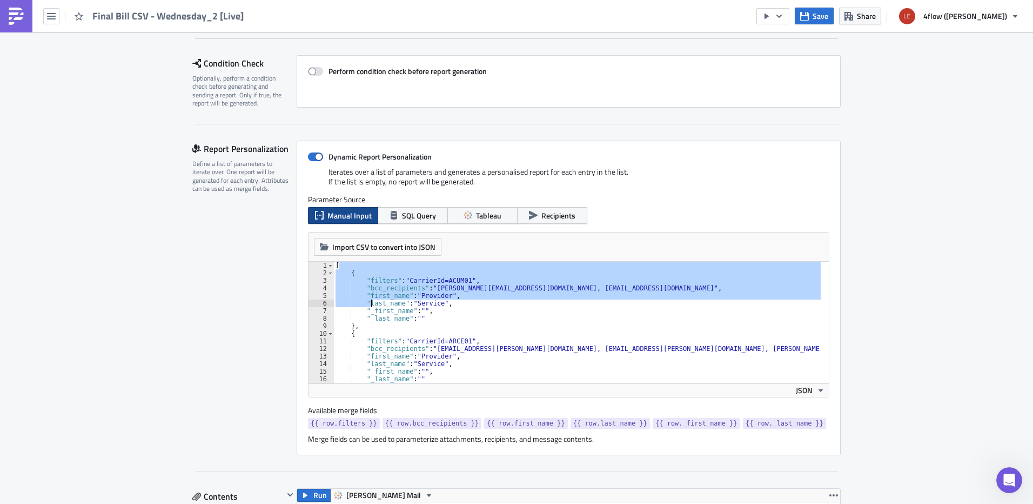
scroll to position [216, 0]
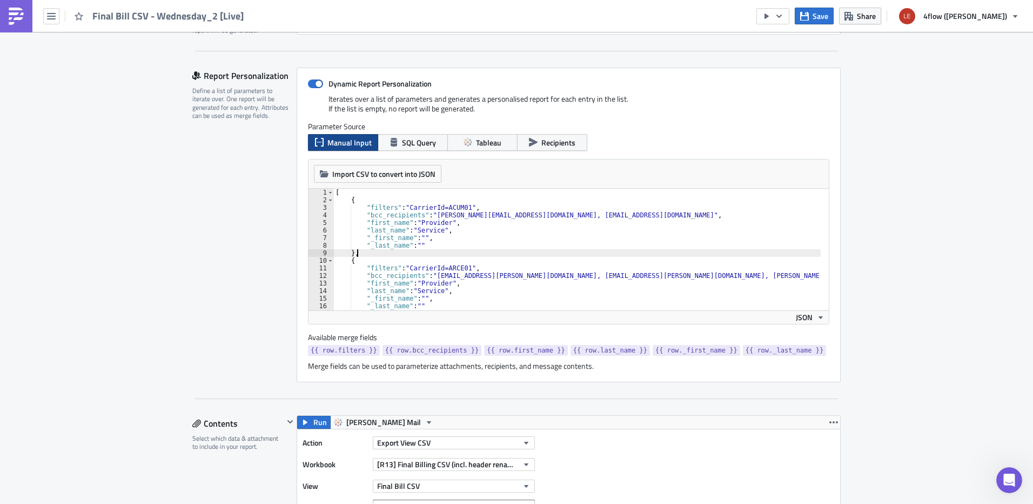
click at [427, 250] on div "[ { "filters" : "CarrierId=ACUM01" , "bcc_recipients" : "[PERSON_NAME][EMAIL_AD…" at bounding box center [588, 253] width 511 height 129
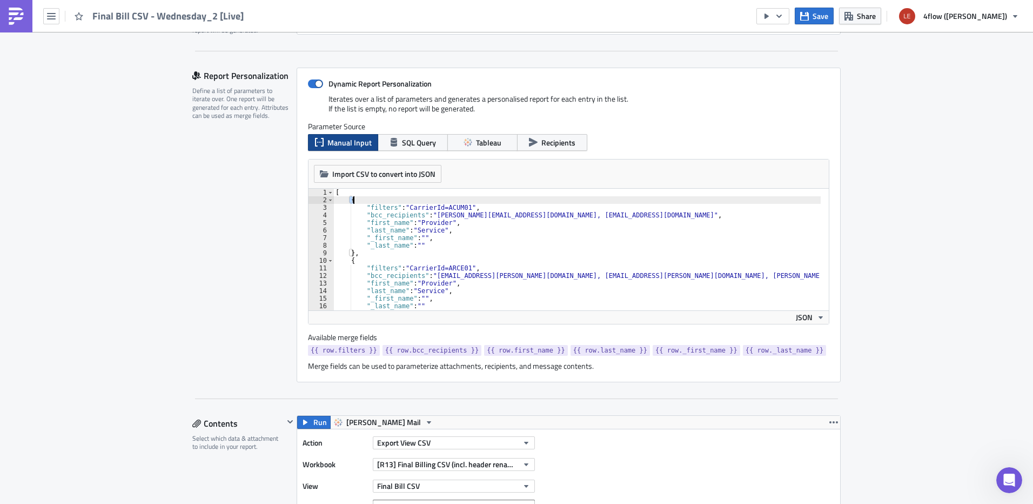
click at [349, 201] on div "[ { "filters" : "CarrierId=ACUM01" , "bcc_recipients" : "[PERSON_NAME][EMAIL_AD…" at bounding box center [588, 253] width 511 height 129
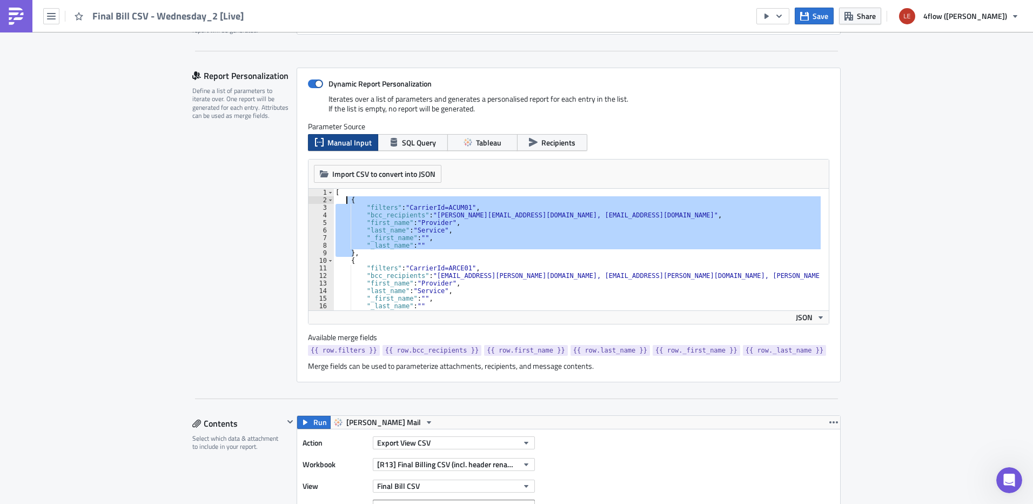
drag, startPoint x: 349, startPoint y: 252, endPoint x: 342, endPoint y: 198, distance: 55.0
click at [342, 198] on div "[ { "filters" : "CarrierId=ACUM01" , "bcc_recipients" : "[PERSON_NAME][EMAIL_AD…" at bounding box center [588, 253] width 511 height 129
click at [393, 206] on div "[ { "filters" : "CarrierId=ACUM01" , "bcc_recipients" : "[PERSON_NAME][EMAIL_AD…" at bounding box center [576, 250] width 487 height 122
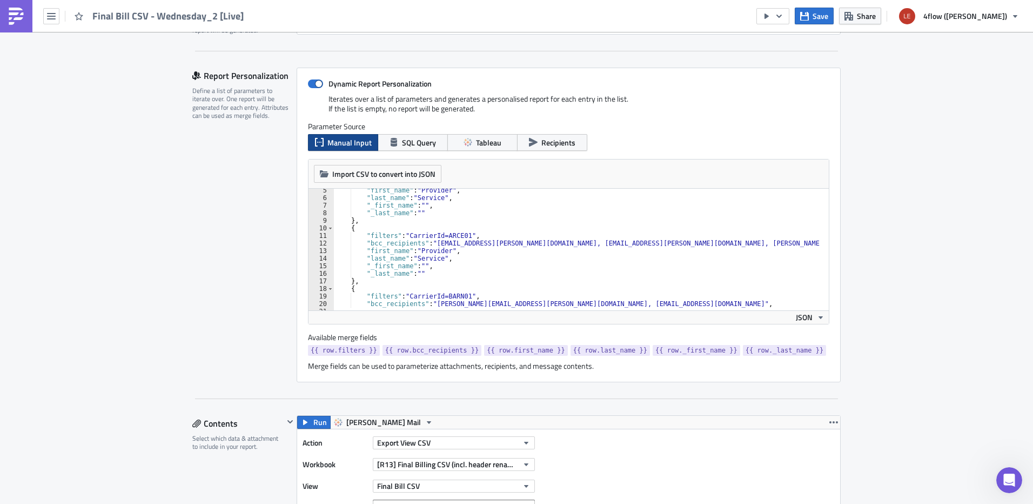
scroll to position [0, 0]
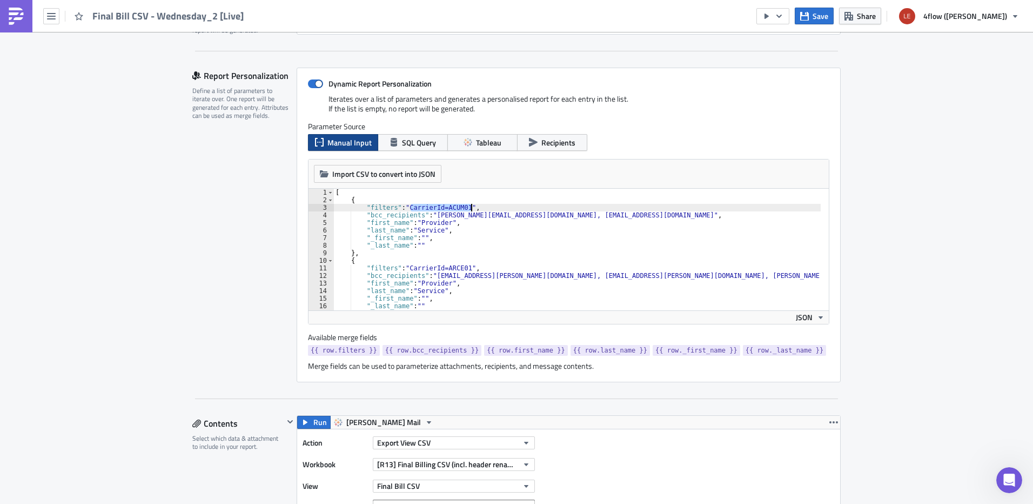
drag, startPoint x: 405, startPoint y: 204, endPoint x: 473, endPoint y: 204, distance: 68.6
click at [473, 204] on div "[ { "filters" : "CarrierId=ACUM01" , "bcc_recipients" : "[PERSON_NAME][EMAIL_AD…" at bounding box center [588, 253] width 511 height 129
drag, startPoint x: 446, startPoint y: 215, endPoint x: 572, endPoint y: 217, distance: 126.5
click at [586, 215] on div "[ { "filters" : "CarrierId=ACUM01" , "bcc_recipients" : "[PERSON_NAME][EMAIL_AD…" at bounding box center [588, 253] width 511 height 129
drag, startPoint x: 419, startPoint y: 221, endPoint x: 427, endPoint y: 221, distance: 8.1
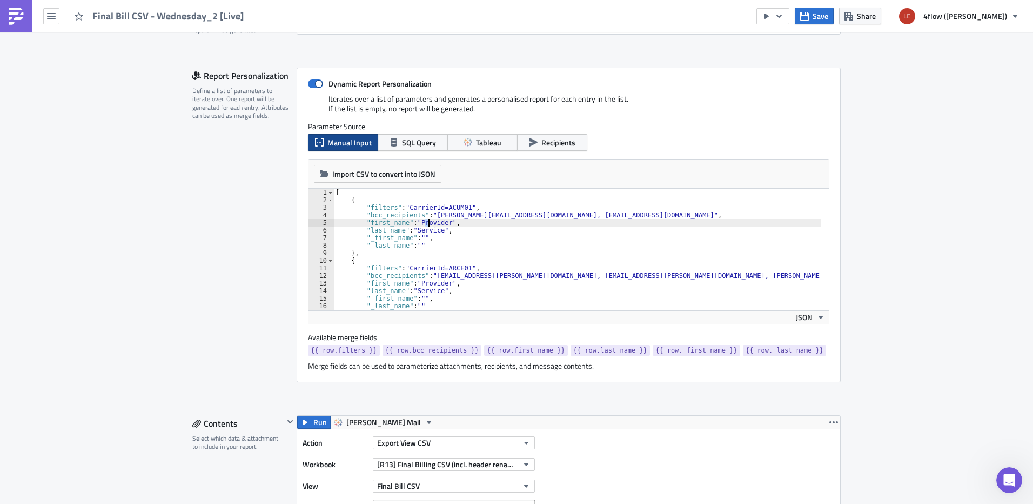
click at [427, 221] on div "[ { "filters" : "CarrierId=ACUM01" , "bcc_recipients" : "[PERSON_NAME][EMAIL_AD…" at bounding box center [588, 253] width 511 height 129
drag, startPoint x: 418, startPoint y: 226, endPoint x: 431, endPoint y: 231, distance: 13.2
click at [431, 231] on div "[ { "filters" : "CarrierId=ACUM01" , "bcc_recipients" : "[PERSON_NAME][EMAIL_AD…" at bounding box center [588, 253] width 511 height 129
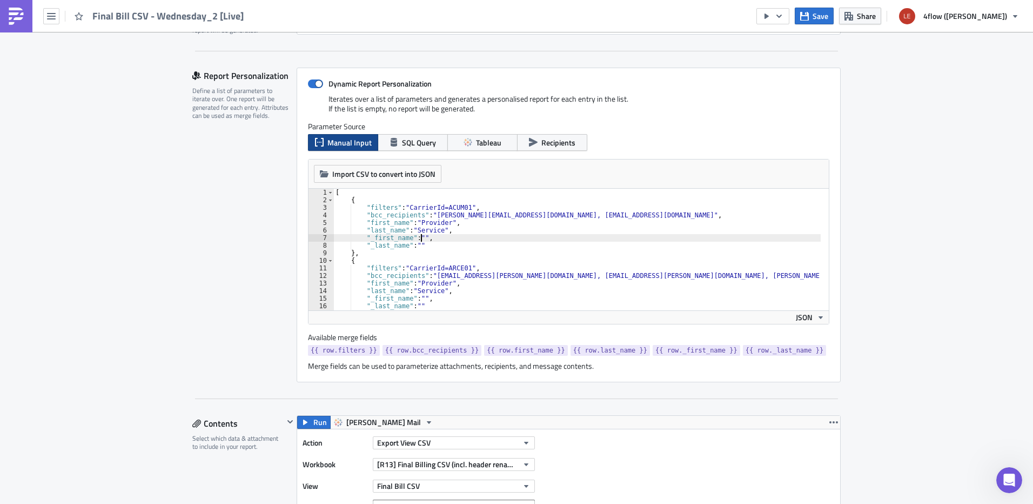
drag, startPoint x: 416, startPoint y: 238, endPoint x: 409, endPoint y: 248, distance: 11.7
click at [415, 238] on div "[ { "filters" : "CarrierId=ACUM01" , "bcc_recipients" : "[PERSON_NAME][EMAIL_AD…" at bounding box center [588, 253] width 511 height 129
click at [409, 248] on div "[ { "filters" : "CarrierId=ACUM01" , "bcc_recipients" : "[PERSON_NAME][EMAIL_AD…" at bounding box center [588, 253] width 511 height 129
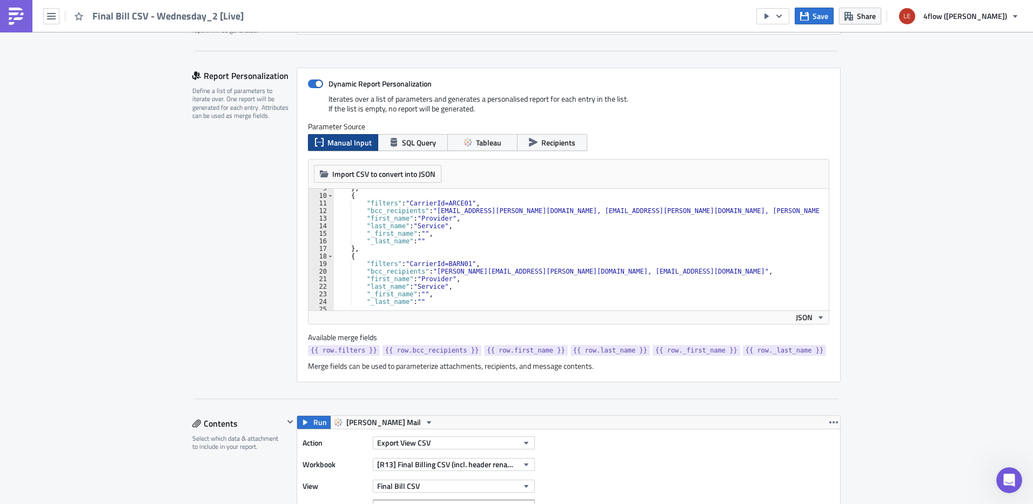
scroll to position [65, 0]
drag, startPoint x: 414, startPoint y: 206, endPoint x: 446, endPoint y: 205, distance: 31.9
click at [446, 205] on div "} , { "filters" : "CarrierId=ARCE01" , "bcc_recipients" : "[EMAIL_ADDRESS][PERS…" at bounding box center [588, 248] width 511 height 129
click at [413, 203] on div "} , { "filters" : "CarrierId=ARCE01" , "bcc_recipients" : "[EMAIL_ADDRESS][PERS…" at bounding box center [576, 250] width 487 height 122
drag, startPoint x: 402, startPoint y: 203, endPoint x: 437, endPoint y: 204, distance: 35.1
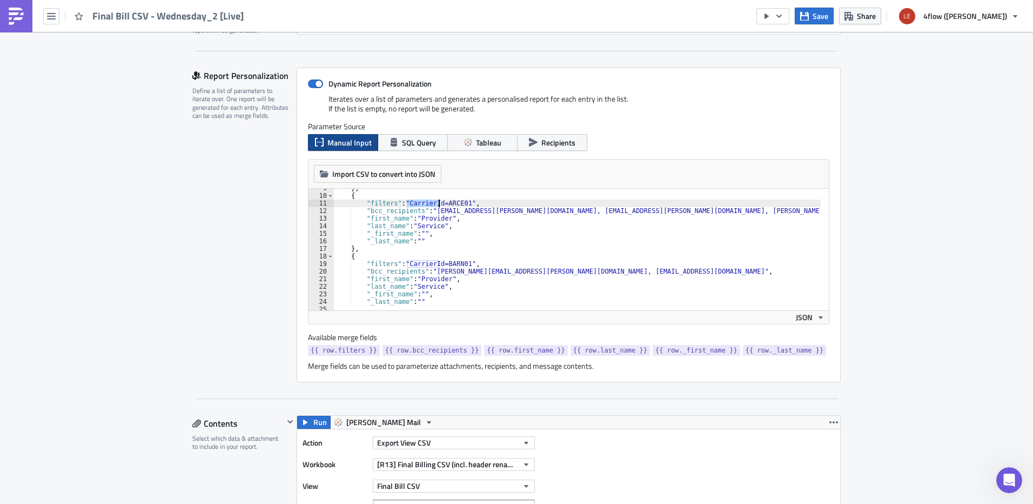
click at [437, 204] on div "} , { "filters" : "CarrierId=ARCE01" , "bcc_recipients" : "[EMAIL_ADDRESS][PERS…" at bounding box center [588, 248] width 511 height 129
click at [442, 223] on div "} , { "filters" : "CarrierId=ARCE01" , "bcc_recipients" : "[EMAIL_ADDRESS][PERS…" at bounding box center [588, 248] width 511 height 129
drag, startPoint x: 403, startPoint y: 202, endPoint x: 430, endPoint y: 204, distance: 27.1
click at [430, 204] on div "} , { "filters" : "CarrierId=ARCE01" , "bcc_recipients" : "[EMAIL_ADDRESS][PERS…" at bounding box center [588, 248] width 511 height 129
click at [436, 215] on div "} , { "filters" : "CarrierId=ARCE01" , "bcc_recipients" : "[EMAIL_ADDRESS][PERS…" at bounding box center [588, 248] width 511 height 129
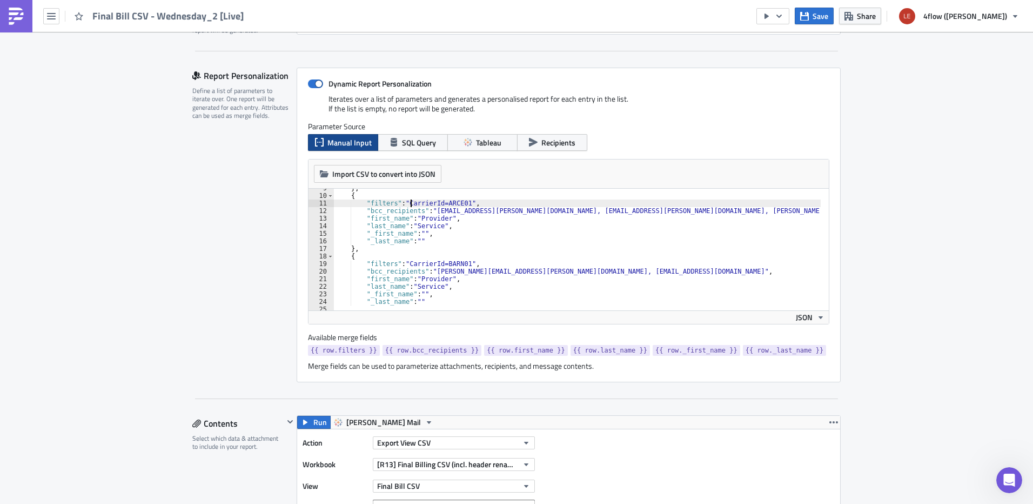
drag, startPoint x: 406, startPoint y: 202, endPoint x: 433, endPoint y: 203, distance: 26.5
click at [433, 203] on div "} , { "filters" : "CarrierId=ARCE01" , "bcc_recipients" : "[EMAIL_ADDRESS][PERS…" at bounding box center [588, 248] width 511 height 129
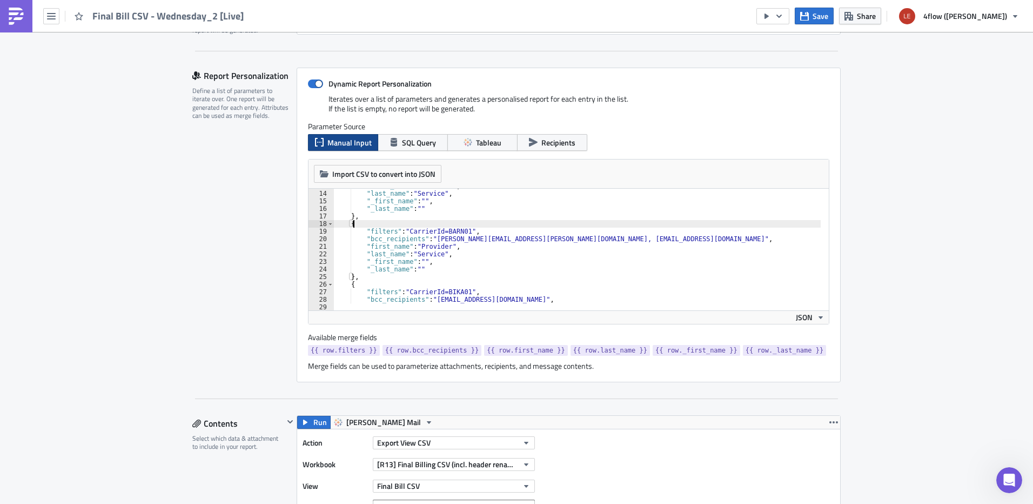
drag, startPoint x: 458, startPoint y: 227, endPoint x: 429, endPoint y: 227, distance: 28.6
click at [458, 226] on div ""first_name" : "Provider" , "last_name" : "Service" , "_first_name" : "" , "_la…" at bounding box center [588, 246] width 511 height 129
click at [450, 244] on div ""first_name" : "Provider" , "last_name" : "Service" , "_first_name" : "" , "_la…" at bounding box center [588, 246] width 511 height 129
drag, startPoint x: 458, startPoint y: 230, endPoint x: 443, endPoint y: 230, distance: 15.1
click at [443, 230] on div ""first_name" : "Provider" , "last_name" : "Service" , "_first_name" : "" , "_la…" at bounding box center [588, 246] width 511 height 129
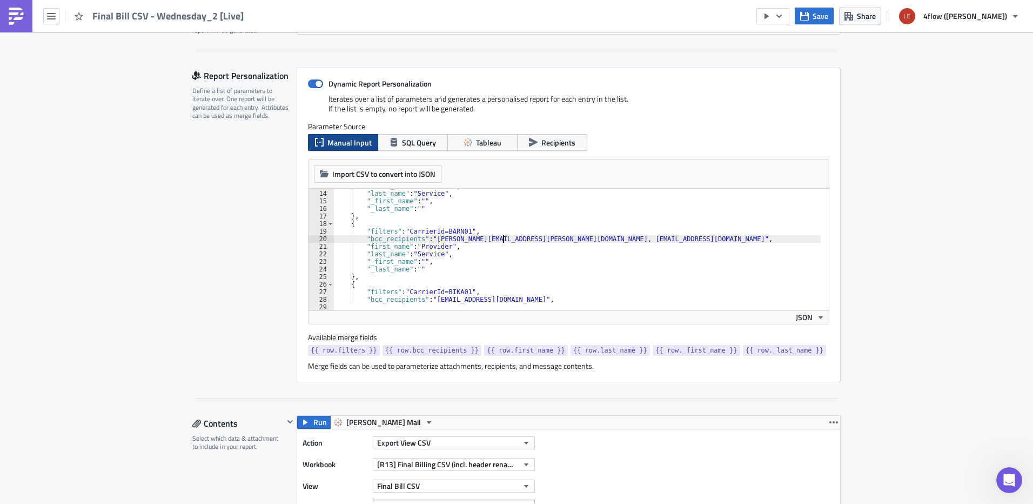
click at [498, 242] on div ""first_name" : "Provider" , "last_name" : "Service" , "_first_name" : "" , "_la…" at bounding box center [588, 246] width 511 height 129
click at [646, 237] on div ""first_name" : "Provider" , "last_name" : "Service" , "_first_name" : "" , "_la…" at bounding box center [588, 246] width 511 height 129
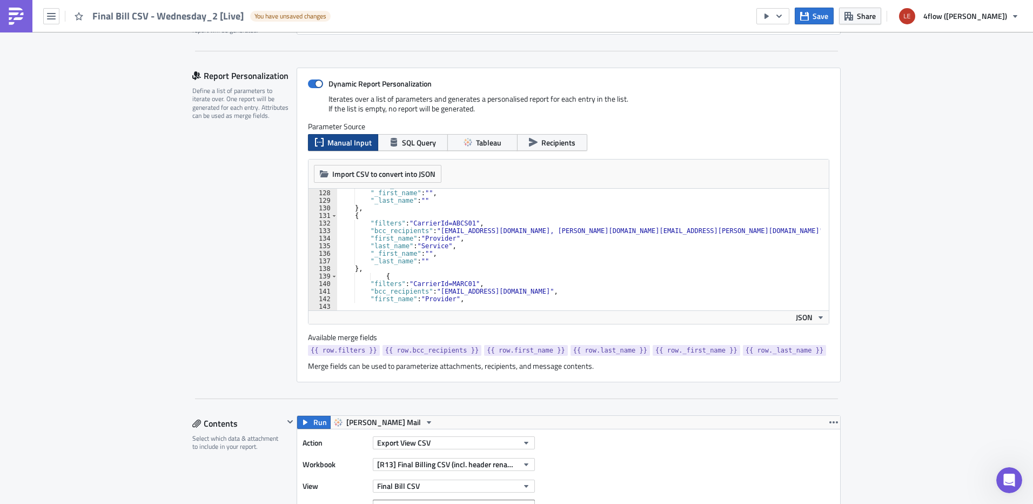
scroll to position [999, 0]
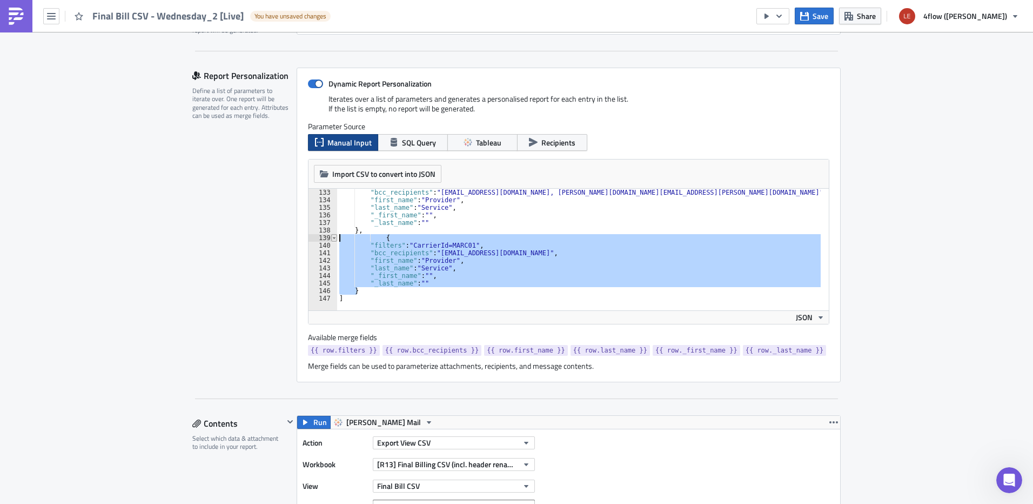
drag, startPoint x: 367, startPoint y: 292, endPoint x: 331, endPoint y: 238, distance: 65.4
click at [331, 238] on div ""bcc_recipients": "[PERSON_NAME][EMAIL_ADDRESS][PERSON_NAME][DOMAIN_NAME], [EMA…" at bounding box center [569, 250] width 520 height 122
click at [355, 292] on div ""bcc_recipients" : "[EMAIL_ADDRESS][DOMAIN_NAME], [PERSON_NAME][DOMAIN_NAME][EM…" at bounding box center [579, 250] width 484 height 122
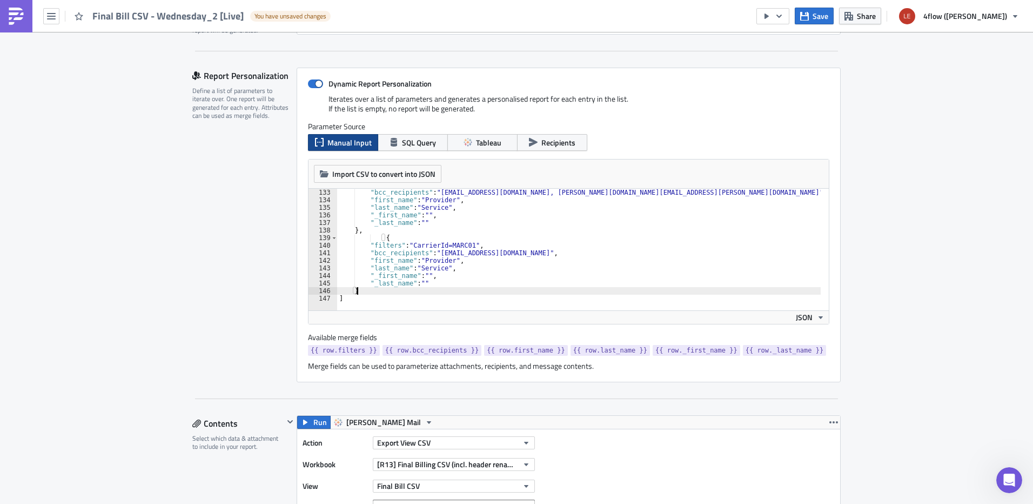
scroll to position [0, 1]
type textarea "},"
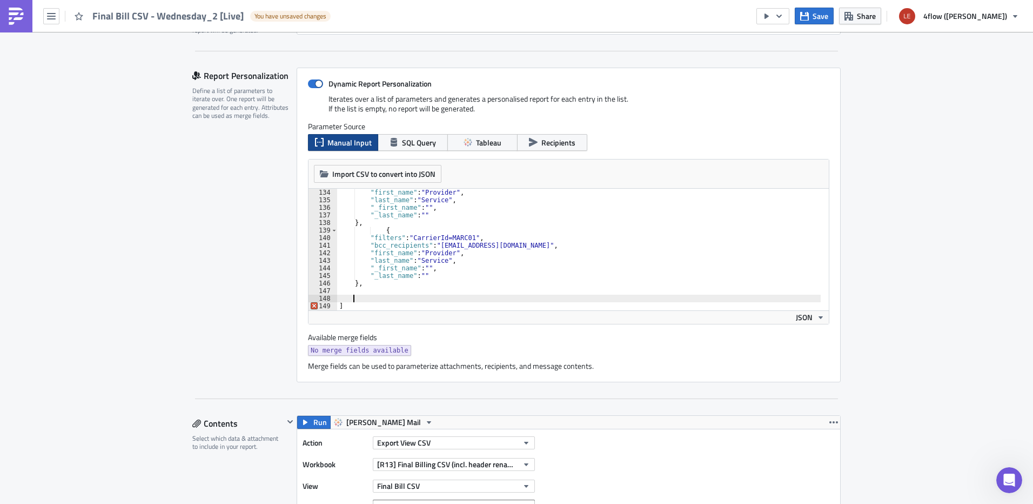
paste textarea "}"
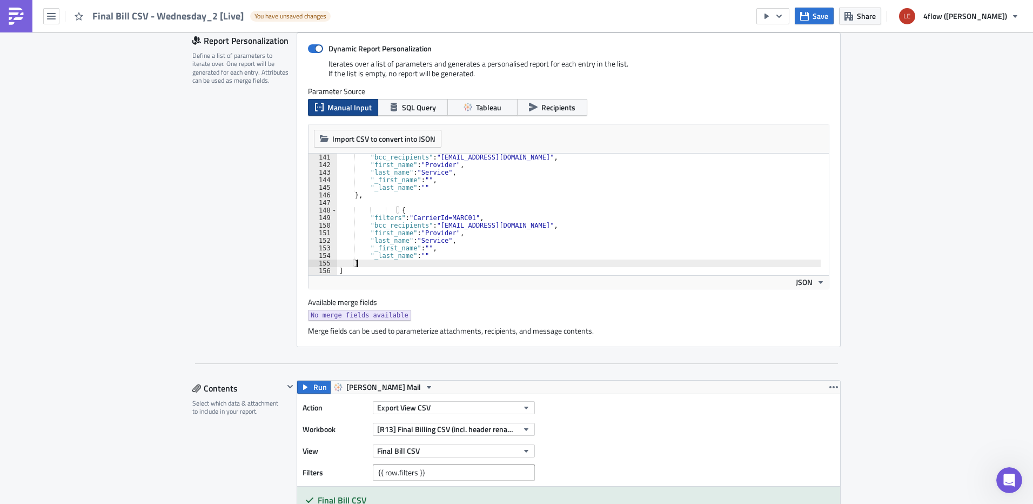
scroll to position [270, 0]
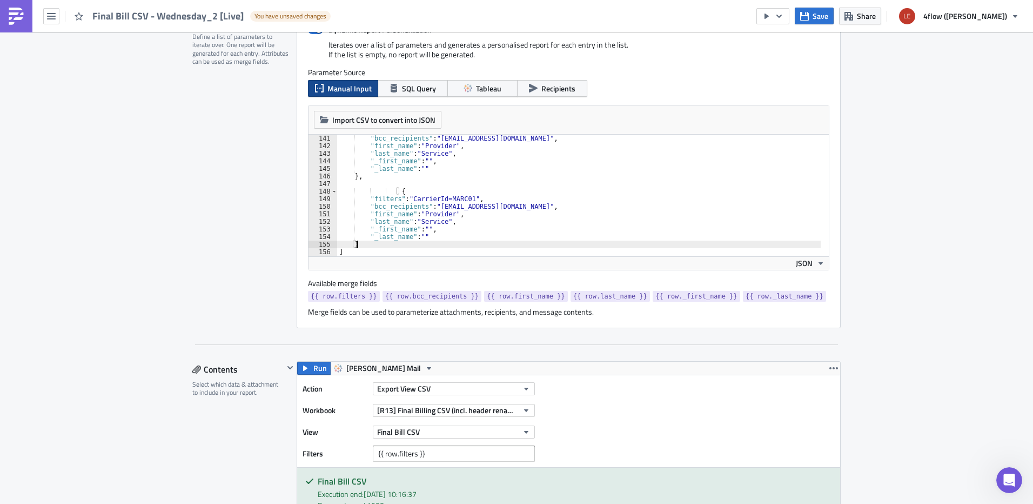
click at [389, 190] on div ""bcc_recipients" : "[EMAIL_ADDRESS][DOMAIN_NAME]" , "first_name" : "Provider" ,…" at bounding box center [592, 199] width 511 height 129
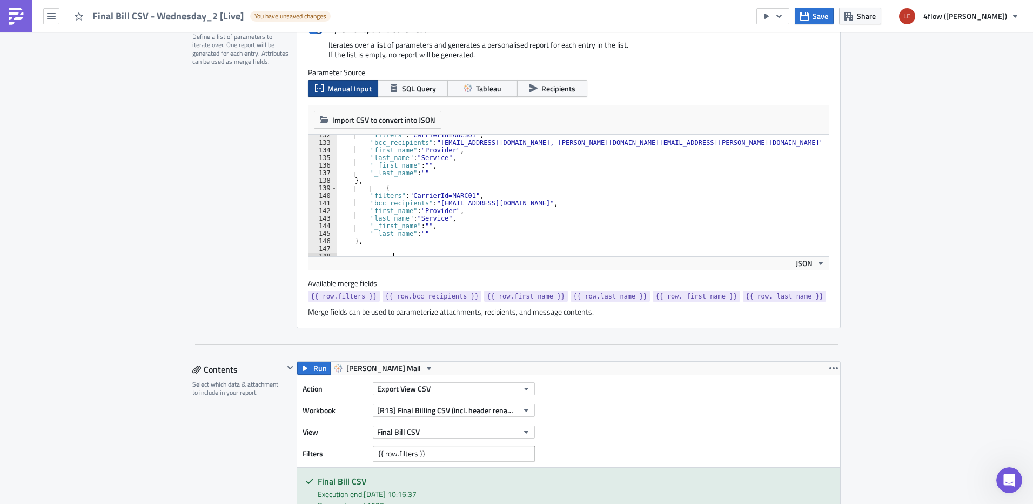
scroll to position [1027, 0]
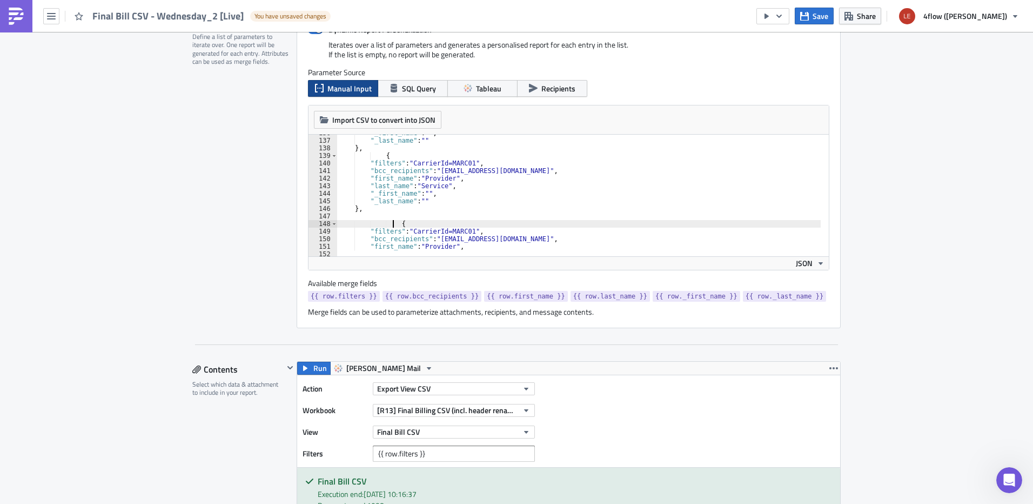
click at [375, 158] on div ""_first_name" : "" , "_last_name" : "" } , { "filters" : "CarrierId=MARC01" , "…" at bounding box center [592, 193] width 511 height 129
click at [377, 157] on div ""_first_name" : "" , "_last_name" : "" } , { "filters" : "CarrierId=MARC01" , "…" at bounding box center [592, 193] width 511 height 129
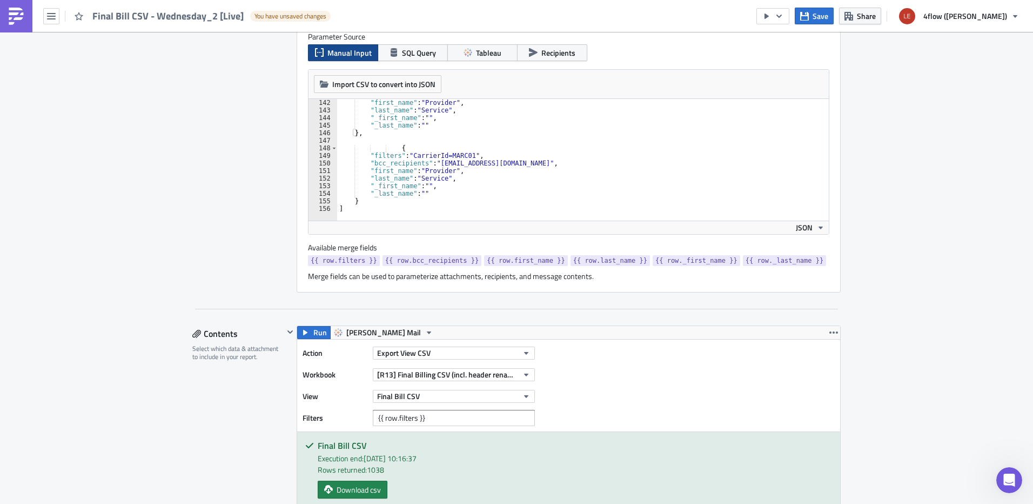
scroll to position [324, 0]
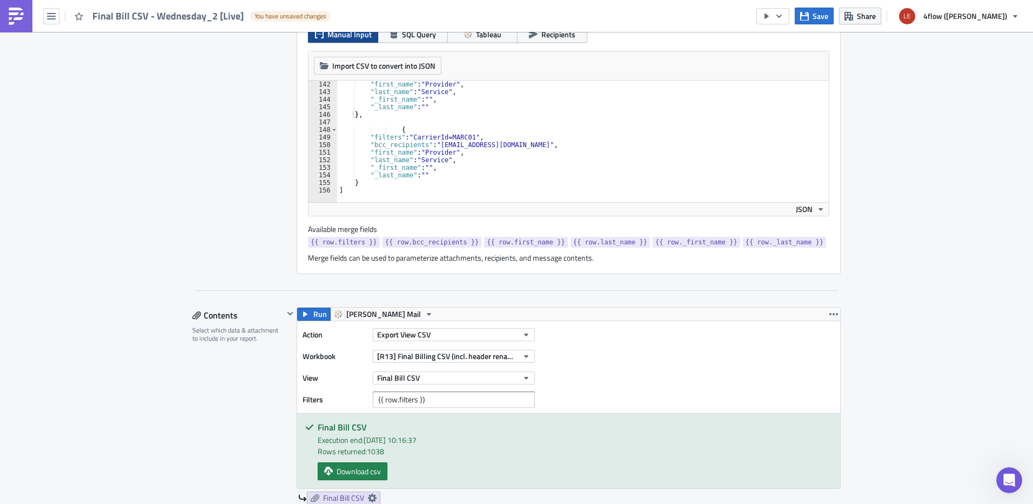
click at [390, 131] on div ""first_name" : "Provider" , "last_name" : "Service" , "_first_name" : "" , "_la…" at bounding box center [592, 145] width 511 height 129
click at [438, 136] on div ""first_name" : "Provider" , "last_name" : "Service" , "_first_name" : "" , "_la…" at bounding box center [592, 145] width 511 height 129
drag, startPoint x: 440, startPoint y: 136, endPoint x: 460, endPoint y: 136, distance: 19.5
click at [460, 136] on div ""first_name" : "Provider" , "last_name" : "Service" , "_first_name" : "" , "_la…" at bounding box center [592, 145] width 511 height 129
drag, startPoint x: 435, startPoint y: 145, endPoint x: 519, endPoint y: 146, distance: 83.8
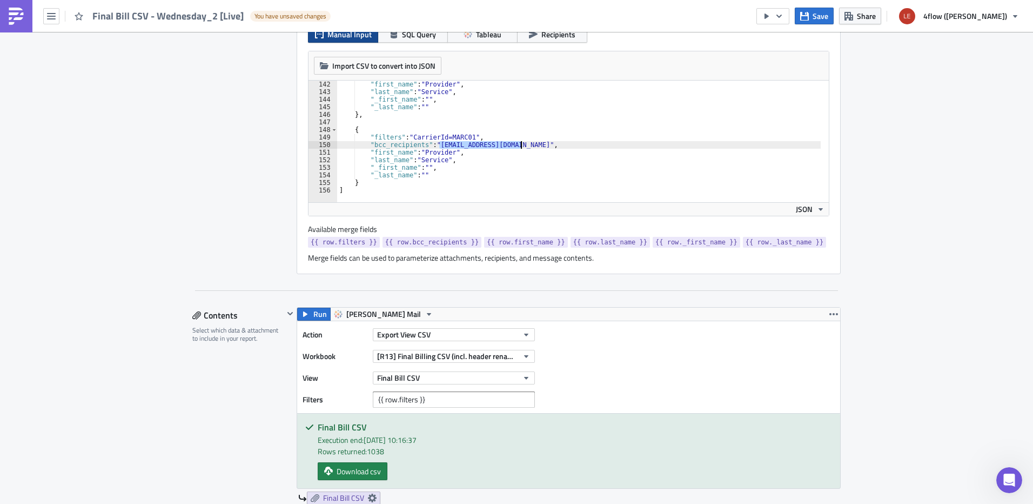
click at [519, 146] on div ""first_name" : "Provider" , "last_name" : "Service" , "_first_name" : "" , "_la…" at bounding box center [592, 145] width 511 height 129
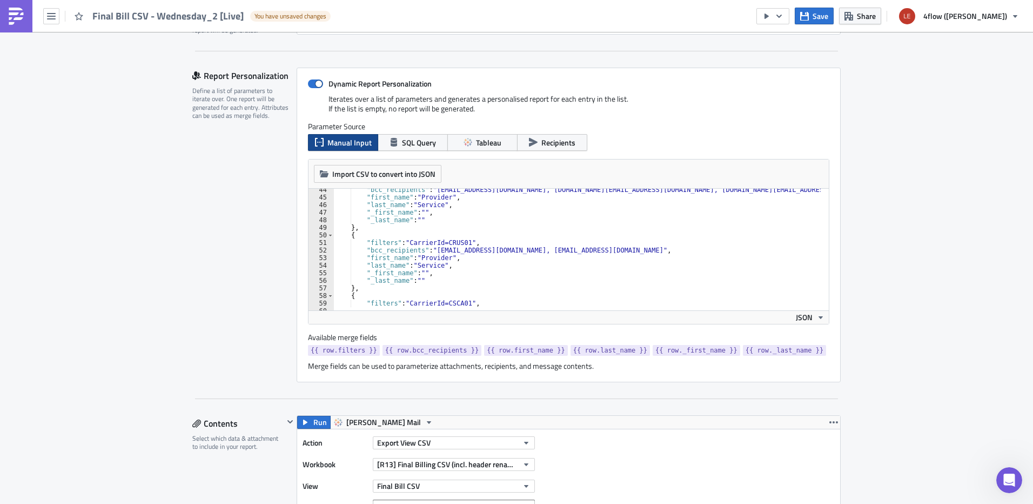
scroll to position [0, 0]
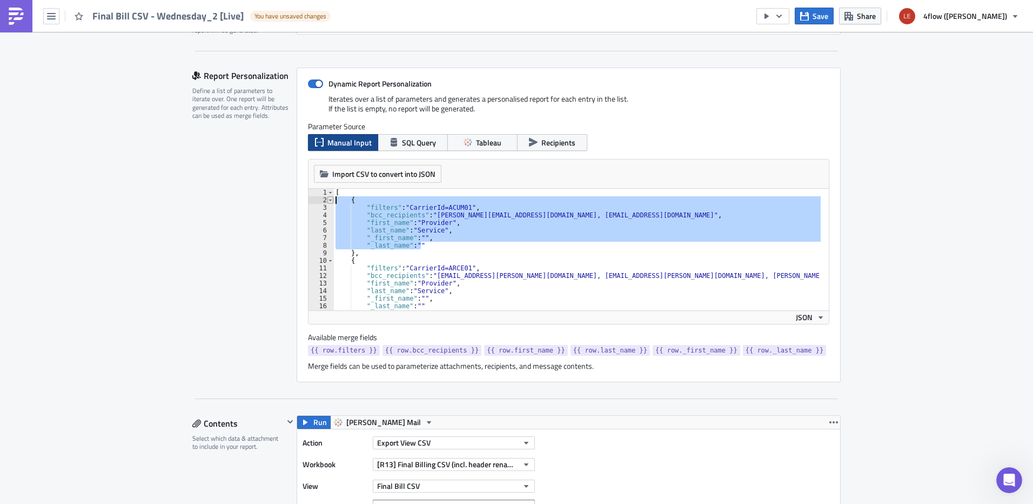
drag, startPoint x: 451, startPoint y: 245, endPoint x: 328, endPoint y: 202, distance: 131.1
click at [328, 202] on div ""bcc_recipients": "[EMAIL_ADDRESS][DOMAIN_NAME]", 1 2 3 4 5 6 7 8 9 10 11 12 13…" at bounding box center [569, 250] width 520 height 122
drag, startPoint x: 432, startPoint y: 210, endPoint x: 354, endPoint y: 210, distance: 78.4
click at [432, 210] on div "[ { "filters" : "CarrierId=ACUM01" , "bcc_recipients" : "[PERSON_NAME][EMAIL_AD…" at bounding box center [576, 250] width 487 height 122
drag, startPoint x: 333, startPoint y: 201, endPoint x: 456, endPoint y: 248, distance: 131.6
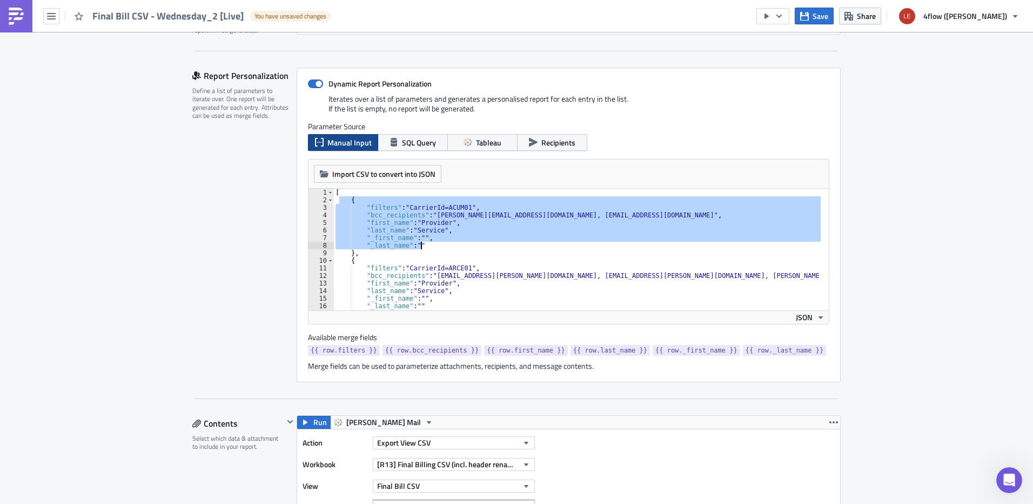
click at [456, 248] on div "[ { "filters" : "CarrierId=ACUM01" , "bcc_recipients" : "[PERSON_NAME][EMAIL_AD…" at bounding box center [588, 253] width 511 height 129
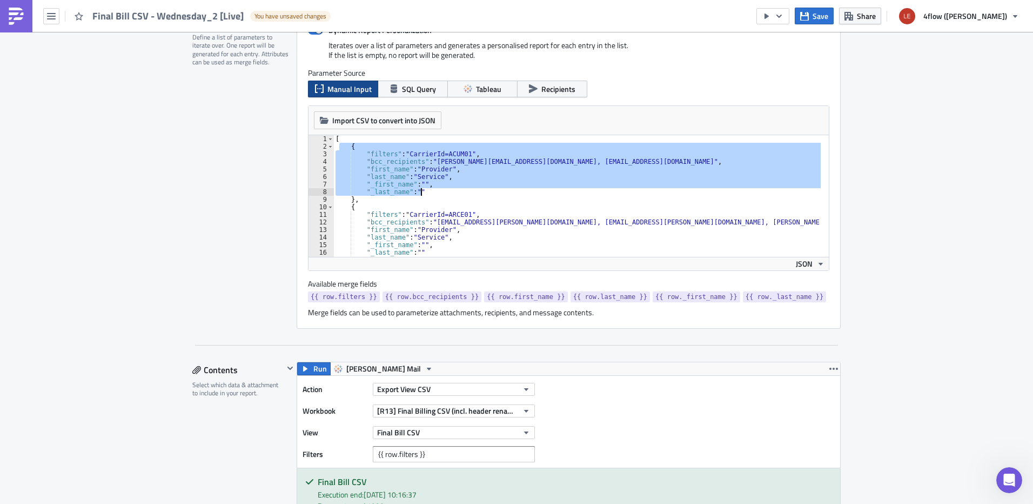
scroll to position [270, 0]
drag, startPoint x: 511, startPoint y: 189, endPoint x: 486, endPoint y: 197, distance: 26.1
click at [511, 189] on div "[ { "filters" : "CarrierId=ACUM01" , "bcc_recipients" : "[PERSON_NAME][EMAIL_AD…" at bounding box center [576, 196] width 487 height 122
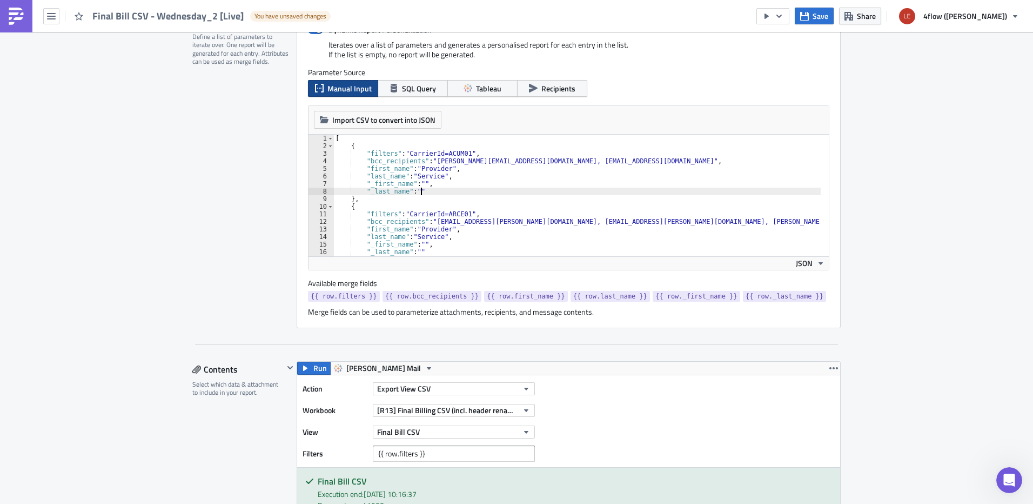
scroll to position [32, 0]
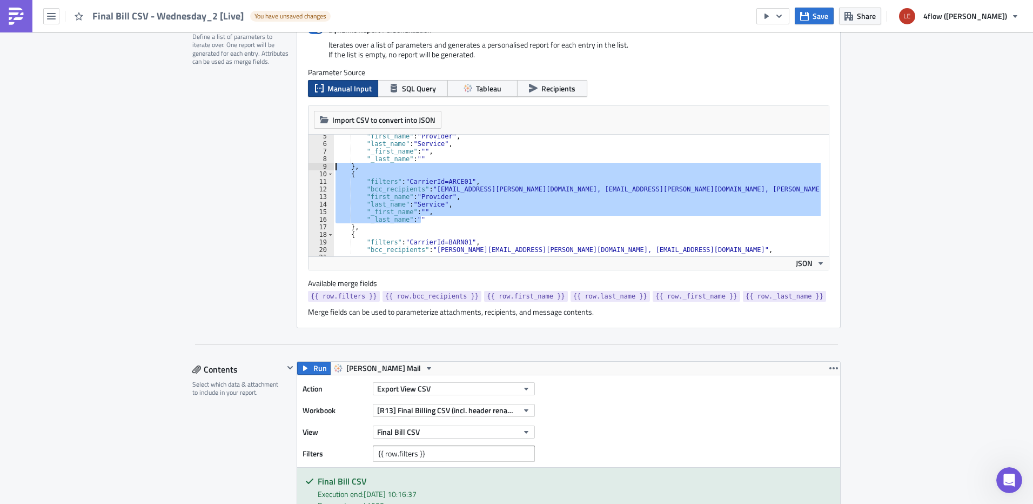
drag, startPoint x: 427, startPoint y: 219, endPoint x: 281, endPoint y: 163, distance: 156.4
click at [281, 163] on div "Report Personalization Define a list of parameters to iterate over. One report …" at bounding box center [516, 171] width 649 height 315
click at [240, 188] on div "Report Personalization Define a list of parameters to iterate over. One report …" at bounding box center [244, 171] width 104 height 315
click at [534, 185] on div ""first_name" : "Provider" , "last_name" : "Service" , "_first_name" : "" , "_la…" at bounding box center [576, 196] width 487 height 122
type textarea ""filters": "CarrierId=ARCE01","
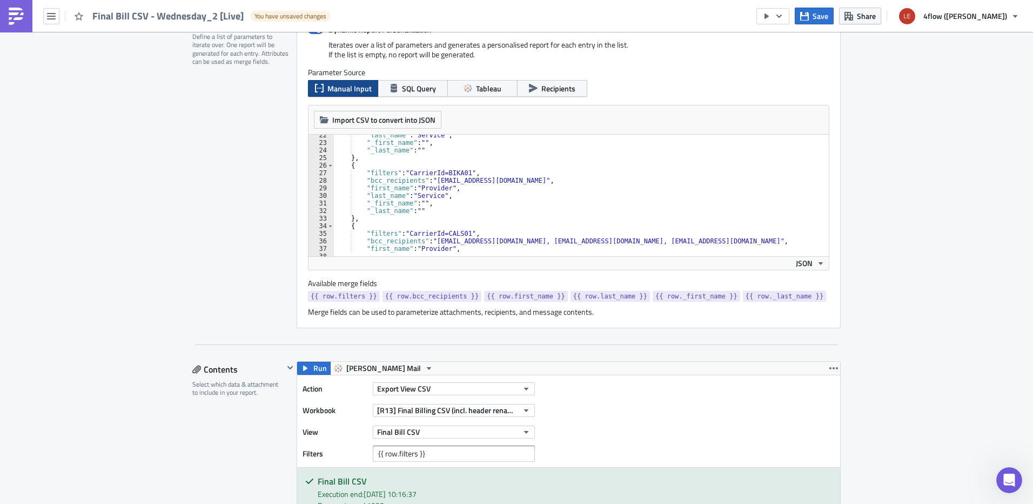
scroll to position [195, 0]
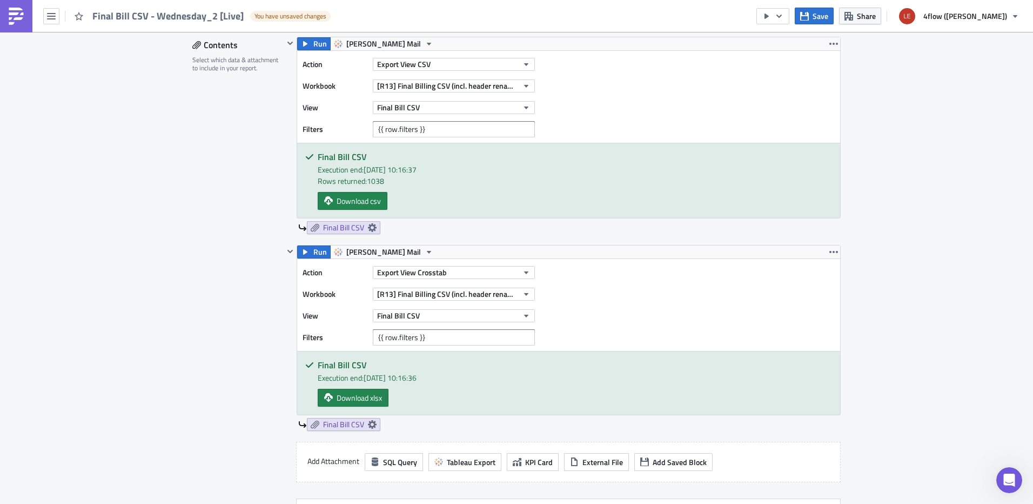
scroll to position [540, 0]
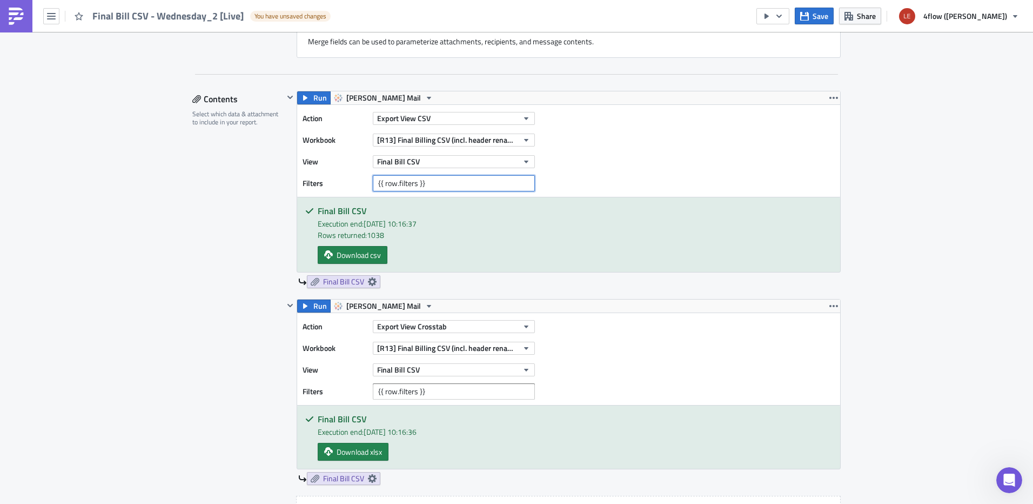
drag, startPoint x: 444, startPoint y: 185, endPoint x: 291, endPoint y: 186, distance: 152.4
click at [291, 186] on div "Run [PERSON_NAME] Mail Action Export View CSV Workbook [R13] Final Billing CSV …" at bounding box center [562, 189] width 557 height 197
type input "CarrierID=ACUME"
drag, startPoint x: 373, startPoint y: 391, endPoint x: 437, endPoint y: 390, distance: 63.3
click at [437, 390] on input "{{ row.filters }}" at bounding box center [454, 391] width 162 height 16
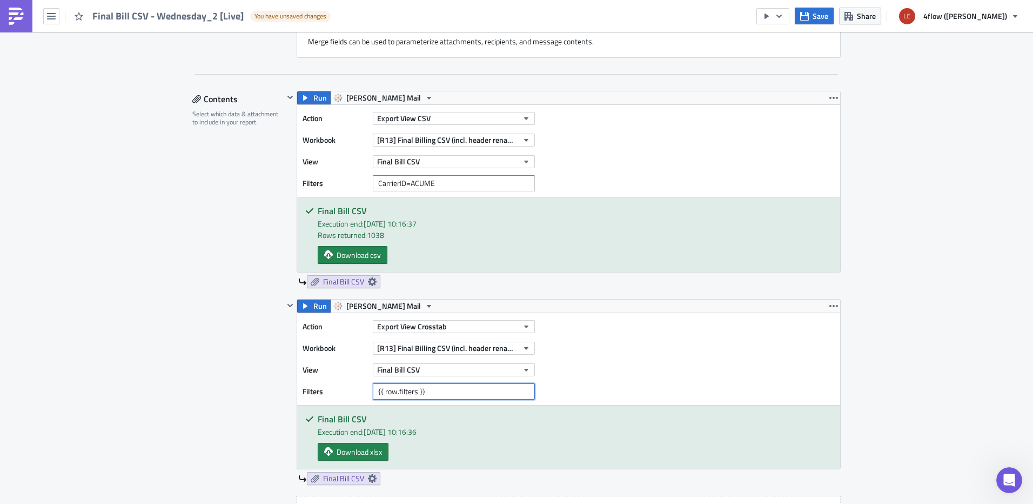
drag, startPoint x: 431, startPoint y: 391, endPoint x: 297, endPoint y: 391, distance: 134.0
click at [297, 391] on div "Action Export View Crosstab Workbook [R13] Final Billing CSV (incl. header rena…" at bounding box center [568, 359] width 543 height 92
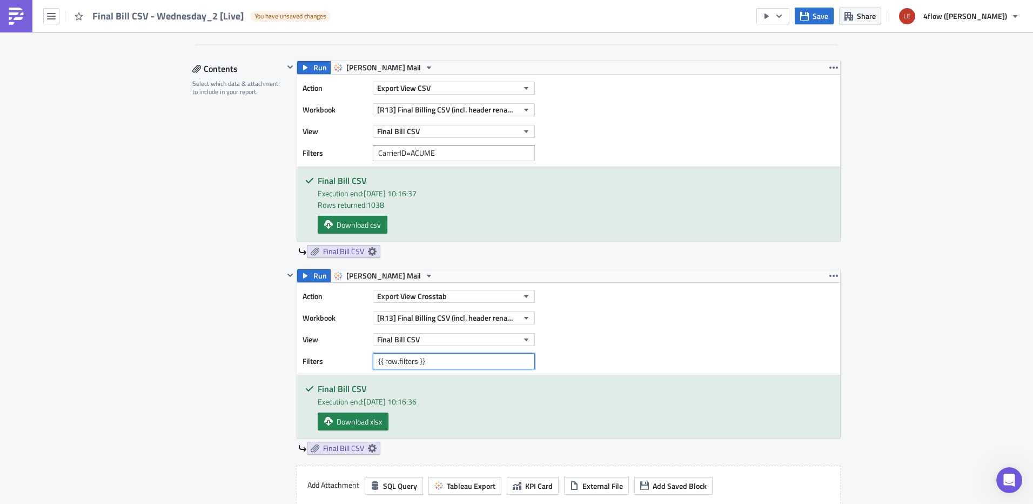
scroll to position [594, 0]
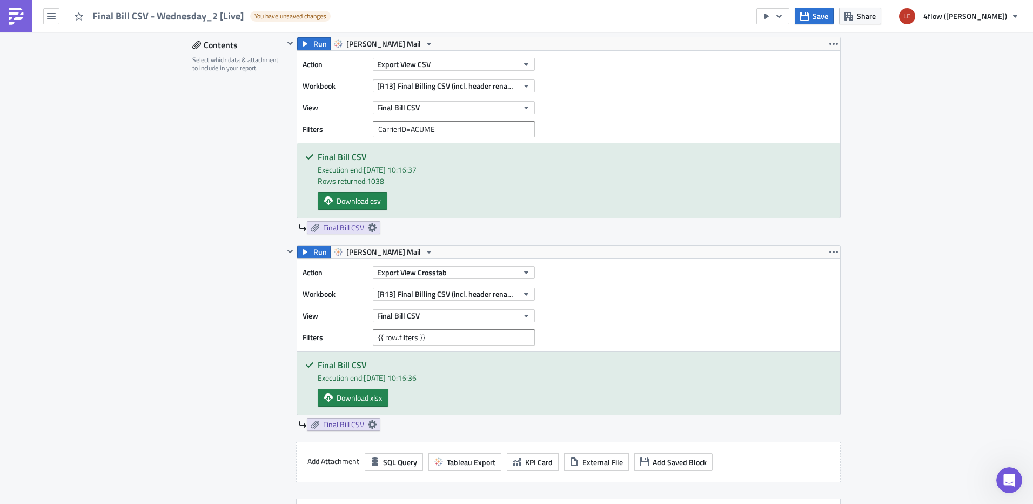
drag, startPoint x: 239, startPoint y: 324, endPoint x: 254, endPoint y: 324, distance: 15.1
click at [254, 324] on div "Contents Select which data & attachment to include in your report." at bounding box center [237, 305] width 91 height 537
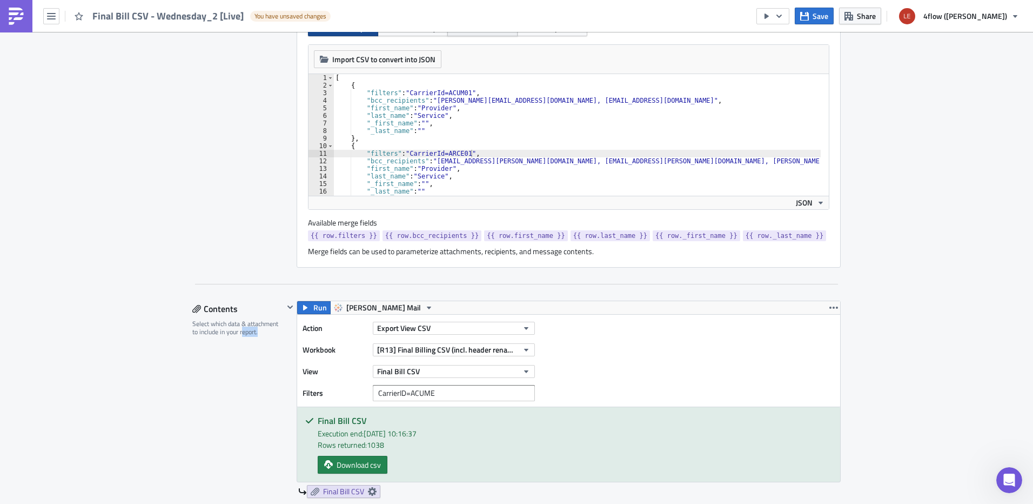
scroll to position [540, 0]
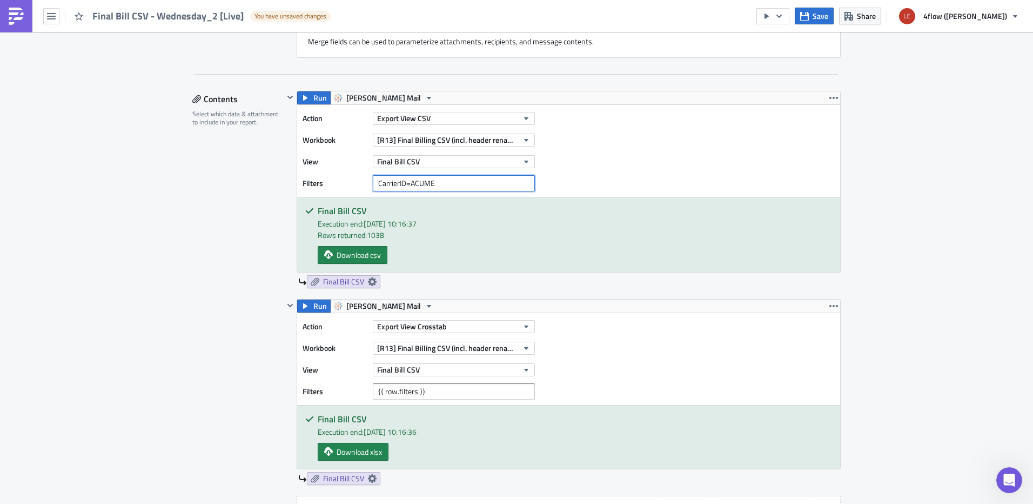
drag, startPoint x: 446, startPoint y: 186, endPoint x: 348, endPoint y: 189, distance: 98.4
click at [348, 189] on div "Filters CarrierID=ACUME" at bounding box center [422, 183] width 238 height 16
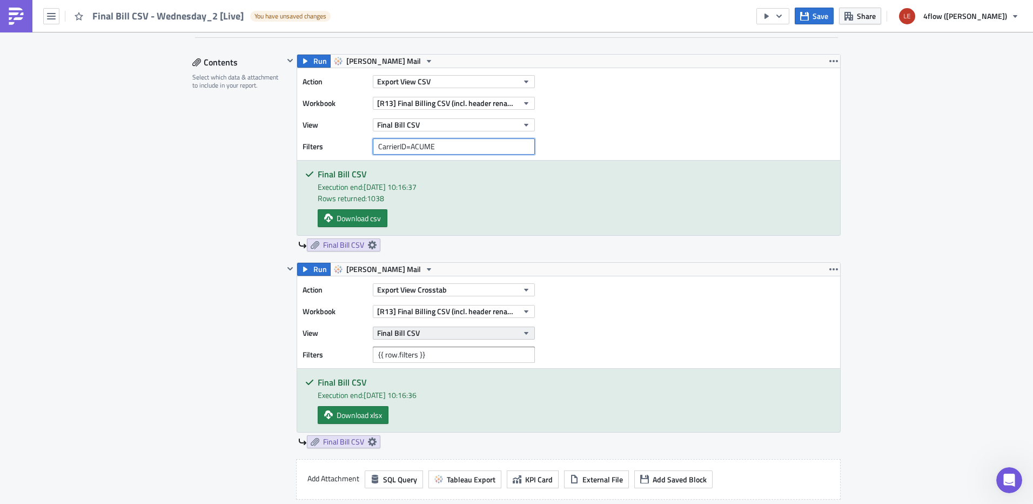
scroll to position [649, 0]
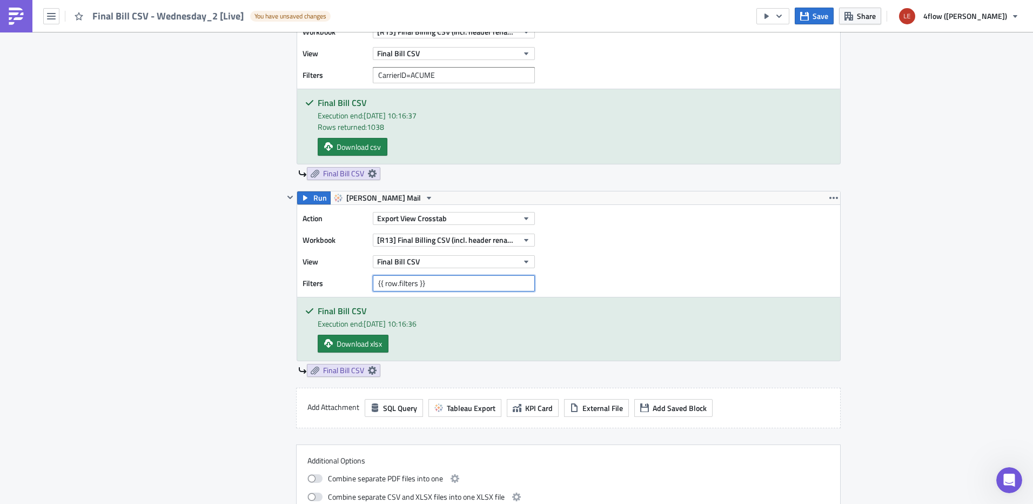
drag, startPoint x: 430, startPoint y: 286, endPoint x: 292, endPoint y: 284, distance: 137.3
click at [297, 284] on div "Run [PERSON_NAME] Mail Action Export View Crosstab Workbook [R13] Final Billing…" at bounding box center [569, 276] width 544 height 170
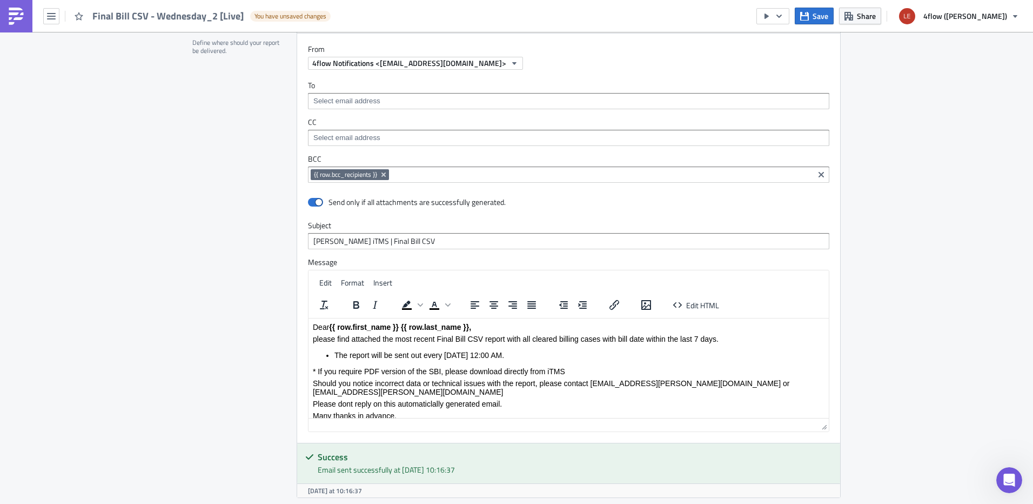
scroll to position [1135, 0]
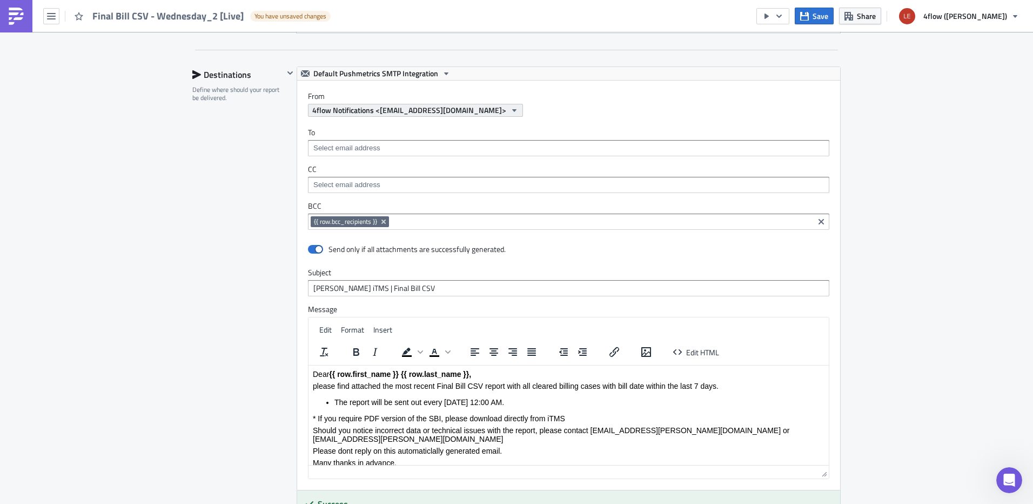
click at [396, 113] on span "4flow Notifications <[EMAIL_ADDRESS][DOMAIN_NAME]>" at bounding box center [409, 109] width 194 height 11
drag, startPoint x: 606, startPoint y: 121, endPoint x: 593, endPoint y: 123, distance: 13.1
click at [606, 120] on div "To CC BCC {{ row.bcc_recipients }} {{ row.bcc_recipients }}" at bounding box center [568, 179] width 543 height 124
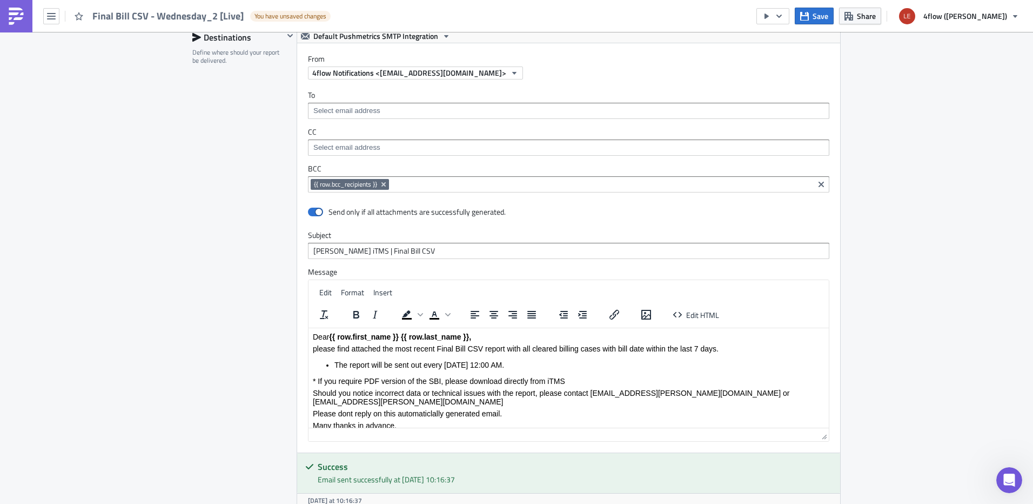
scroll to position [1189, 0]
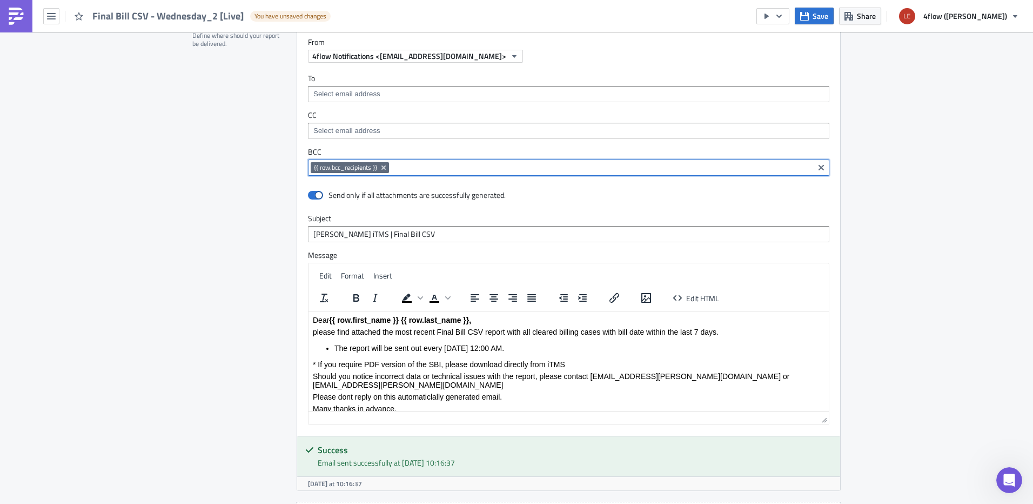
drag, startPoint x: 406, startPoint y: 168, endPoint x: 258, endPoint y: 172, distance: 147.6
click at [258, 172] on div "Destinations Define where should your report be delivered. Default Pushmetrics …" at bounding box center [516, 277] width 649 height 531
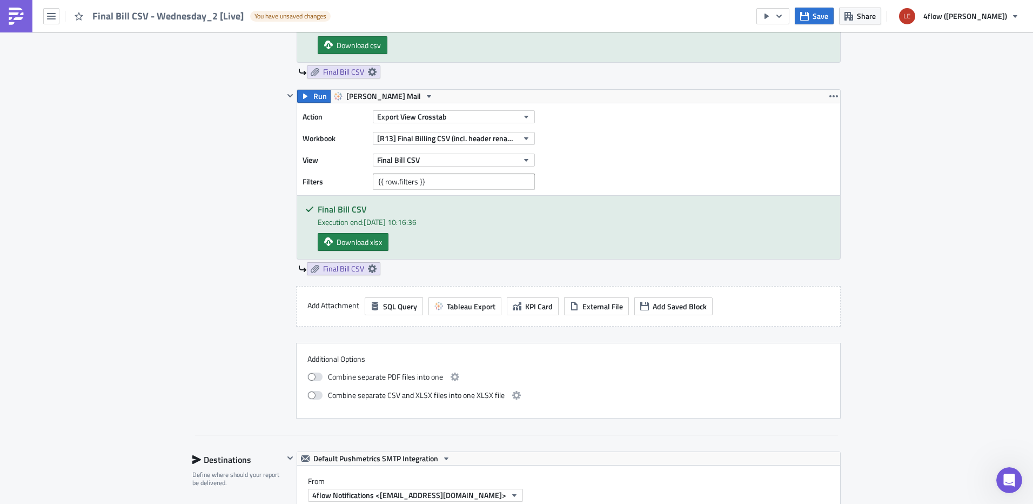
scroll to position [703, 0]
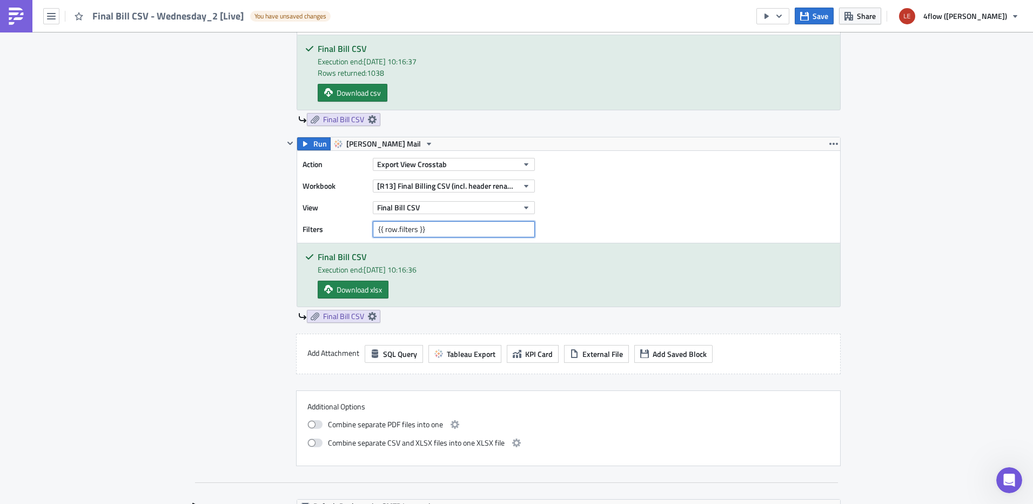
drag, startPoint x: 429, startPoint y: 226, endPoint x: 269, endPoint y: 232, distance: 160.1
click at [269, 232] on div "Contents Select which data & attachment to include in your report. Run [PERSON_…" at bounding box center [516, 197] width 649 height 537
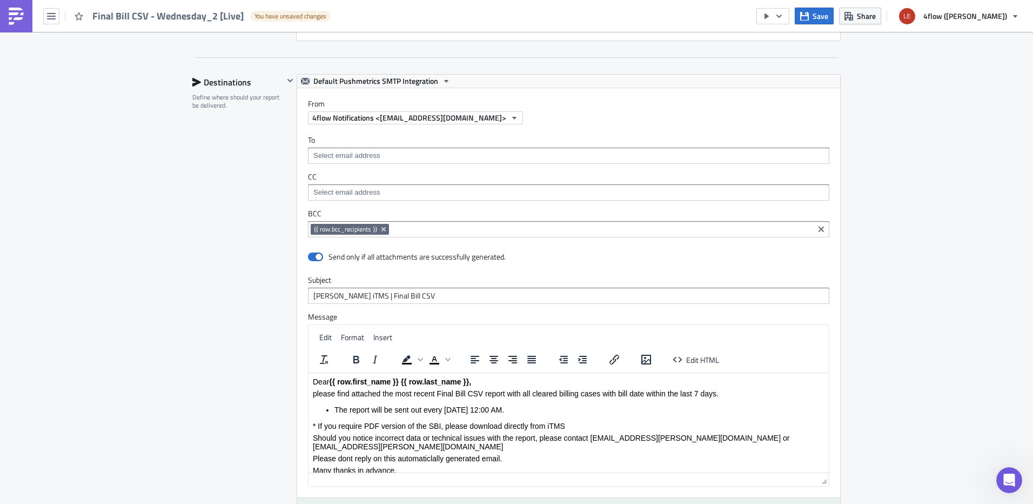
scroll to position [1135, 0]
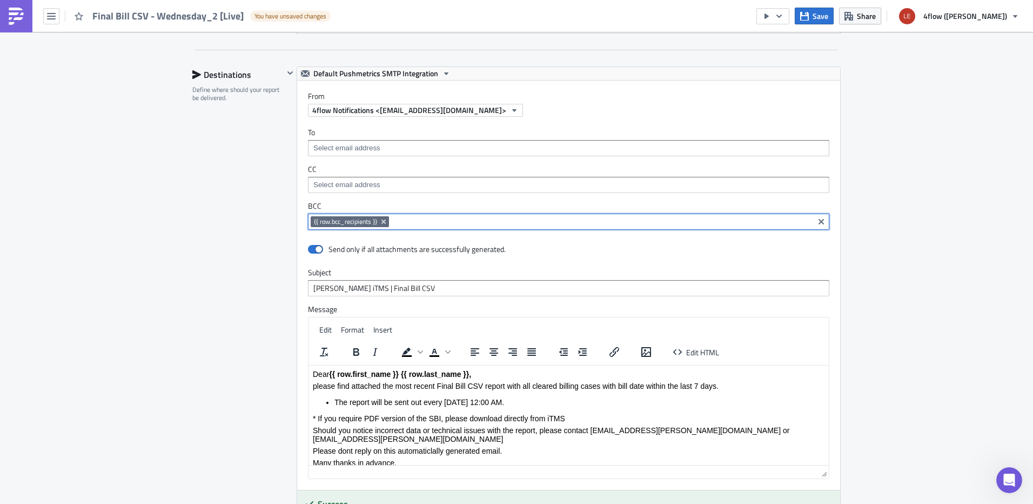
drag, startPoint x: 397, startPoint y: 225, endPoint x: 201, endPoint y: 231, distance: 196.3
click at [201, 231] on div "Destinations Define where should your report be delivered. Default Pushmetrics …" at bounding box center [516, 331] width 649 height 531
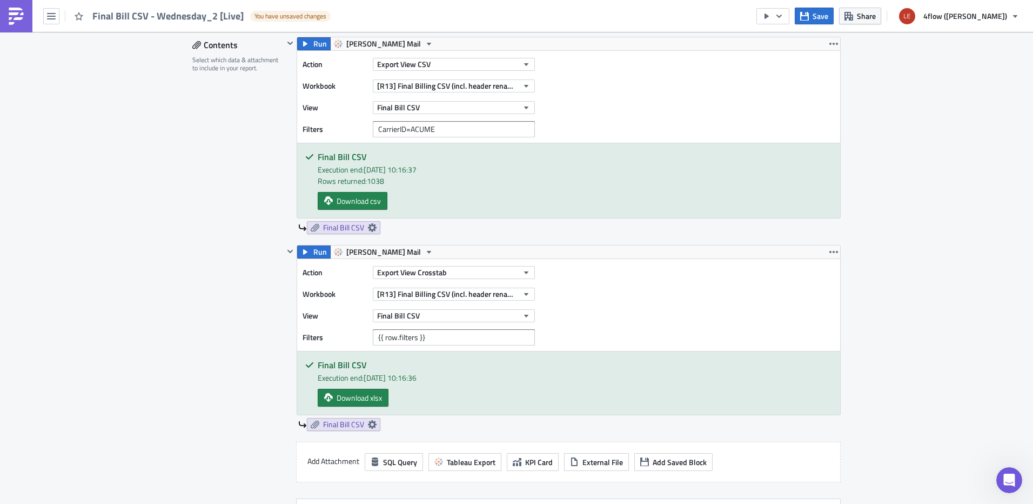
scroll to position [324, 0]
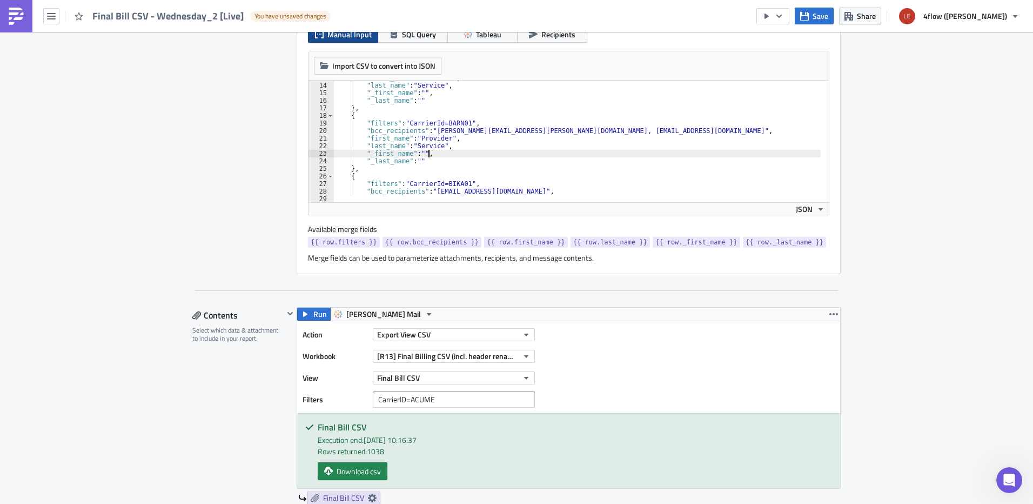
click at [432, 151] on div ""first_name" : "Provider" , "last_name" : "Service" , "_first_name" : "" , "_la…" at bounding box center [588, 138] width 511 height 129
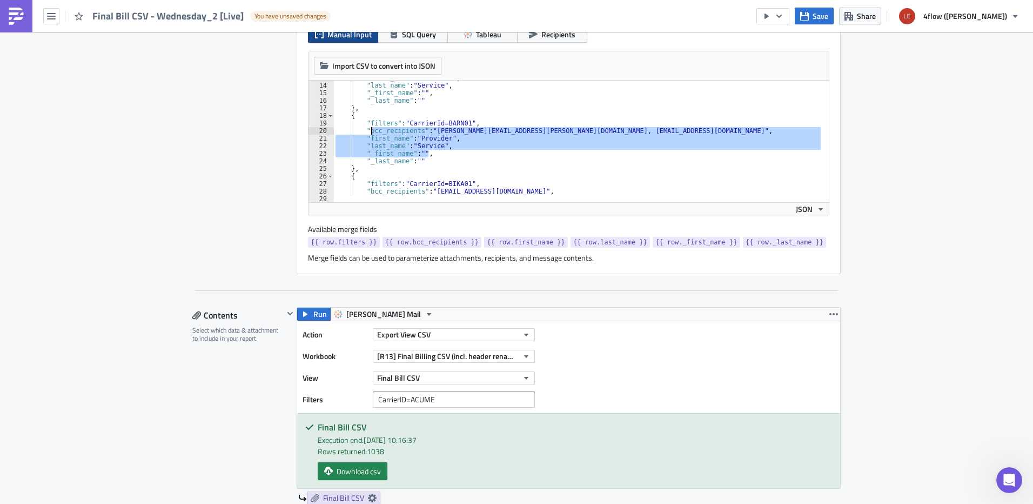
drag, startPoint x: 440, startPoint y: 157, endPoint x: 339, endPoint y: 111, distance: 111.0
click at [339, 111] on div ""first_name" : "Provider" , "last_name" : "Service" , "_first_name" : "" , "_la…" at bounding box center [588, 138] width 511 height 129
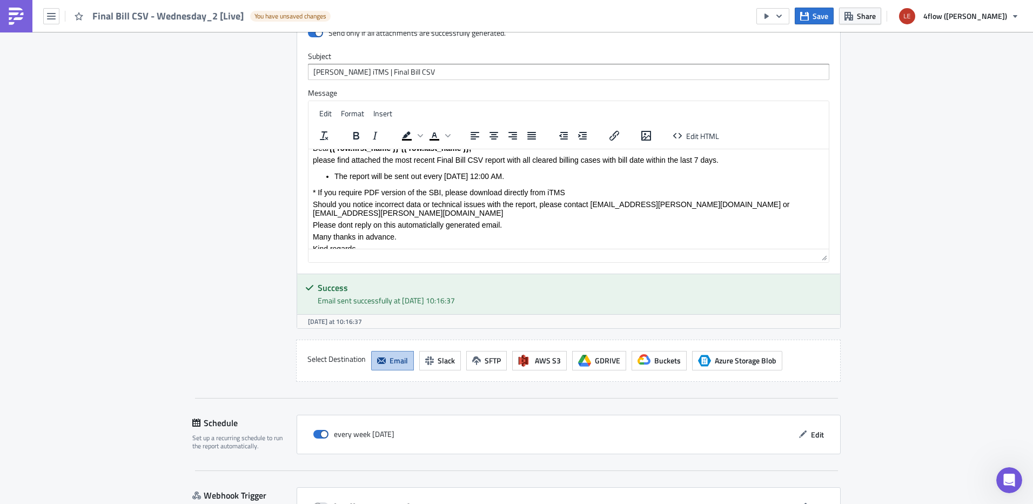
scroll to position [0, 0]
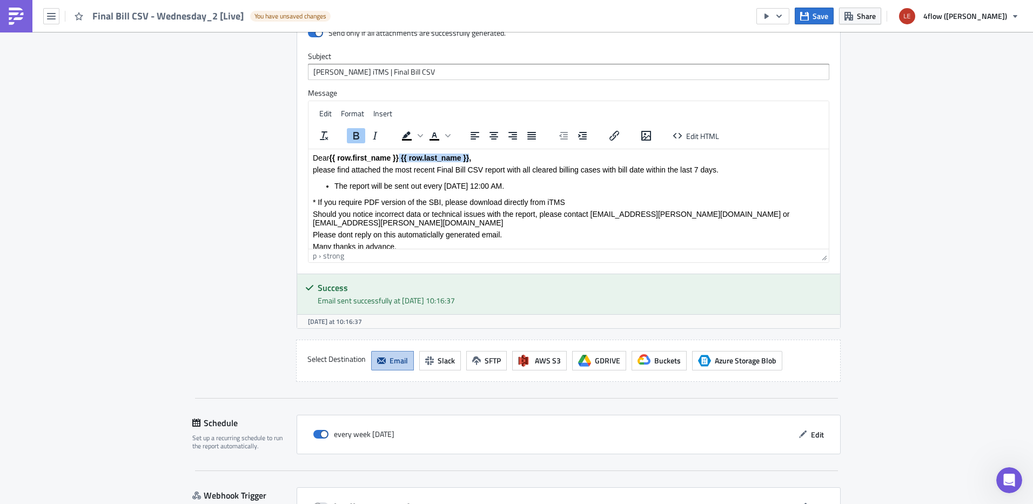
drag, startPoint x: 471, startPoint y: 156, endPoint x: 401, endPoint y: 161, distance: 69.9
click at [401, 161] on strong "{{ row.first_name }} {{ row.last_name }}," at bounding box center [400, 157] width 142 height 9
click at [406, 204] on p "* If you require PDF version of the SBI, please download directly from iTMS" at bounding box center [569, 201] width 512 height 9
drag, startPoint x: 329, startPoint y: 158, endPoint x: 404, endPoint y: 159, distance: 75.1
click at [404, 159] on p "Dear {{ row.first_name }} {{ row.last_name }}," at bounding box center [569, 157] width 512 height 9
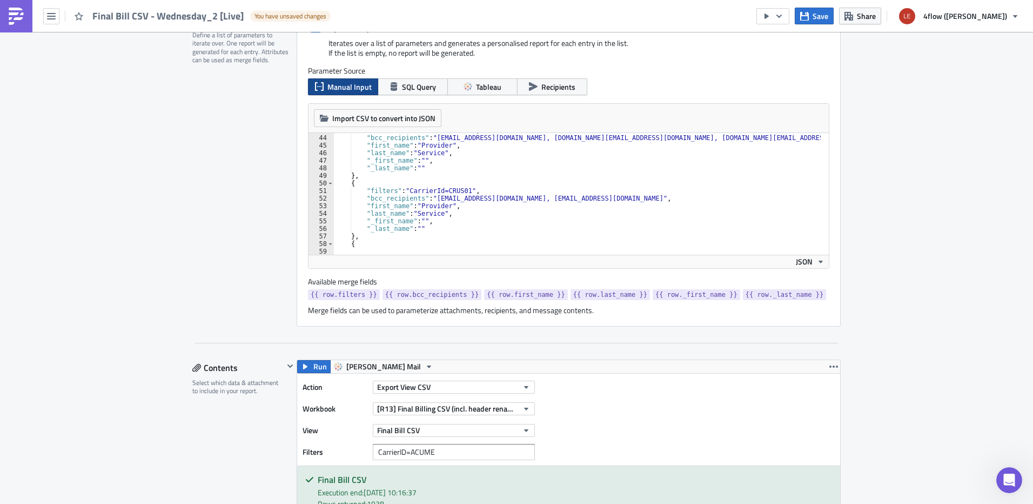
scroll to position [270, 0]
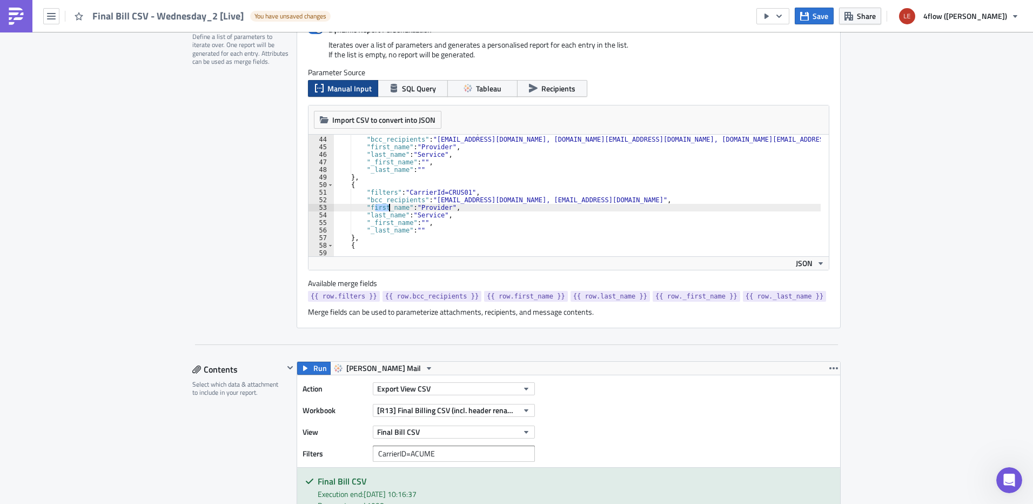
drag, startPoint x: 379, startPoint y: 206, endPoint x: 403, endPoint y: 208, distance: 23.8
click at [403, 208] on div ""filters" : "CarrierId=CEEL01" , "bcc_recipients" : "[EMAIL_ADDRESS][DOMAIN_NAM…" at bounding box center [588, 192] width 511 height 129
drag, startPoint x: 372, startPoint y: 213, endPoint x: 409, endPoint y: 213, distance: 37.3
click at [409, 213] on div ""filters" : "CarrierId=CEEL01" , "bcc_recipients" : "[EMAIL_ADDRESS][DOMAIN_NAM…" at bounding box center [588, 192] width 511 height 129
drag, startPoint x: 314, startPoint y: 281, endPoint x: 359, endPoint y: 288, distance: 45.3
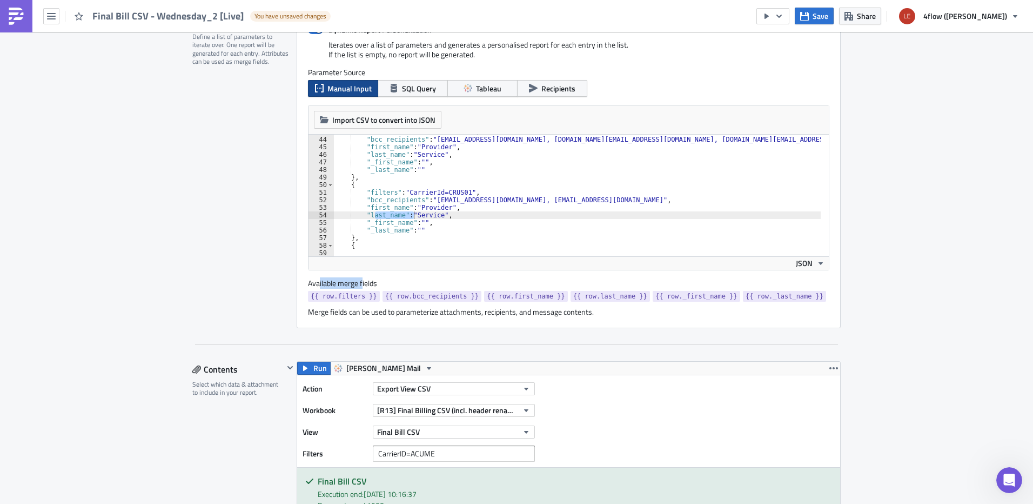
click at [359, 288] on label "Available merge fields" at bounding box center [348, 283] width 81 height 10
drag, startPoint x: 639, startPoint y: 312, endPoint x: 460, endPoint y: 312, distance: 178.9
click at [615, 312] on div "Merge fields can be used to parameterize attachments, recipients, and message c…" at bounding box center [569, 312] width 522 height 10
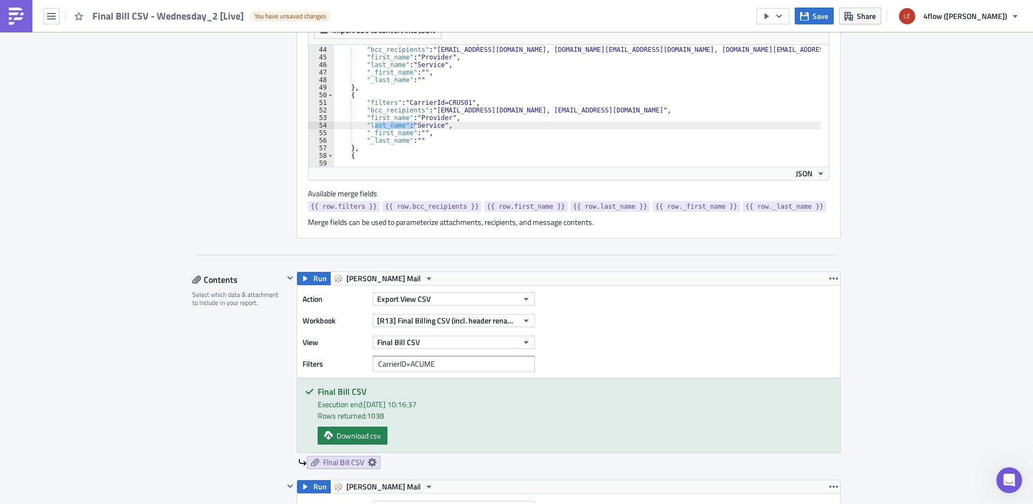
scroll to position [378, 0]
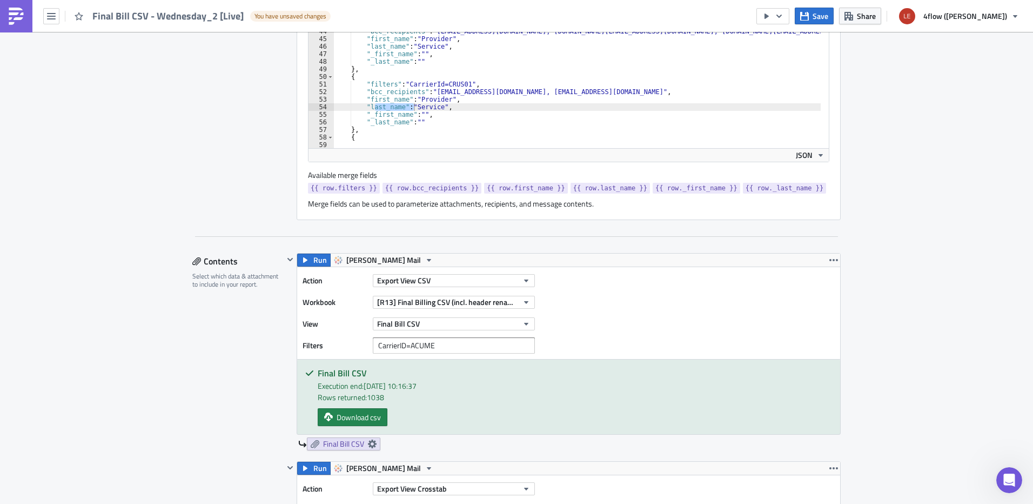
click at [444, 102] on div ""filters" : "CarrierId=CEEL01" , "bcc_recipients" : "[EMAIL_ADDRESS][DOMAIN_NAM…" at bounding box center [588, 84] width 511 height 129
drag, startPoint x: 370, startPoint y: 83, endPoint x: 409, endPoint y: 81, distance: 39.0
click at [409, 81] on div ""filters" : "CarrierId=CEEL01" , "bcc_recipients" : "[EMAIL_ADDRESS][DOMAIN_NAM…" at bounding box center [588, 84] width 511 height 129
type textarea ""filters": "CarrierId=CRUS01","
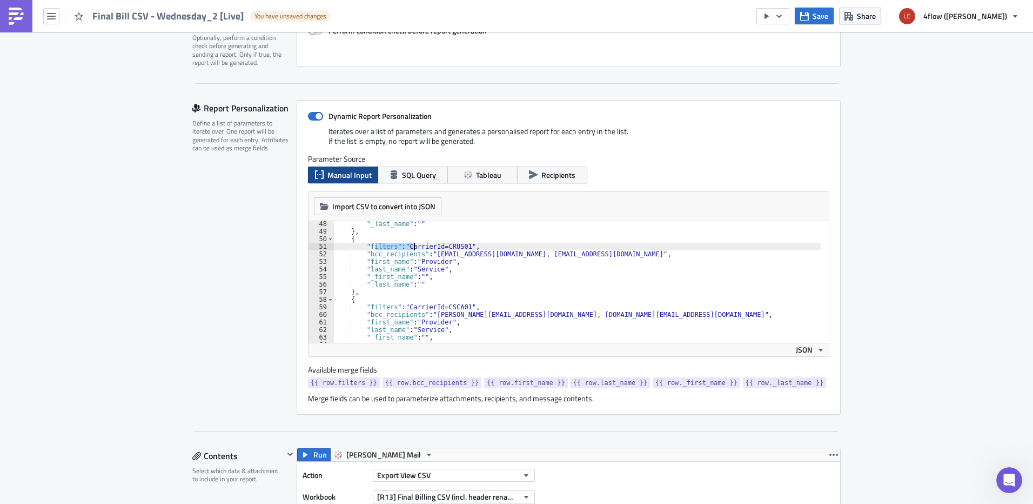
scroll to position [227, 0]
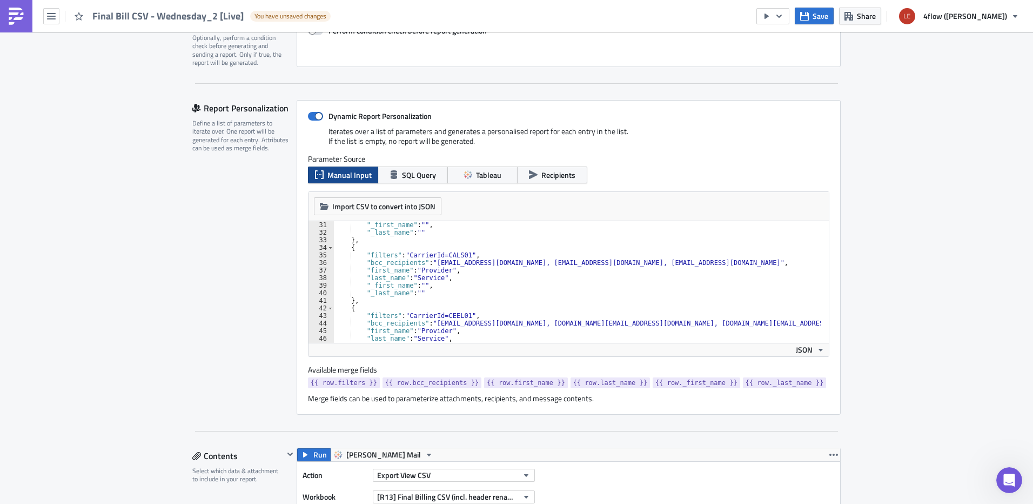
click at [15, 13] on img at bounding box center [16, 16] width 17 height 17
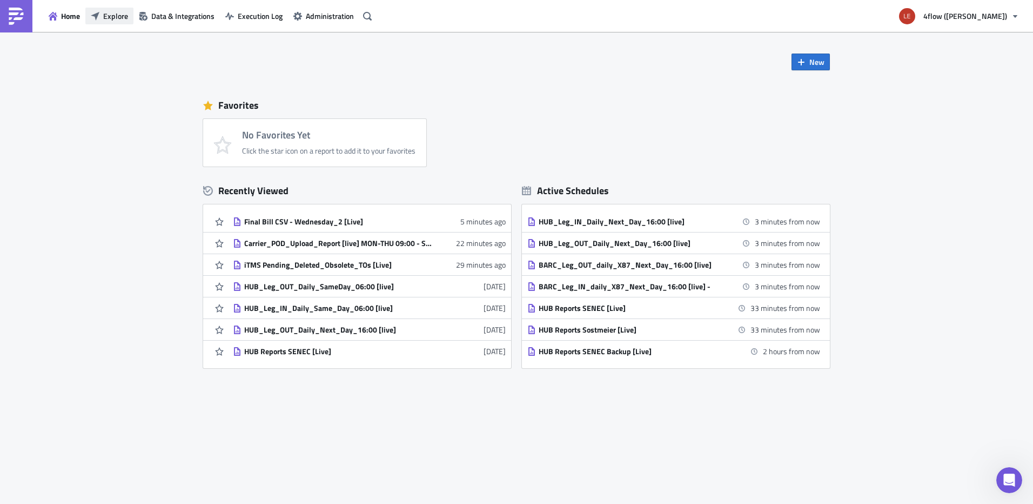
click at [115, 16] on span "Explore" at bounding box center [115, 15] width 25 height 11
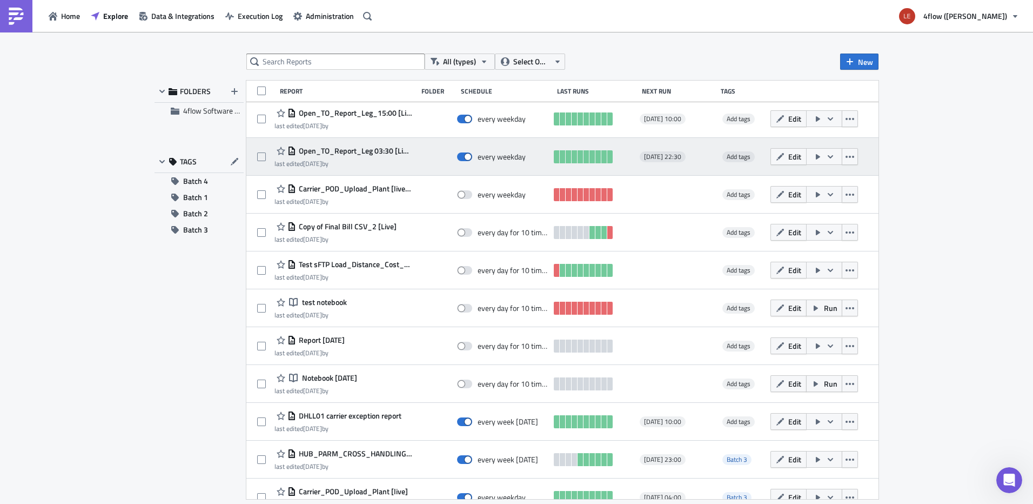
scroll to position [162, 0]
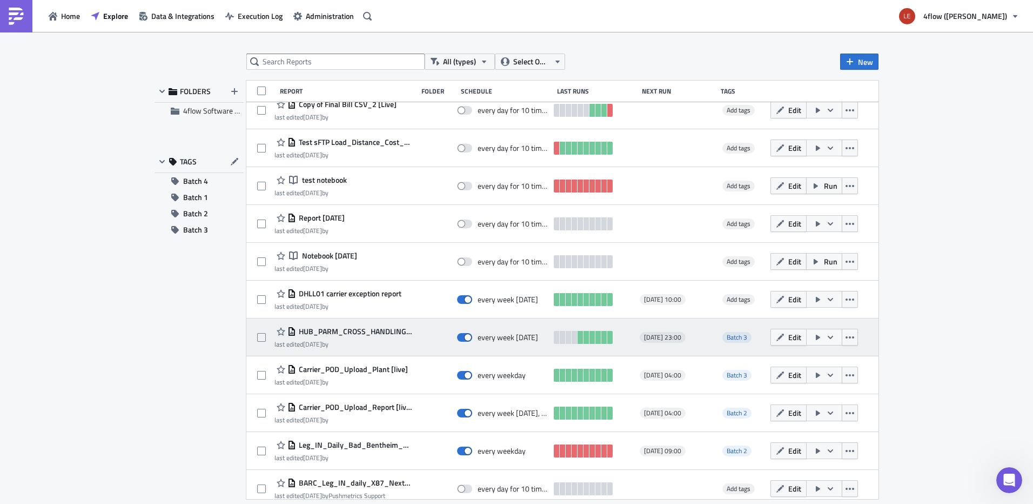
click at [351, 328] on span "HUB_PARM_CROSS_HANDLING_Tunisia" at bounding box center [354, 331] width 116 height 10
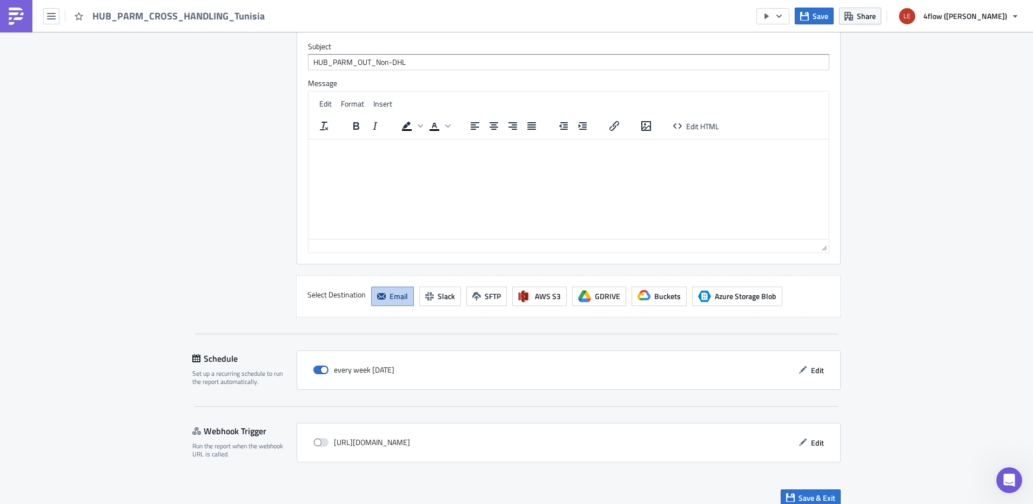
scroll to position [915, 0]
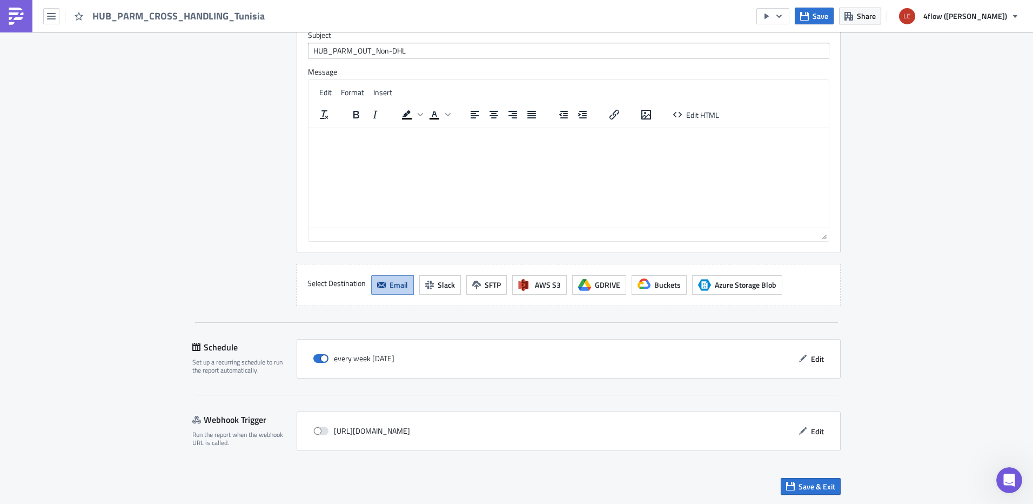
drag, startPoint x: 23, startPoint y: 26, endPoint x: 44, endPoint y: 26, distance: 21.1
click at [23, 26] on link at bounding box center [16, 16] width 32 height 32
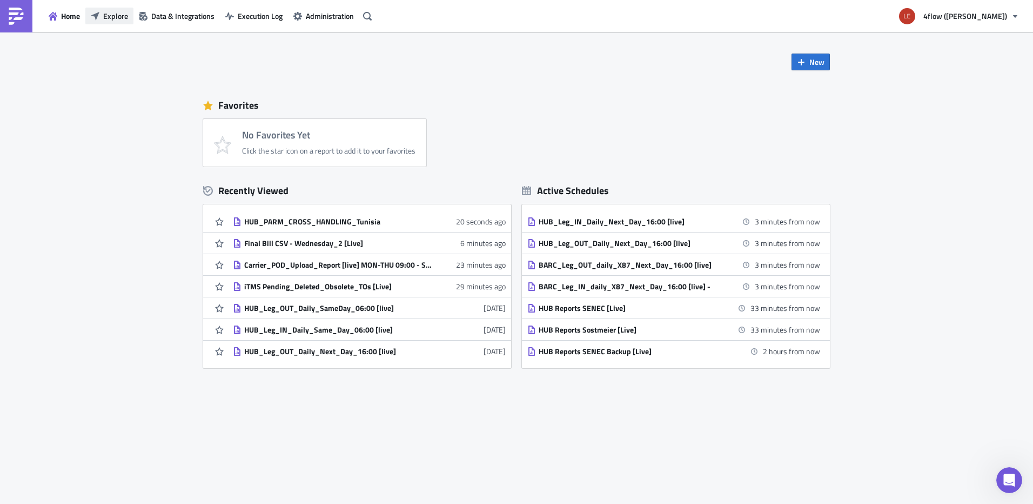
click at [106, 11] on span "Explore" at bounding box center [115, 15] width 25 height 11
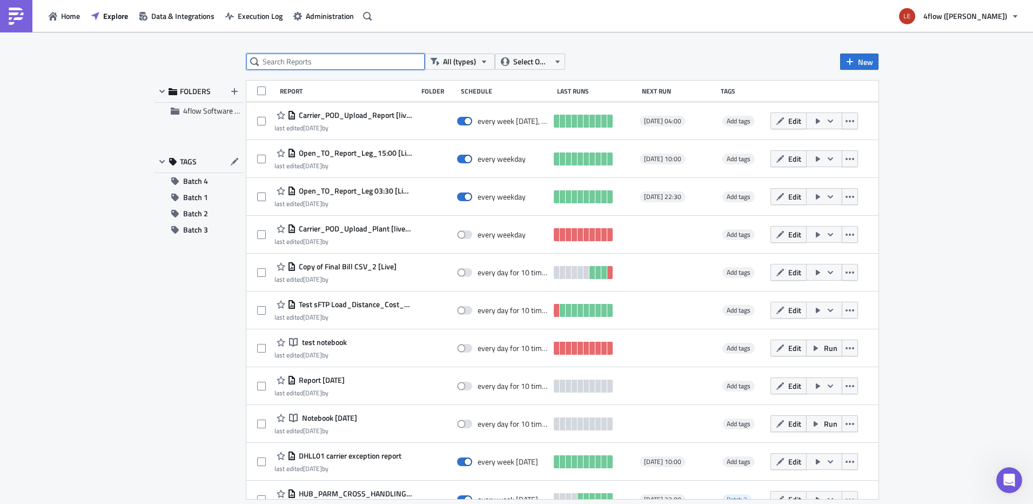
click at [335, 65] on input "text" at bounding box center [335, 62] width 178 height 16
type input "to"
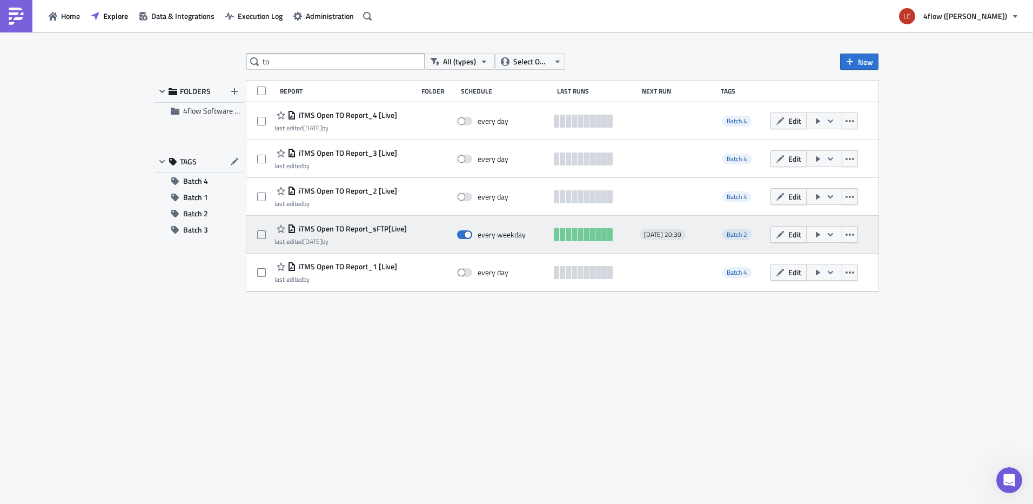
click at [375, 228] on span "iTMS Open TO Report_sFTP[Live]" at bounding box center [351, 229] width 111 height 10
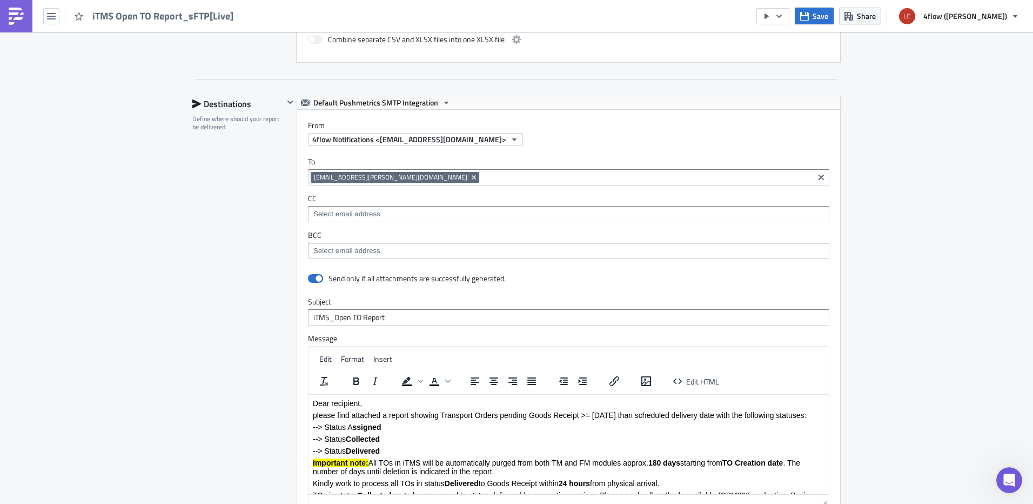
scroll to position [703, 0]
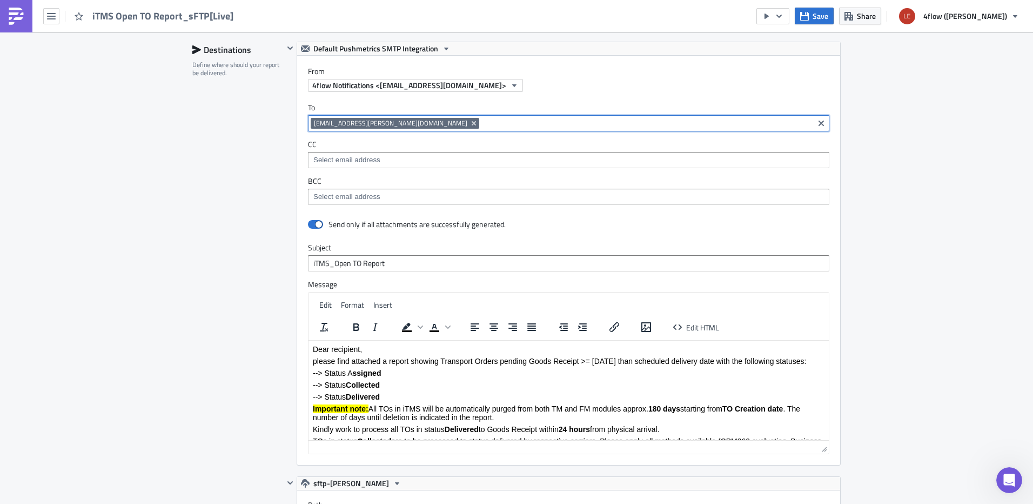
click at [482, 125] on input at bounding box center [646, 123] width 329 height 11
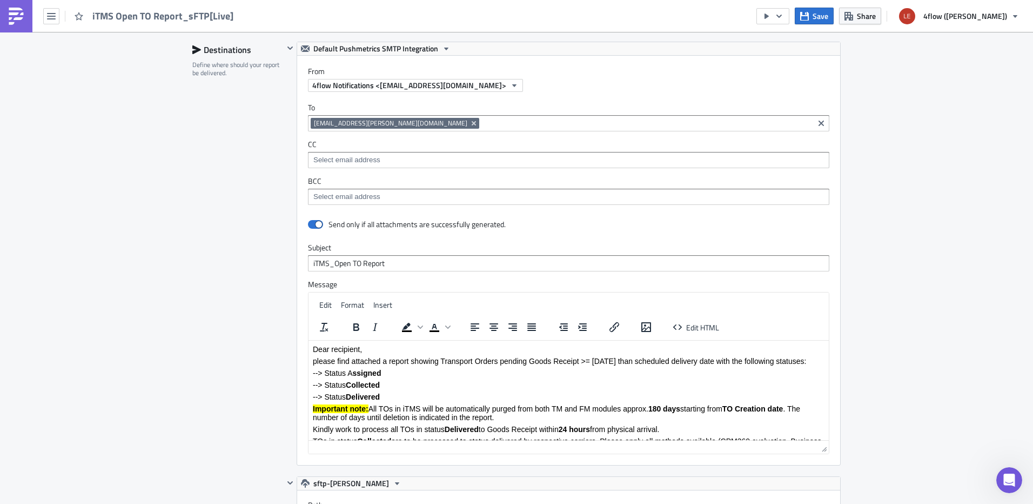
click at [400, 101] on div "To [EMAIL_ADDRESS][PERSON_NAME][DOMAIN_NAME] [EMAIL_ADDRESS][PERSON_NAME][DOMAI…" at bounding box center [568, 154] width 543 height 124
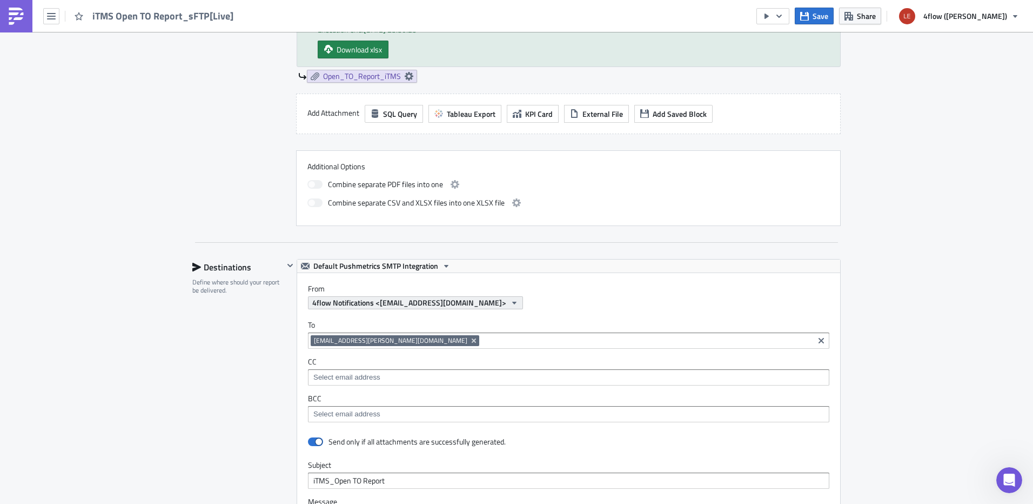
scroll to position [486, 0]
click at [17, 17] on img at bounding box center [16, 16] width 17 height 17
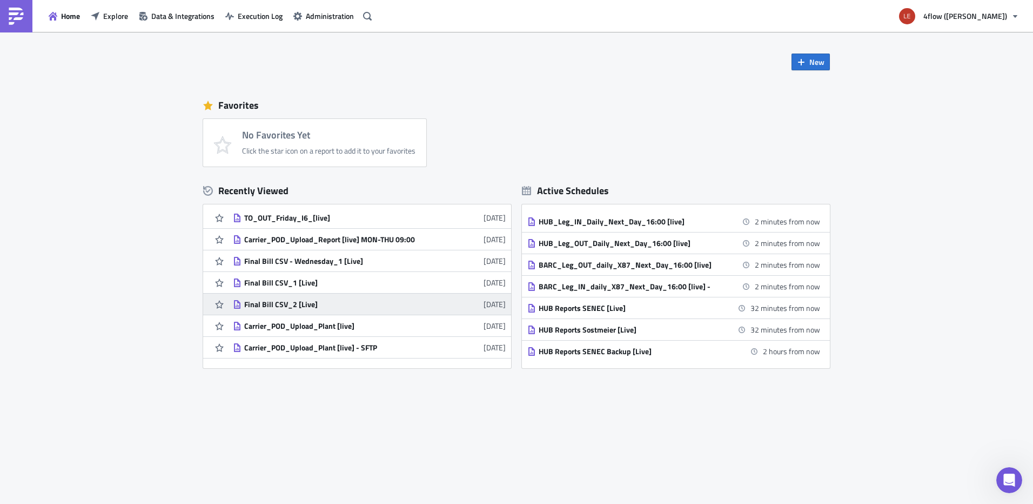
scroll to position [216, 0]
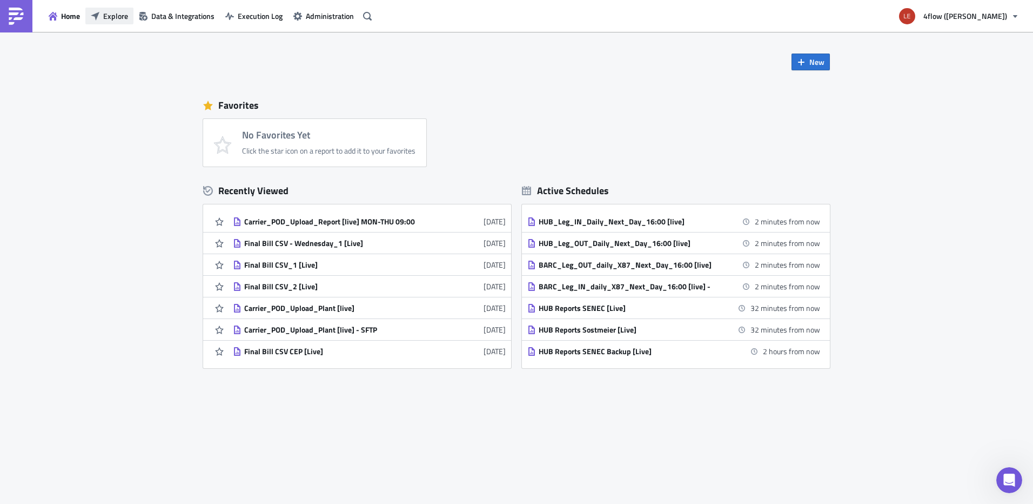
click at [116, 16] on span "Explore" at bounding box center [115, 15] width 25 height 11
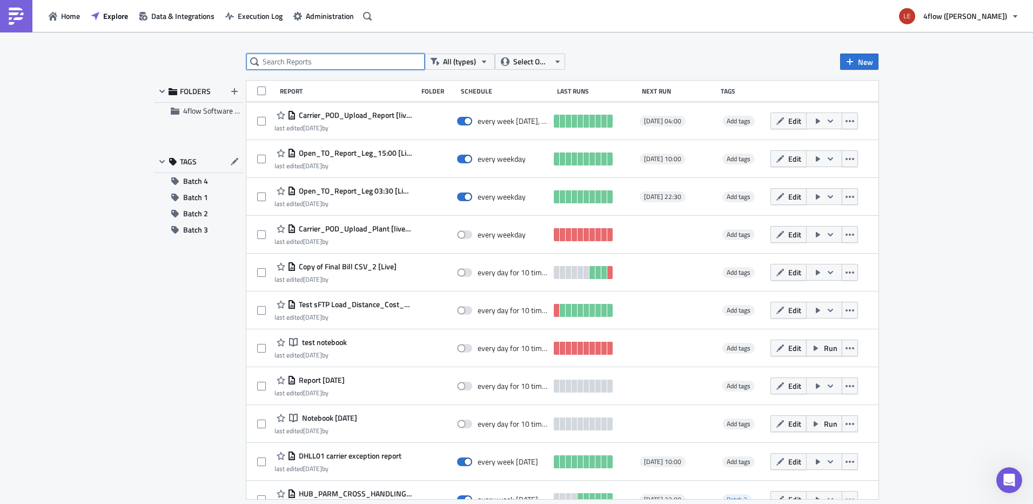
click at [339, 55] on input "text" at bounding box center [335, 62] width 178 height 16
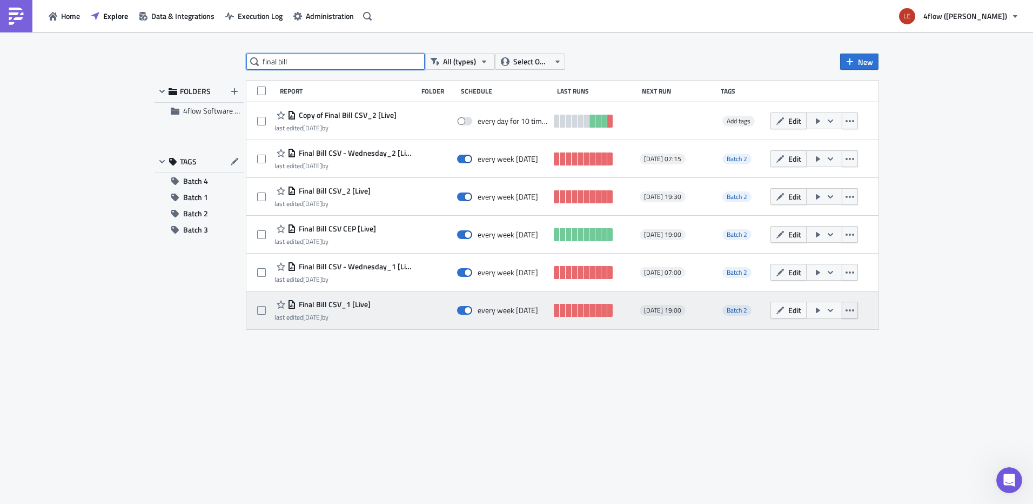
type input "final bill"
click at [857, 309] on button "button" at bounding box center [850, 310] width 16 height 17
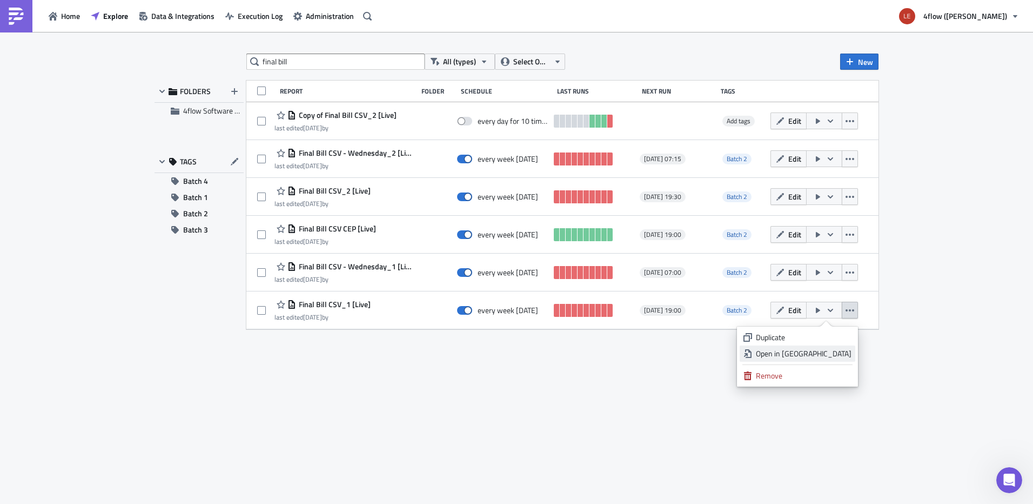
click at [832, 355] on div "Open in [GEOGRAPHIC_DATA]" at bounding box center [804, 353] width 96 height 11
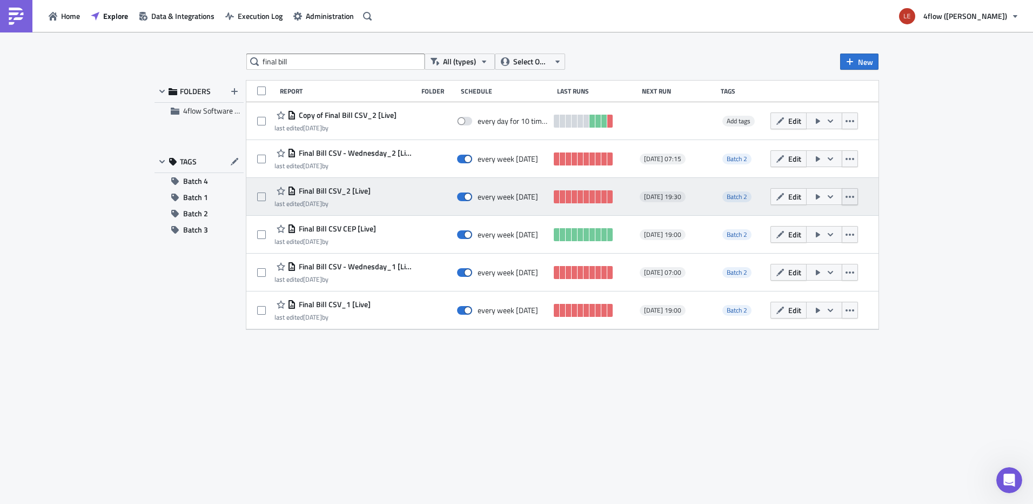
click at [852, 196] on icon "button" at bounding box center [850, 196] width 9 height 9
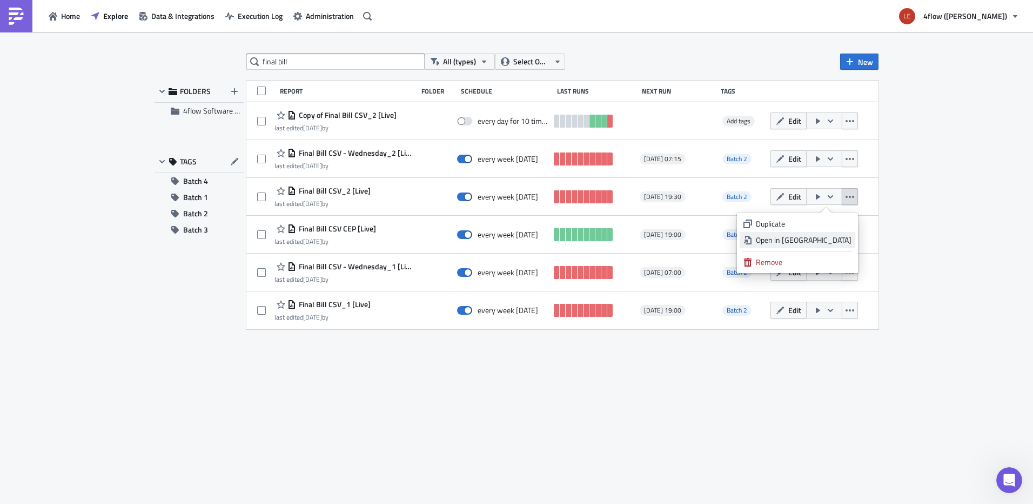
click at [816, 243] on div "Open in [GEOGRAPHIC_DATA]" at bounding box center [804, 240] width 96 height 11
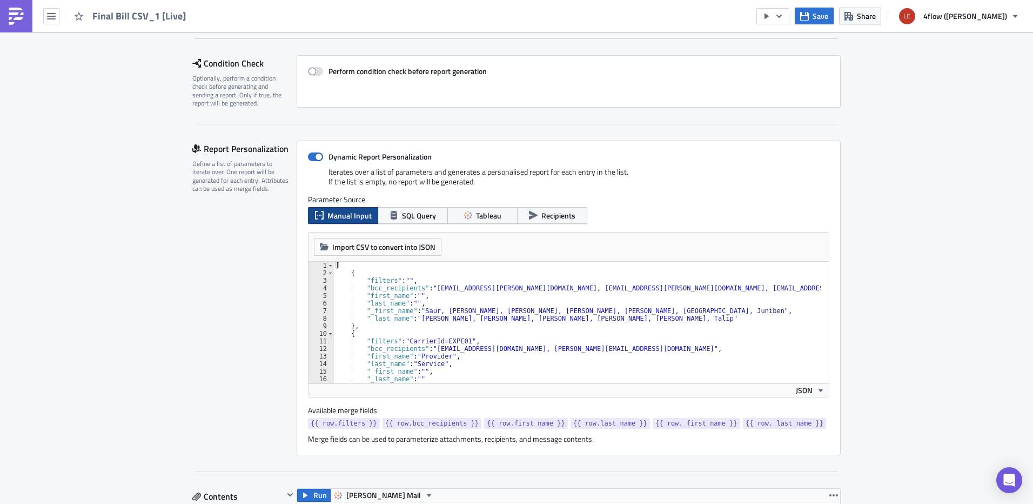
scroll to position [162, 0]
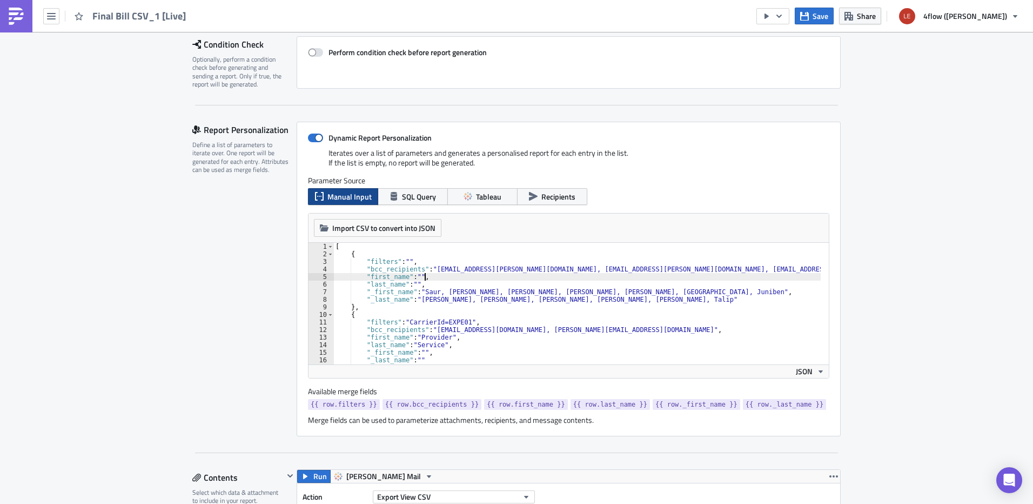
click at [449, 275] on div "[ { "filters" : "" , "bcc_recipients" : "asaur@lear.com, RTura@lear.com, jallen…" at bounding box center [585, 307] width 504 height 129
click at [391, 261] on div "[ { "filters" : "" , "bcc_recipients" : "asaur@lear.com, RTura@lear.com, jallen…" at bounding box center [585, 307] width 504 height 129
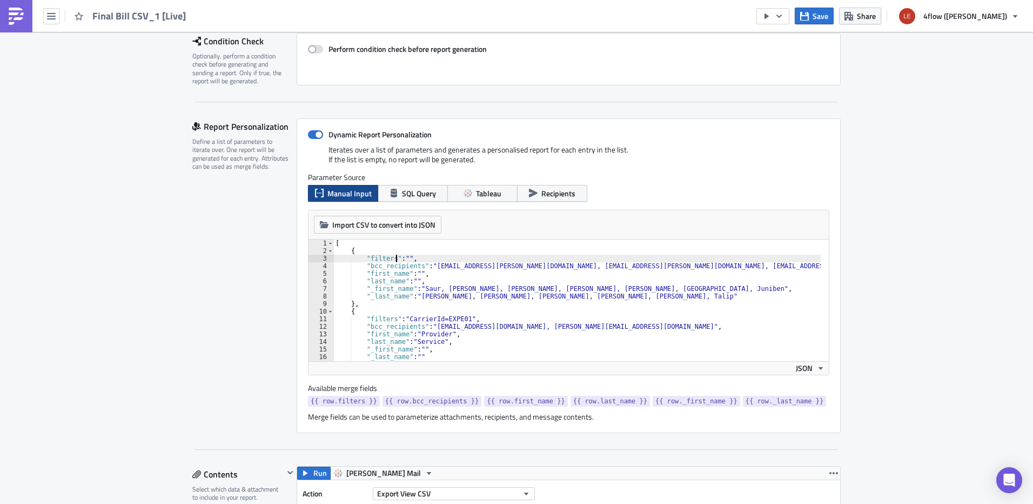
scroll to position [216, 0]
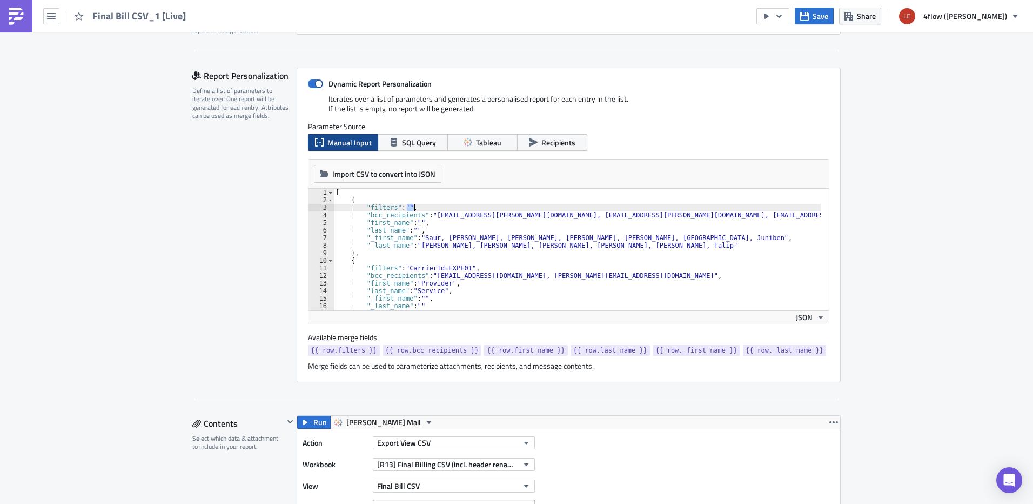
drag, startPoint x: 402, startPoint y: 205, endPoint x: 413, endPoint y: 205, distance: 10.8
click at [413, 205] on div "[ { "filters" : "" , "bcc_recipients" : "asaur@lear.com, RTura@lear.com, jallen…" at bounding box center [585, 253] width 504 height 129
drag, startPoint x: 489, startPoint y: 215, endPoint x: 526, endPoint y: 217, distance: 37.3
click at [526, 217] on div "[ { "filters" : "" , "bcc_recipients" : "asaur@lear.com, RTura@lear.com, jallen…" at bounding box center [585, 253] width 504 height 129
drag, startPoint x: 750, startPoint y: 216, endPoint x: 678, endPoint y: 215, distance: 71.9
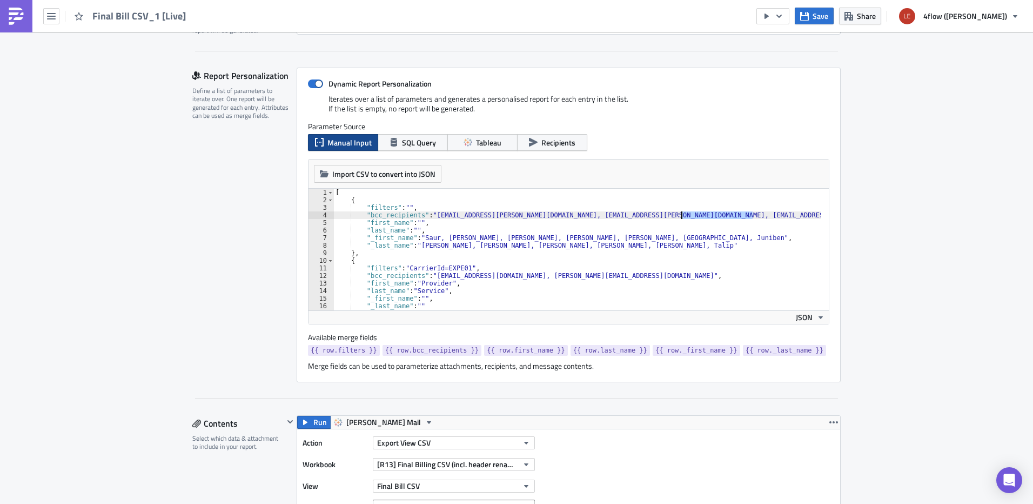
click at [678, 215] on div "[ { "filters" : "" , "bcc_recipients" : "asaur@lear.com, RTura@lear.com, jallen…" at bounding box center [585, 253] width 504 height 129
click at [697, 216] on div "[ { "filters" : "" , "bcc_recipients" : "asaur@lear.com, RTura@lear.com, jallen…" at bounding box center [576, 250] width 487 height 122
drag, startPoint x: 637, startPoint y: 217, endPoint x: 621, endPoint y: 216, distance: 15.7
click at [621, 216] on div "[ { "filters" : "" , "bcc_recipients" : "asaur@lear.com, RTura@lear.com, jallen…" at bounding box center [585, 253] width 504 height 129
click at [632, 218] on div "[ { "filters" : "" , "bcc_recipients" : "asaur@lear.com, RTura@lear.com, jallen…" at bounding box center [576, 250] width 487 height 122
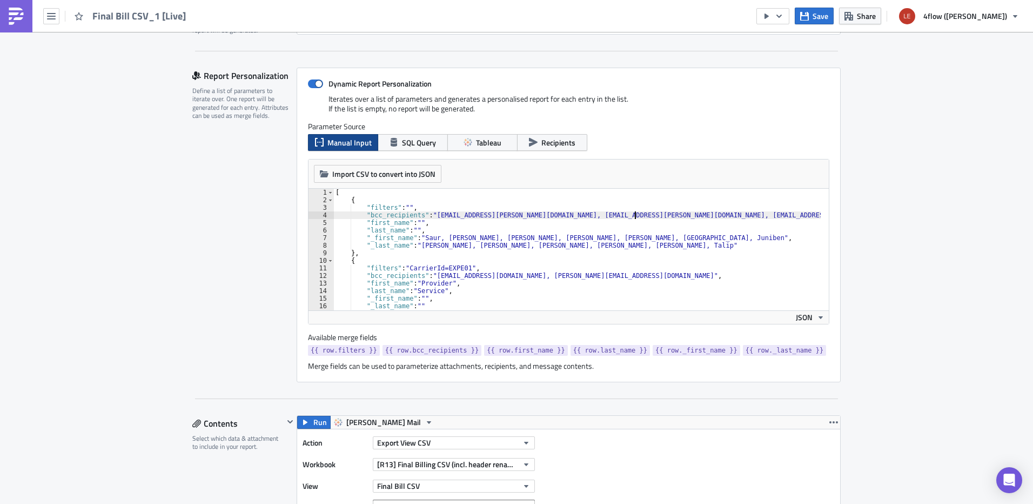
drag, startPoint x: 630, startPoint y: 226, endPoint x: 626, endPoint y: 218, distance: 9.7
click at [629, 225] on div "[ { "filters" : "" , "bcc_recipients" : "asaur@lear.com, RTura@lear.com, jallen…" at bounding box center [585, 253] width 504 height 129
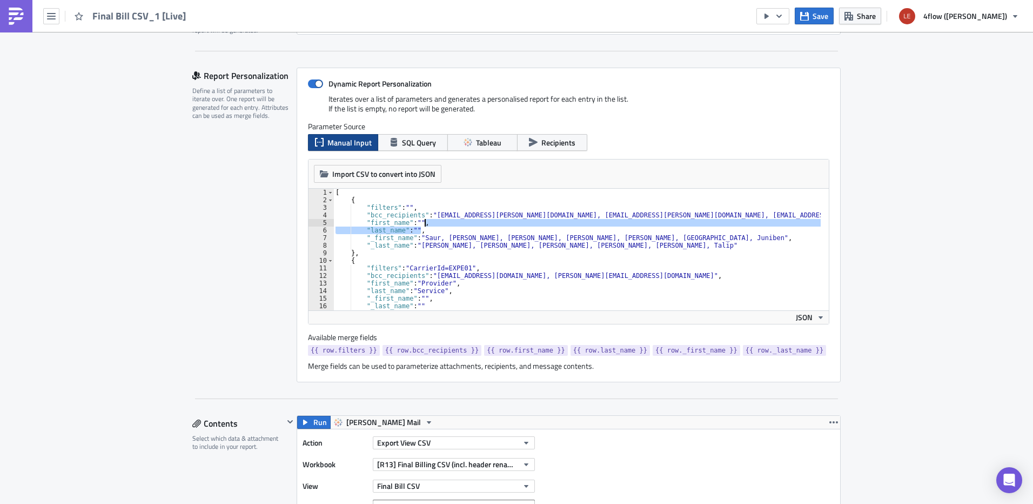
click at [617, 216] on div "[ { "filters" : "" , "bcc_recipients" : "asaur@lear.com, RTura@lear.com, jallen…" at bounding box center [585, 253] width 504 height 129
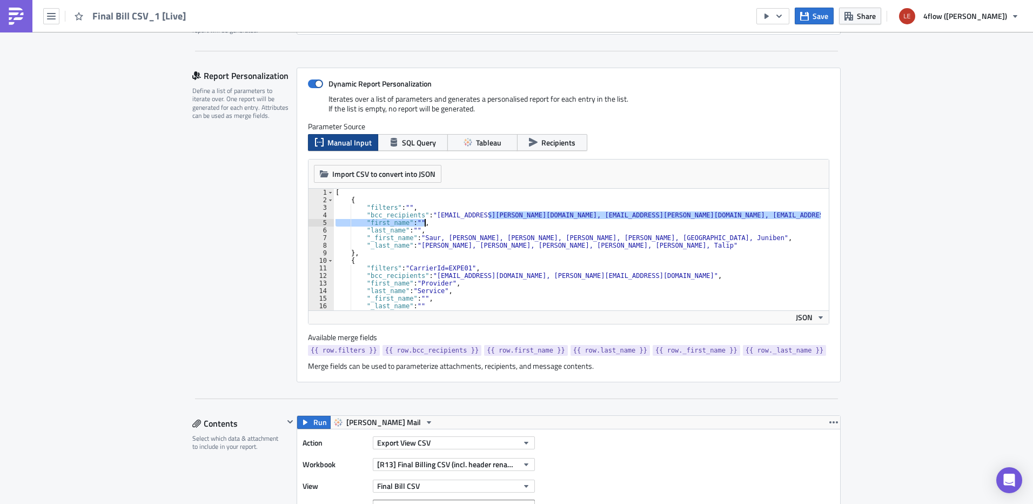
drag, startPoint x: 486, startPoint y: 213, endPoint x: 536, endPoint y: 219, distance: 50.1
click at [536, 219] on div "[ { "filters" : "" , "bcc_recipients" : "asaur@lear.com, RTura@lear.com, jallen…" at bounding box center [585, 253] width 504 height 129
click at [522, 216] on div "[ { "filters" : "" , "bcc_recipients" : "asaur@lear.com, RTura@lear.com, jallen…" at bounding box center [576, 250] width 487 height 122
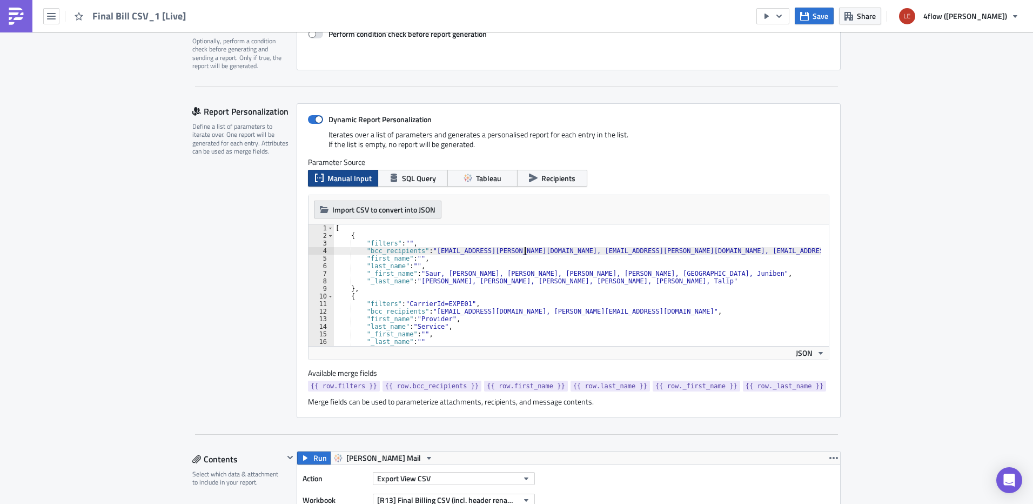
scroll to position [162, 0]
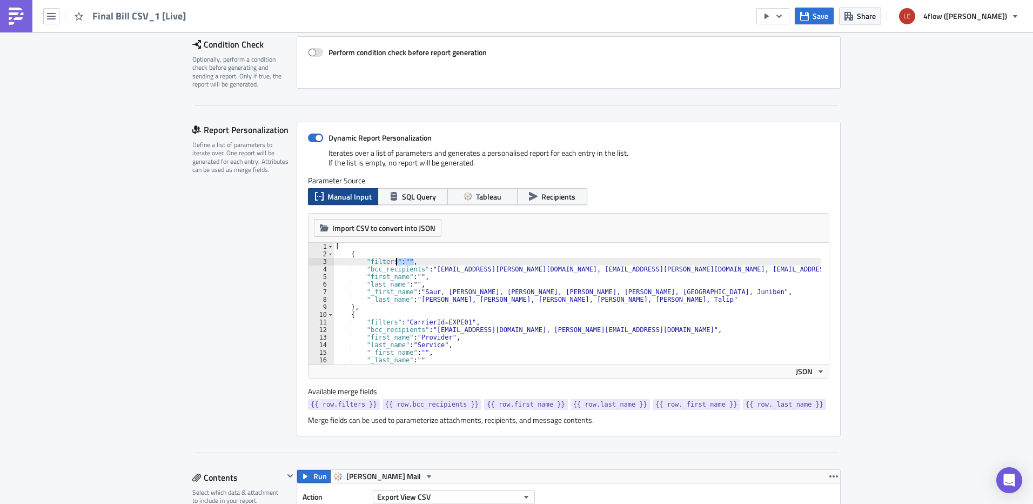
drag, startPoint x: 409, startPoint y: 260, endPoint x: 392, endPoint y: 259, distance: 16.8
click at [392, 259] on div "[ { "filters" : "" , "bcc_recipients" : "asaur@lear.com, RTura@lear.com, jallen…" at bounding box center [585, 307] width 504 height 129
drag, startPoint x: 404, startPoint y: 262, endPoint x: 411, endPoint y: 262, distance: 7.0
click at [404, 261] on div "[ { "filters" : "" , "bcc_recipients" : "asaur@lear.com, RTura@lear.com, jallen…" at bounding box center [576, 304] width 487 height 122
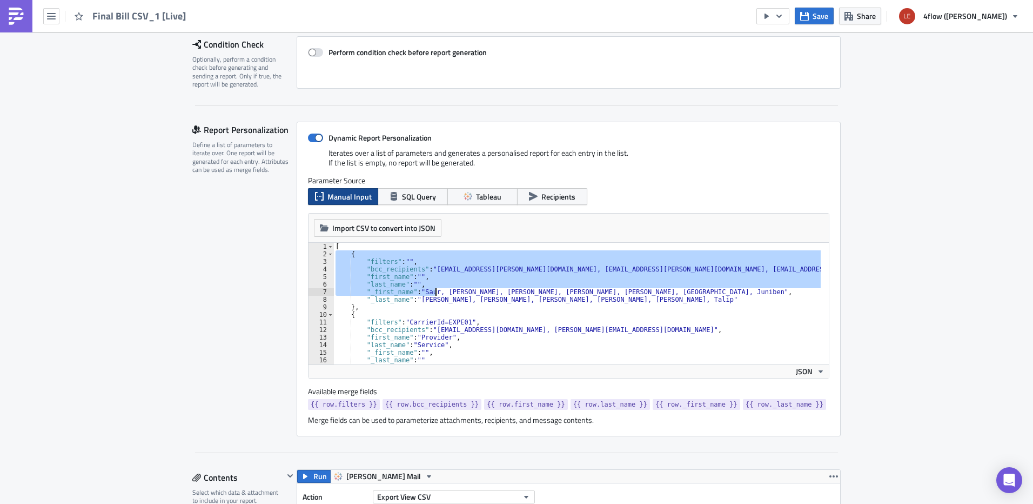
drag, startPoint x: 330, startPoint y: 253, endPoint x: 434, endPoint y: 300, distance: 113.7
click at [434, 300] on div "[ { "filters" : "" , "bcc_recipients" : "asaur@lear.com, RTura@lear.com, jallen…" at bounding box center [585, 307] width 504 height 129
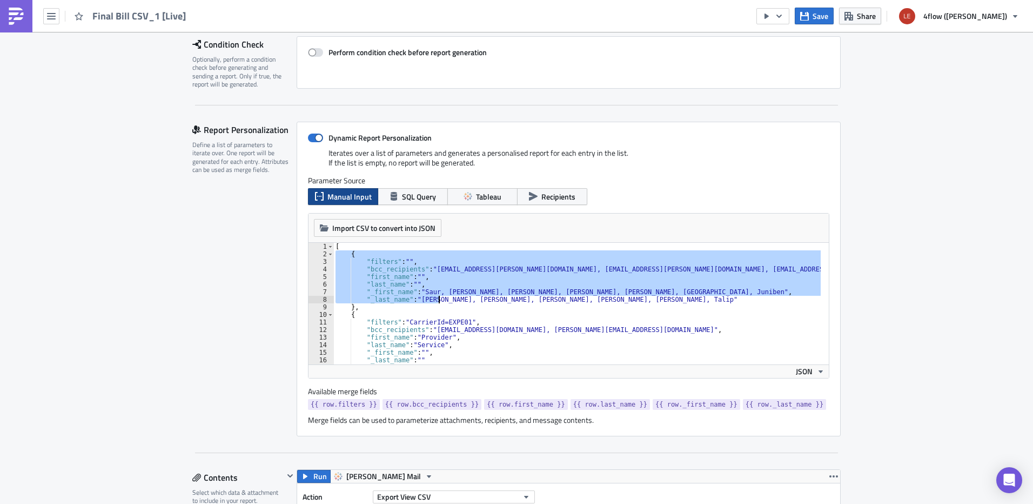
scroll to position [0, 0]
click at [405, 259] on div "[ { "filters" : "" , "bcc_recipients" : "asaur@lear.com, RTura@lear.com, jallen…" at bounding box center [576, 304] width 487 height 122
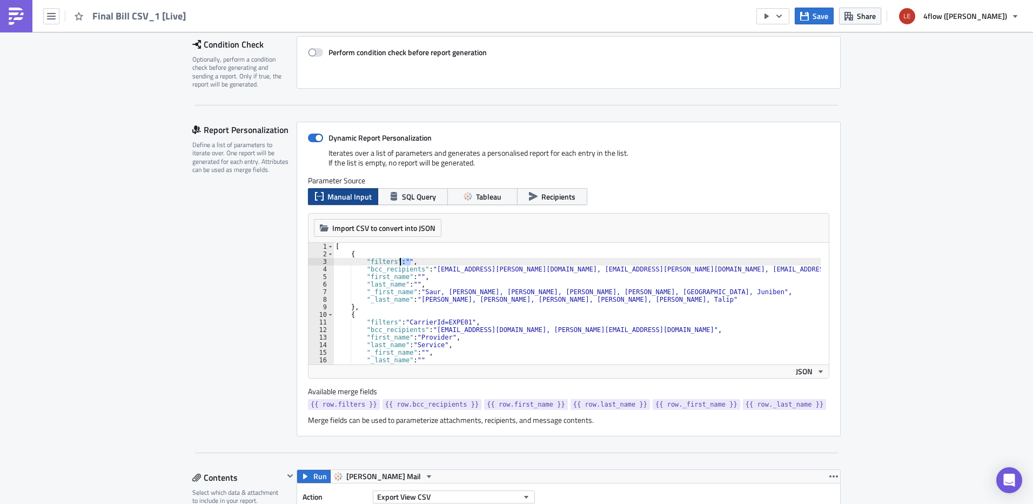
drag, startPoint x: 407, startPoint y: 260, endPoint x: 393, endPoint y: 260, distance: 14.6
click at [393, 260] on div "[ { "filters" : "" , "bcc_recipients" : "asaur@lear.com, RTura@lear.com, jallen…" at bounding box center [585, 307] width 504 height 129
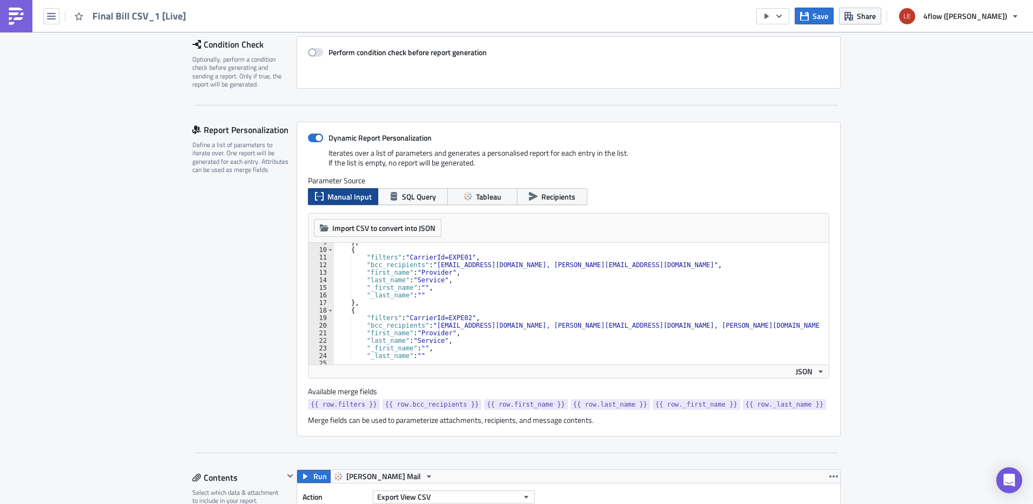
scroll to position [65, 0]
drag, startPoint x: 443, startPoint y: 258, endPoint x: 451, endPoint y: 257, distance: 8.7
click at [451, 257] on div "} , { "filters" : "CarrierId=EXPE01" , "bcc_recipients" : "payments@expeditors.…" at bounding box center [585, 302] width 504 height 129
drag, startPoint x: 436, startPoint y: 319, endPoint x: 452, endPoint y: 317, distance: 16.4
click at [452, 317] on div "} , { "filters" : "CarrierId=EXPE01" , "bcc_recipients" : "payments@expeditors.…" at bounding box center [585, 302] width 504 height 129
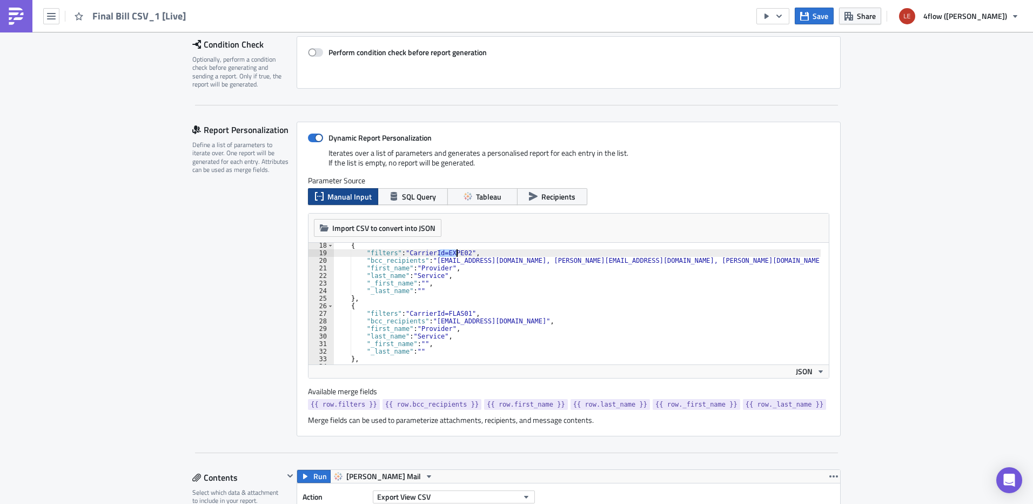
scroll to position [130, 0]
drag, startPoint x: 432, startPoint y: 316, endPoint x: 449, endPoint y: 313, distance: 17.1
click at [446, 315] on div "{ "filters" : "CarrierId=EXPE02" , "bcc_recipients" : "Diego.Zenere@expeditors.…" at bounding box center [585, 306] width 504 height 129
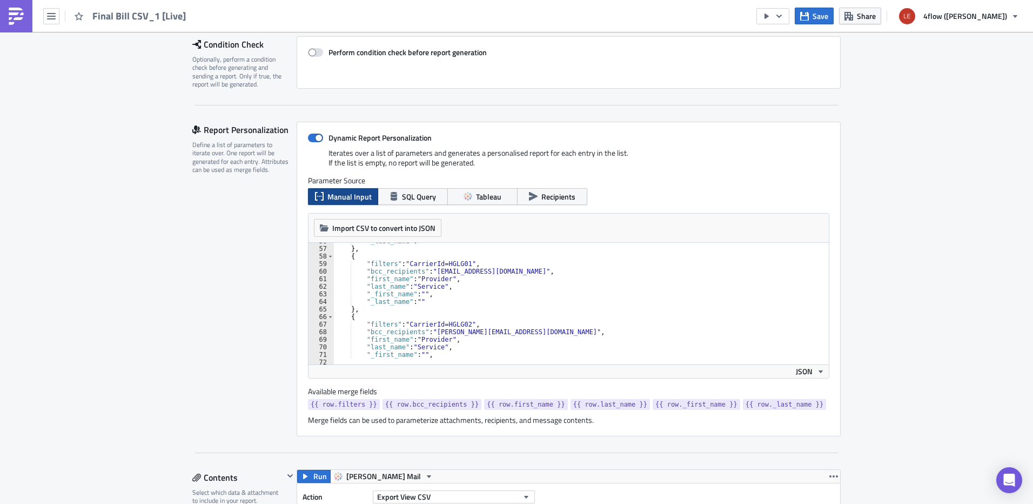
scroll to position [486, 0]
drag, startPoint x: 814, startPoint y: 288, endPoint x: 822, endPoint y: 309, distance: 22.9
click at [820, 312] on div at bounding box center [823, 299] width 11 height 113
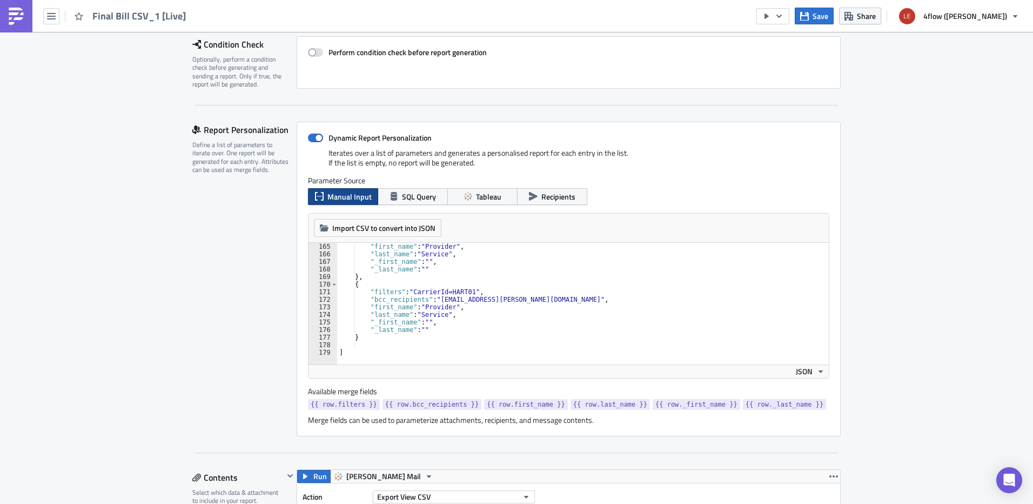
scroll to position [1241, 0]
click at [400, 324] on div ""first_name" : "Provider" , "last_name" : "Service" , "_first_name" : "" , "_la…" at bounding box center [589, 307] width 504 height 129
type textarea ""_first_name": "","
drag, startPoint x: 943, startPoint y: 284, endPoint x: 898, endPoint y: 277, distance: 45.4
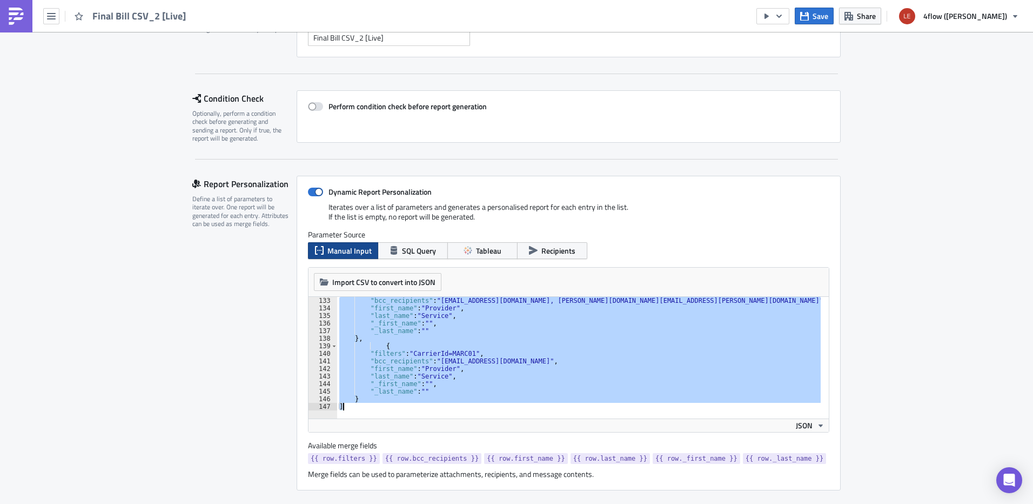
scroll to position [999, 0]
drag, startPoint x: 344, startPoint y: 304, endPoint x: 540, endPoint y: 399, distance: 218.0
click at [540, 400] on div ""bcc_recipients" : "[EMAIL_ADDRESS][DOMAIN_NAME], [PERSON_NAME][DOMAIN_NAME][EM…" at bounding box center [628, 361] width 582 height 129
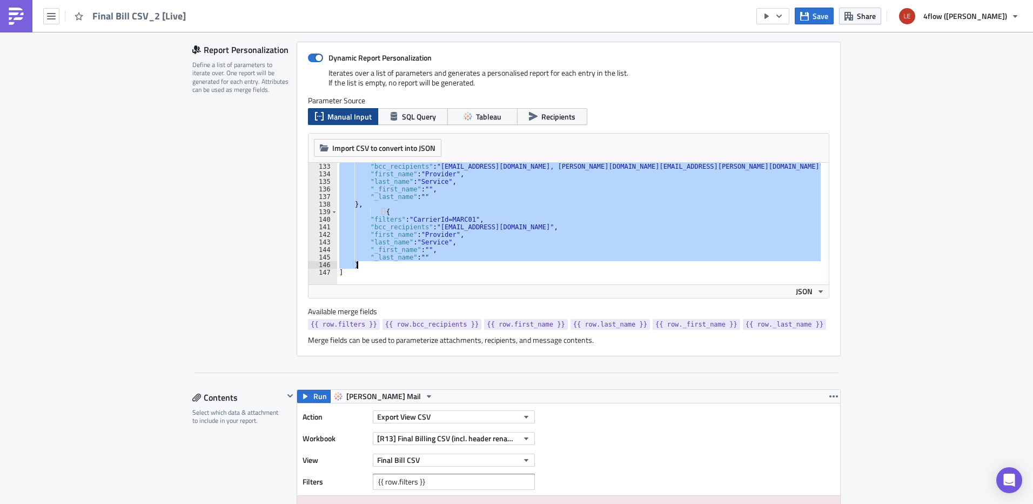
scroll to position [270, 0]
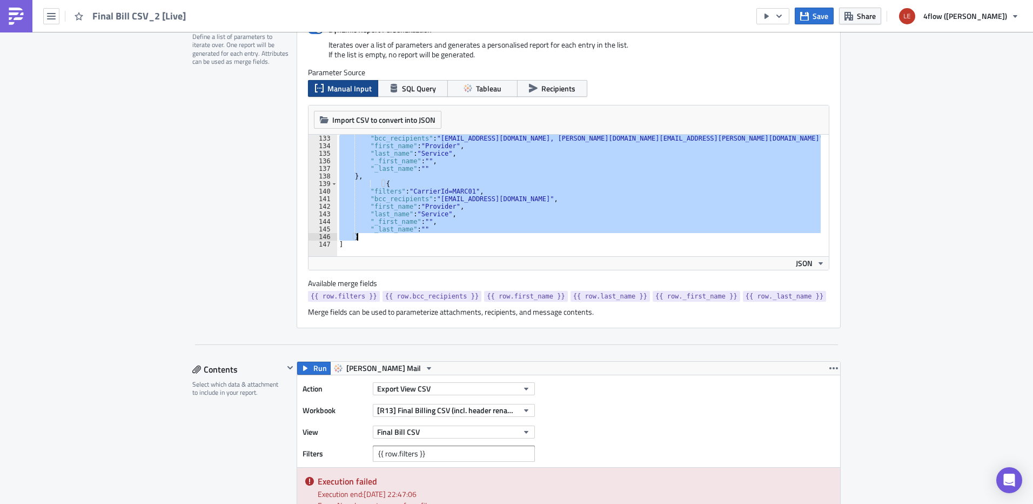
click at [458, 203] on div ""bcc_recipients" : "[EMAIL_ADDRESS][DOMAIN_NAME], [PERSON_NAME][DOMAIN_NAME][EM…" at bounding box center [579, 196] width 484 height 122
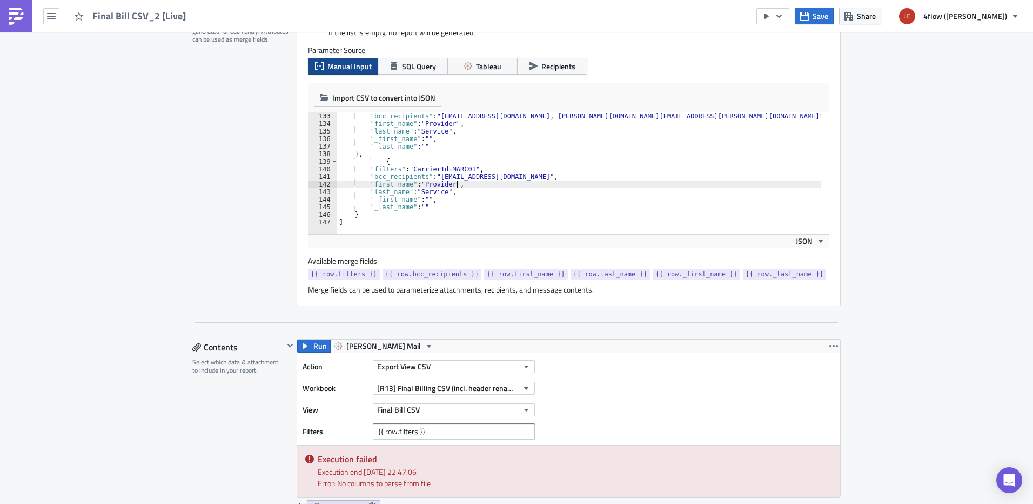
scroll to position [324, 0]
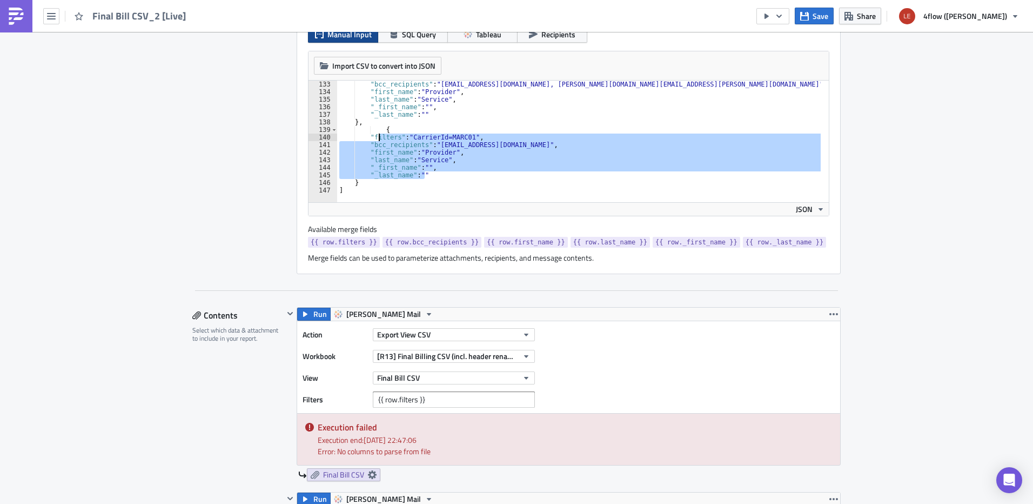
drag, startPoint x: 431, startPoint y: 177, endPoint x: 375, endPoint y: 135, distance: 70.6
click at [375, 135] on div ""bcc_recipients" : "[EMAIL_ADDRESS][DOMAIN_NAME], [PERSON_NAME][DOMAIN_NAME][EM…" at bounding box center [628, 145] width 582 height 129
click at [486, 157] on div ""bcc_recipients" : "[EMAIL_ADDRESS][DOMAIN_NAME], [PERSON_NAME][DOMAIN_NAME][EM…" at bounding box center [579, 142] width 484 height 122
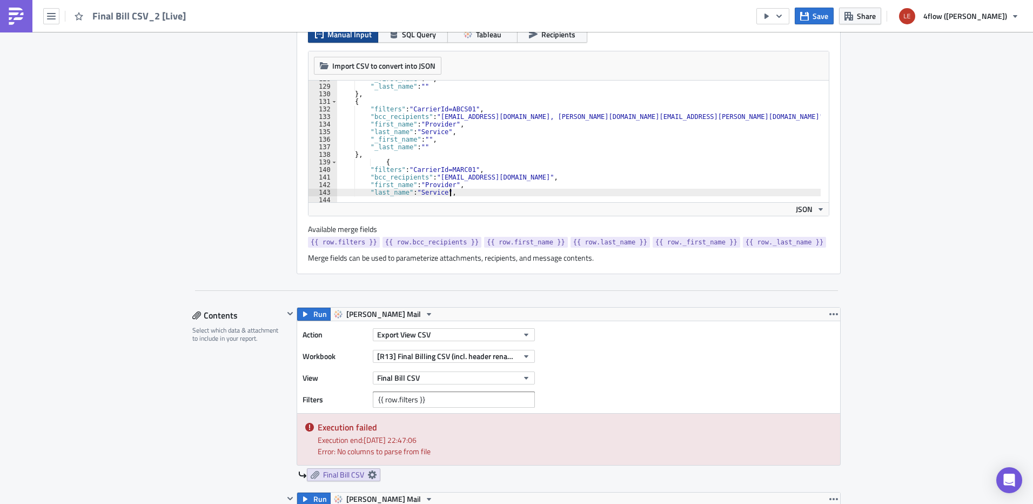
scroll to position [999, 0]
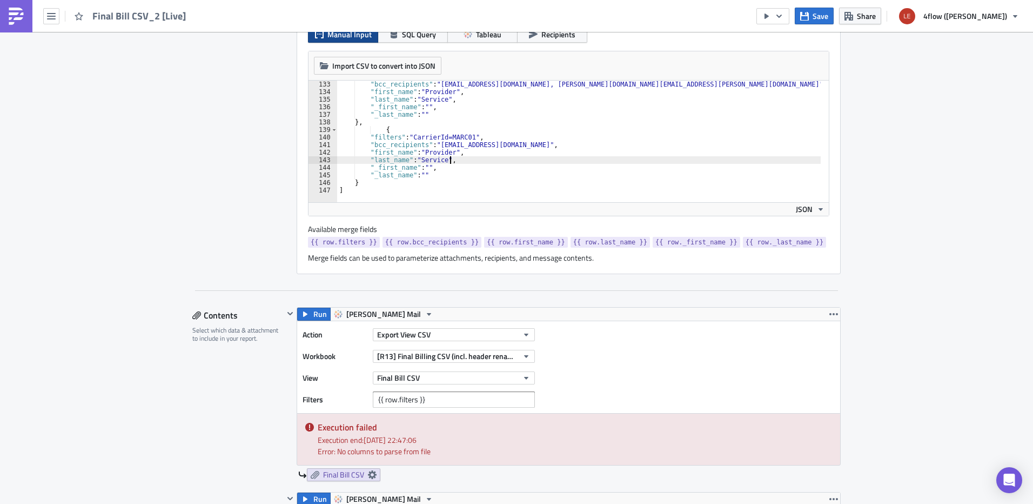
drag, startPoint x: 377, startPoint y: 130, endPoint x: 404, endPoint y: 128, distance: 27.7
click at [378, 130] on div ""bcc_recipients" : "[EMAIL_ADDRESS][DOMAIN_NAME], [PERSON_NAME][DOMAIN_NAME][EM…" at bounding box center [628, 145] width 582 height 129
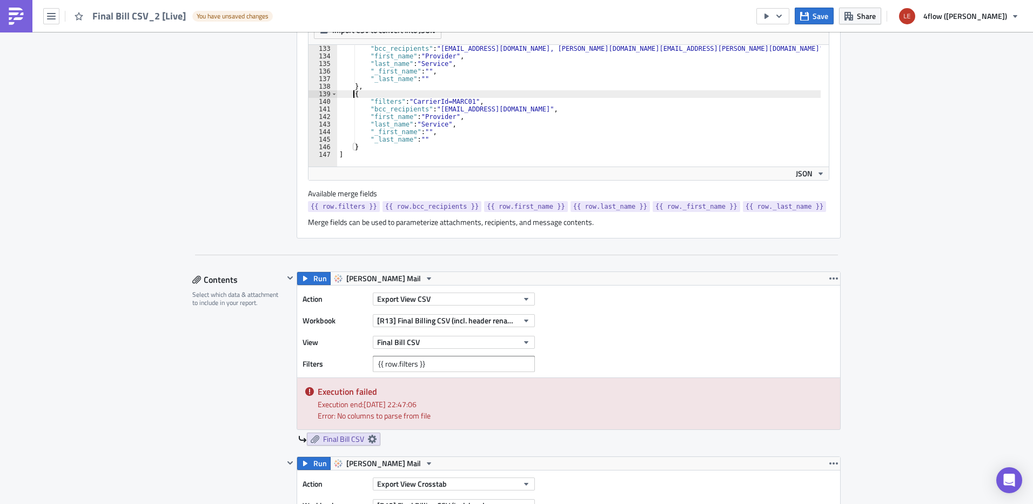
scroll to position [378, 0]
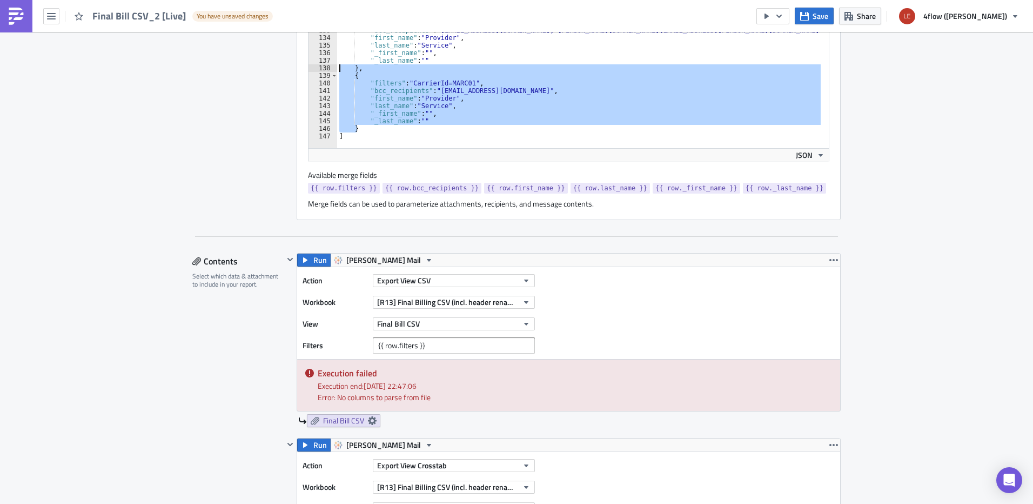
drag, startPoint x: 364, startPoint y: 124, endPoint x: 310, endPoint y: 76, distance: 72.3
click at [309, 75] on div "{ 133 134 135 136 137 138 139 140 141 142 143 144 145 146 147 "bcc_recipients" …" at bounding box center [569, 87] width 520 height 122
type textarea "{ "filters": "CarrierId=MARC01","
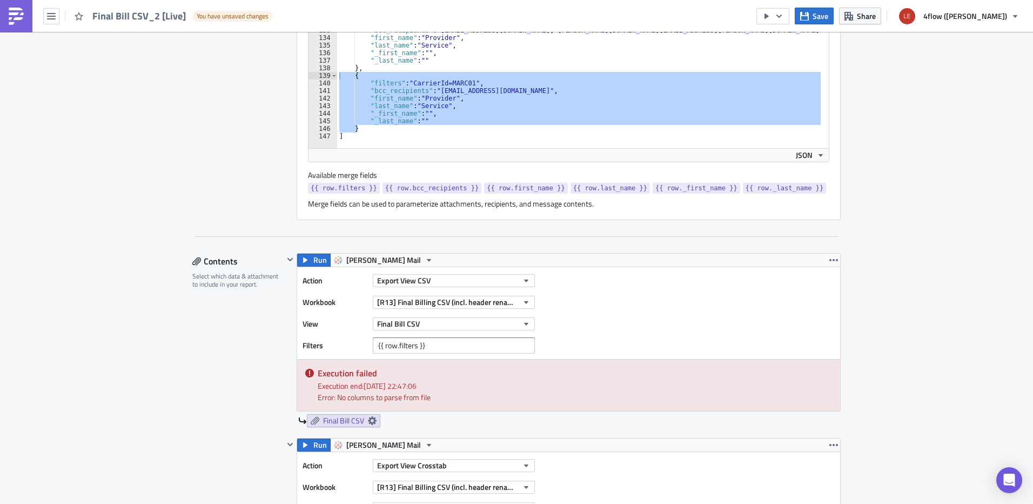
drag, startPoint x: 926, startPoint y: 157, endPoint x: 885, endPoint y: 150, distance: 41.1
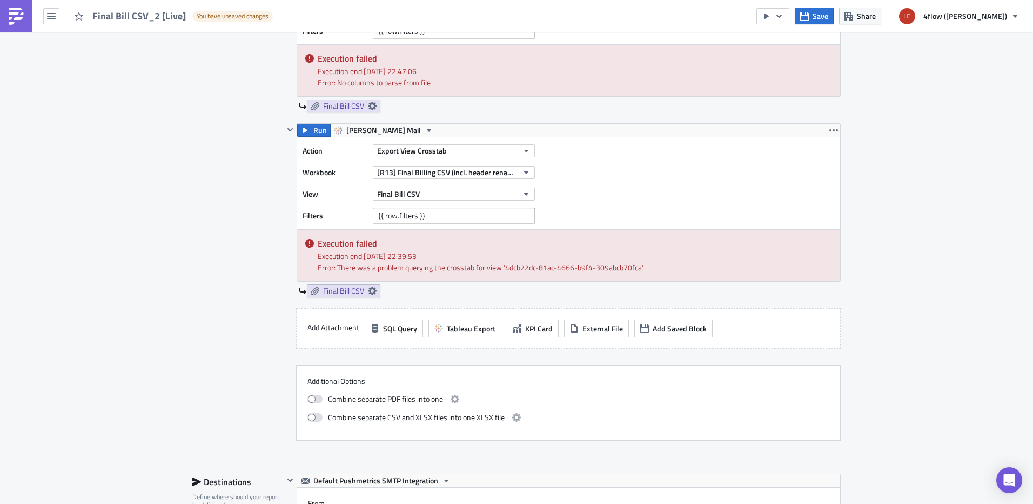
scroll to position [594, 0]
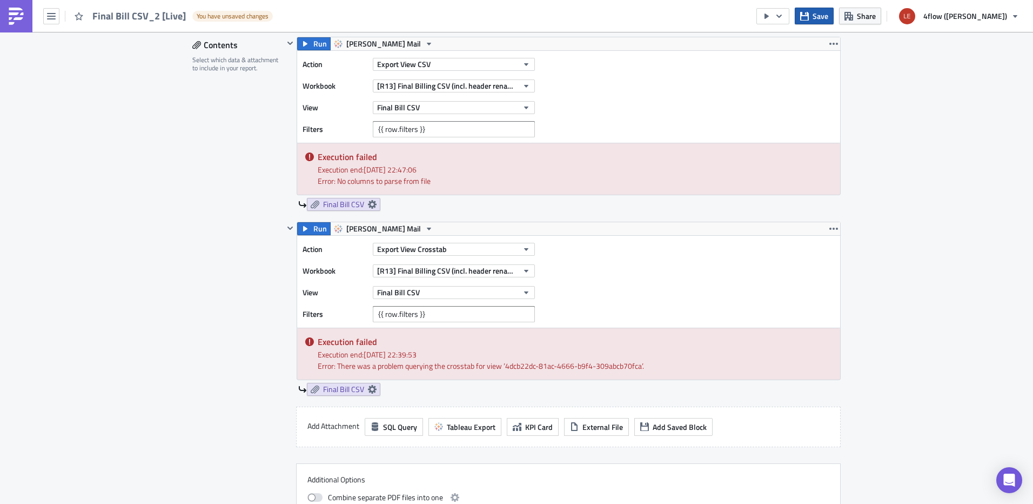
click at [809, 15] on icon "button" at bounding box center [804, 15] width 9 height 9
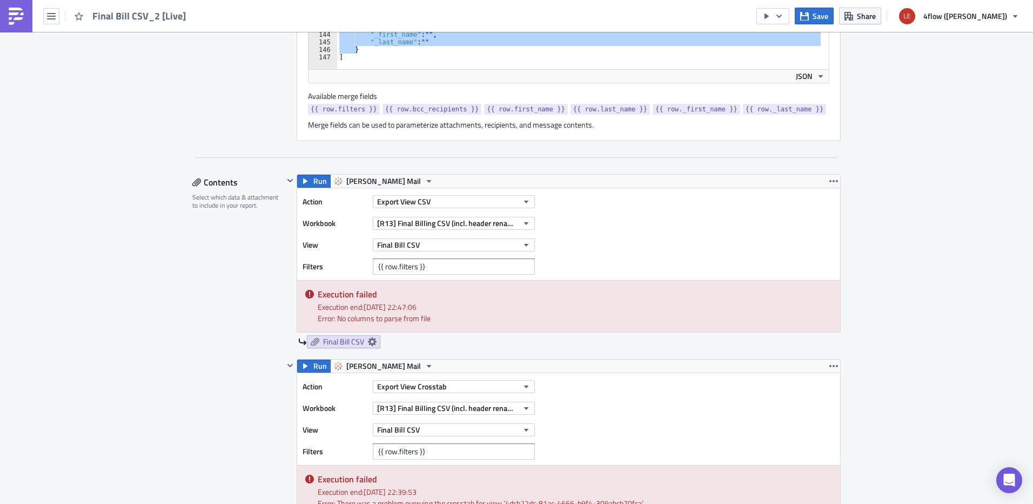
scroll to position [432, 0]
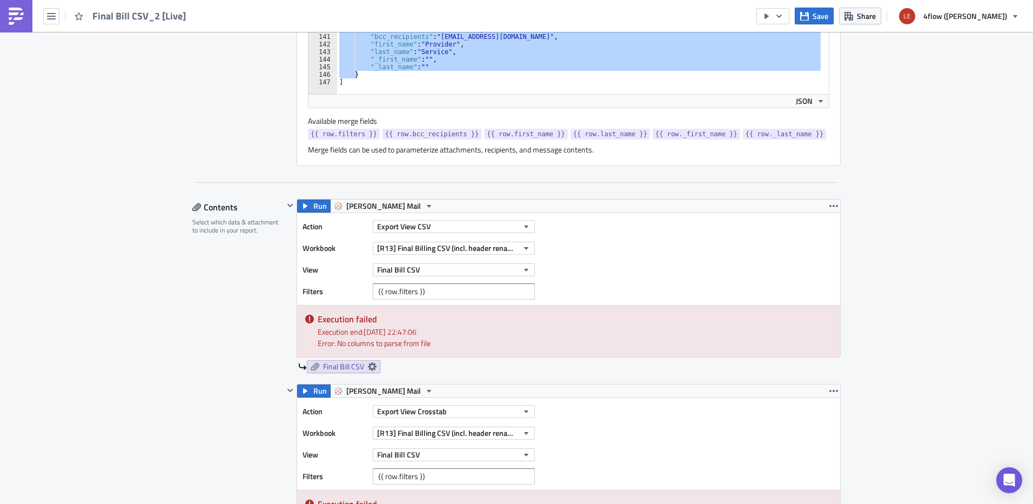
click at [929, 191] on div "Execution Log Edit " Final Bill CSV_2 [Live] " Settings Configure the basics of…" at bounding box center [516, 505] width 1033 height 1810
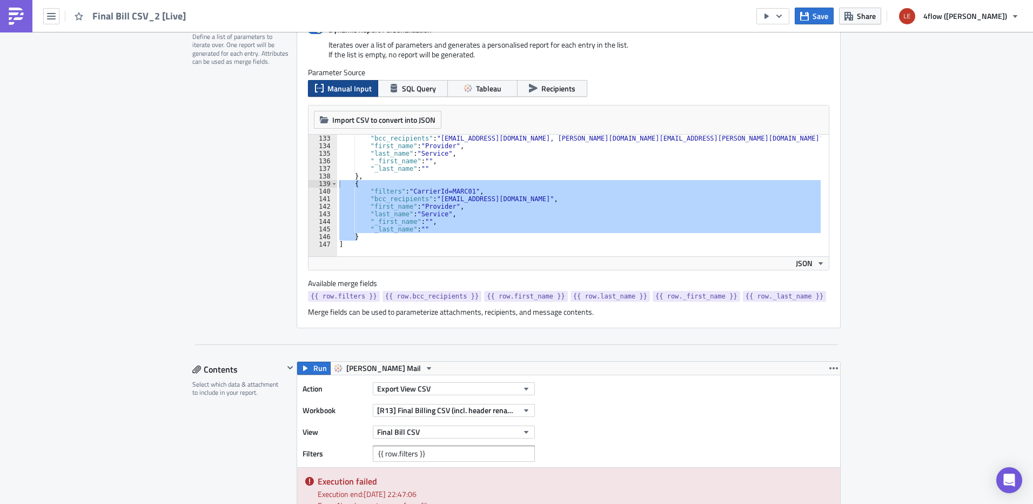
scroll to position [162, 0]
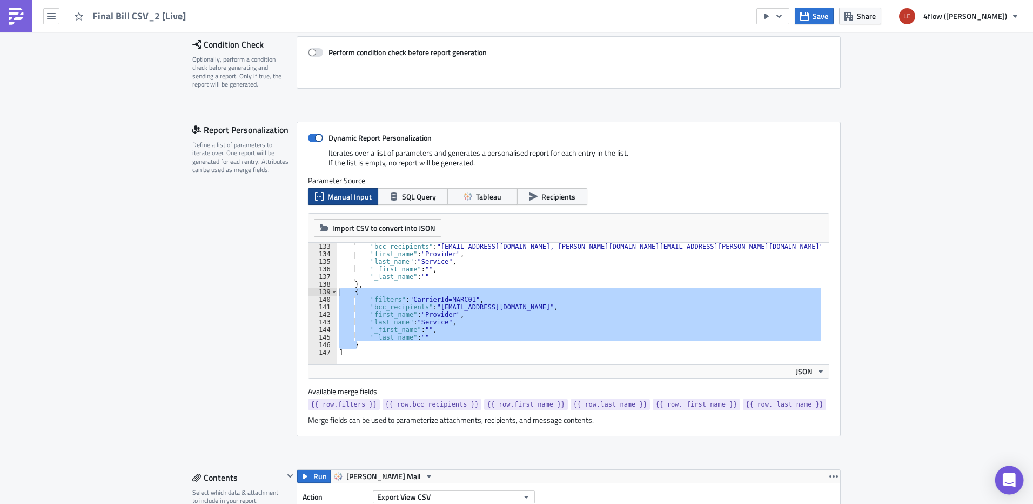
click at [1006, 480] on icon "Open Intercom Messenger" at bounding box center [1009, 480] width 12 height 14
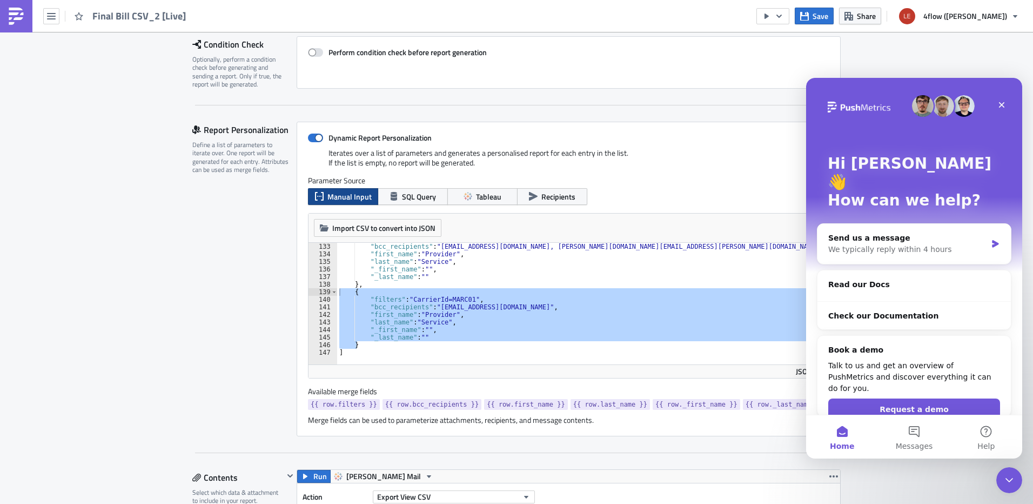
scroll to position [0, 0]
drag, startPoint x: 1007, startPoint y: 479, endPoint x: 1014, endPoint y: 479, distance: 6.5
click at [1008, 479] on icon "Close Intercom Messenger" at bounding box center [1007, 478] width 13 height 13
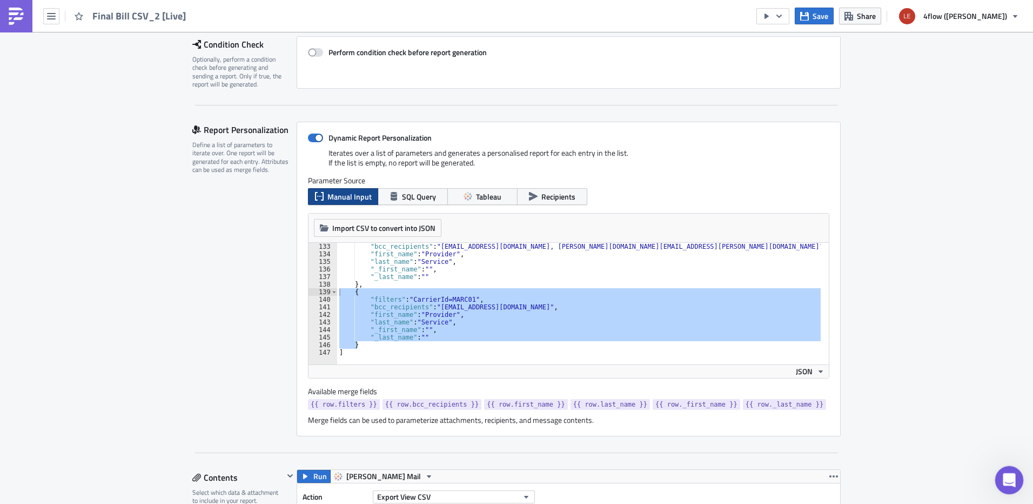
click at [1014, 483] on div "Open Intercom Messenger" at bounding box center [1008, 478] width 36 height 36
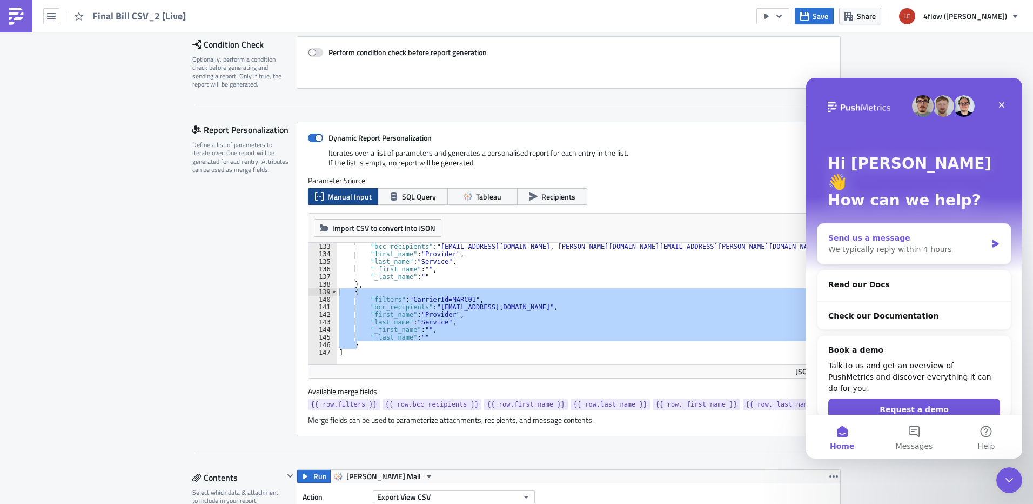
click at [878, 244] on div "We typically reply within 4 hours" at bounding box center [907, 249] width 158 height 11
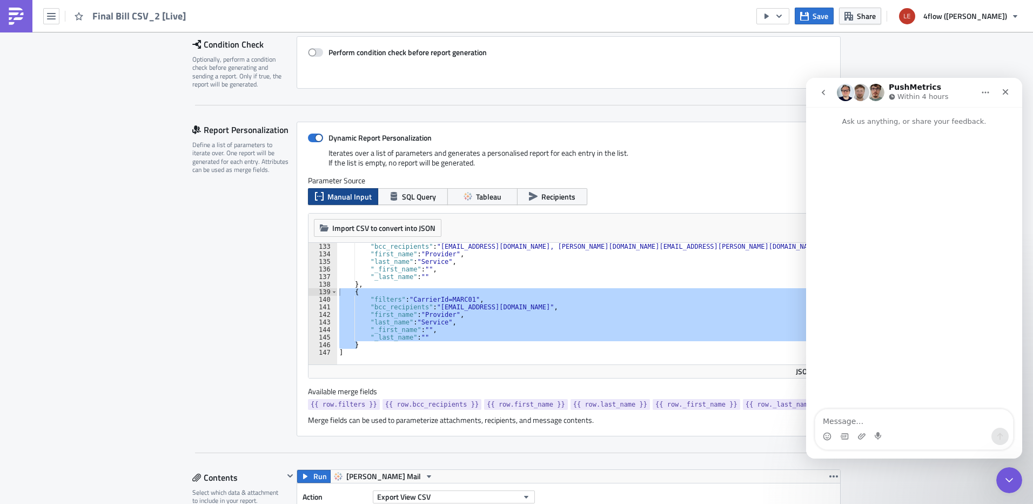
click at [899, 421] on textarea "Message…" at bounding box center [915, 418] width 198 height 18
click at [1005, 95] on icon "Close" at bounding box center [1005, 92] width 9 height 9
